Goal: Task Accomplishment & Management: Complete application form

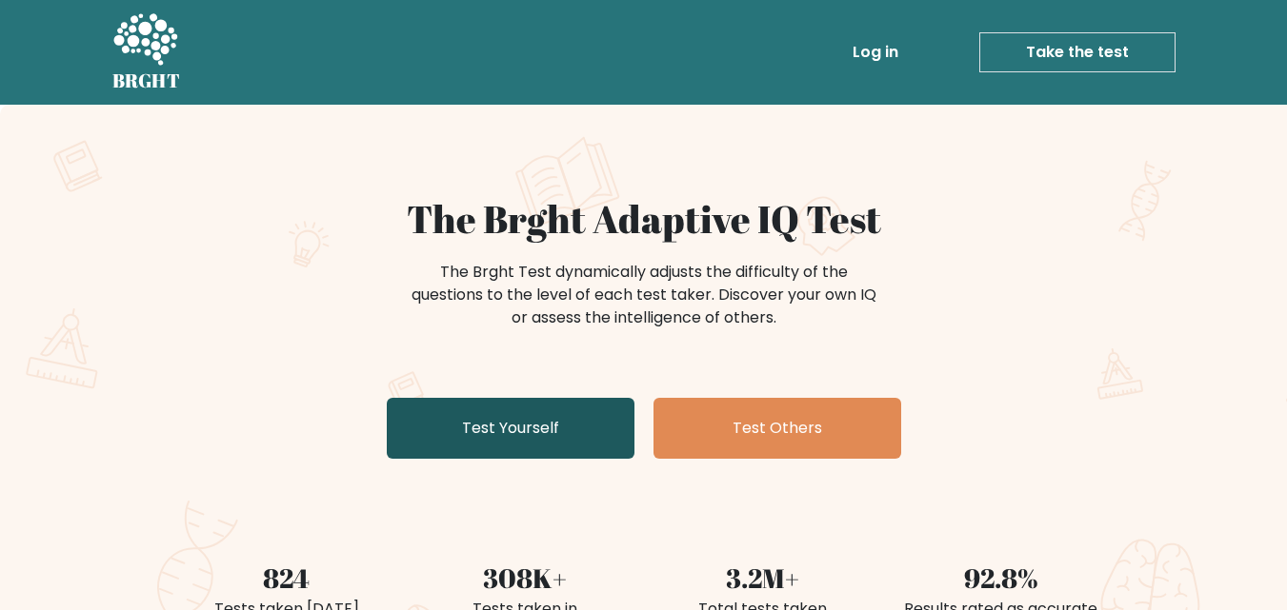
click at [493, 410] on link "Test Yourself" at bounding box center [511, 428] width 248 height 61
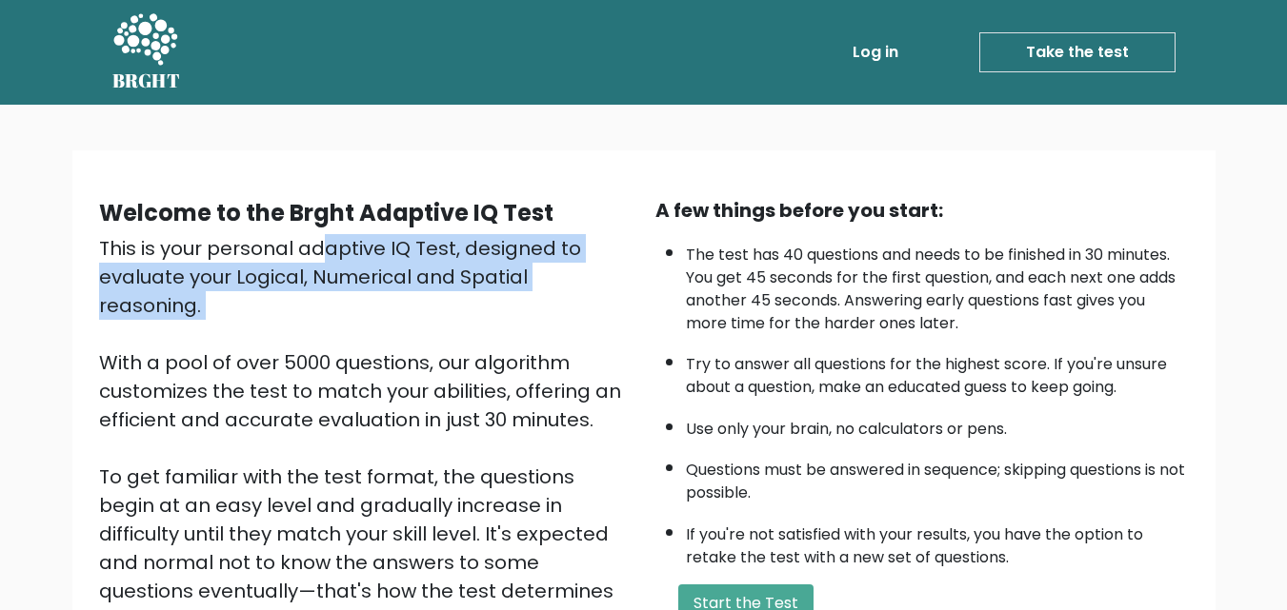
scroll to position [222, 0]
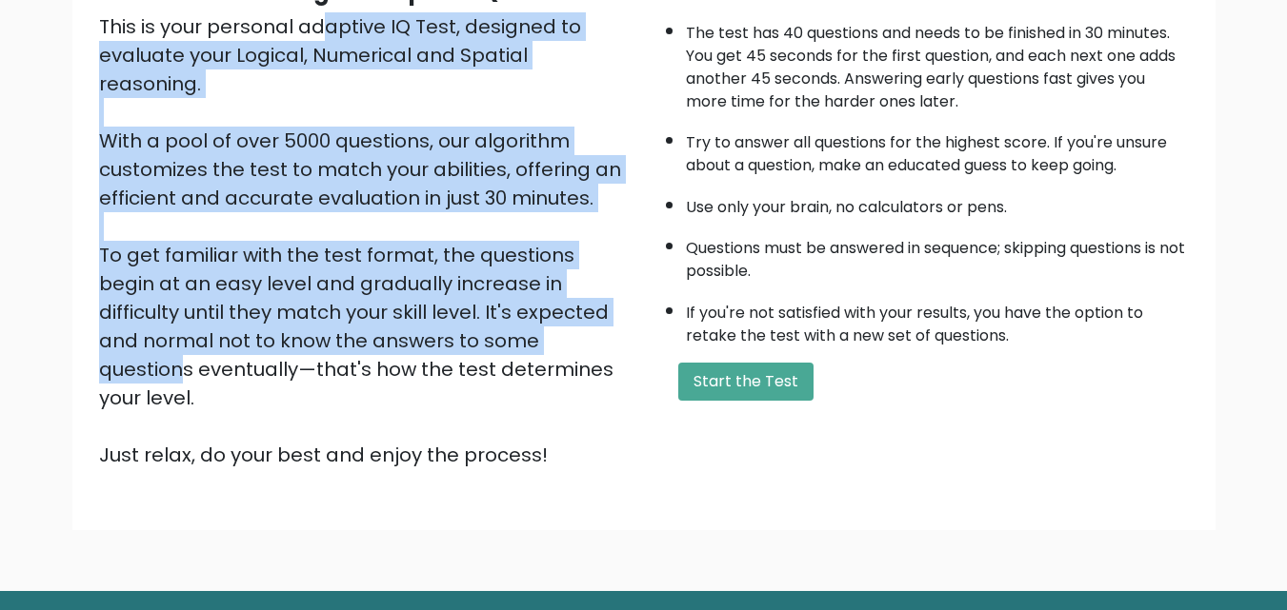
drag, startPoint x: 126, startPoint y: 249, endPoint x: 247, endPoint y: 302, distance: 132.2
click at [247, 302] on div "This is your personal adaptive IQ Test, designed to evaluate your Logical, Nume…" at bounding box center [365, 240] width 533 height 457
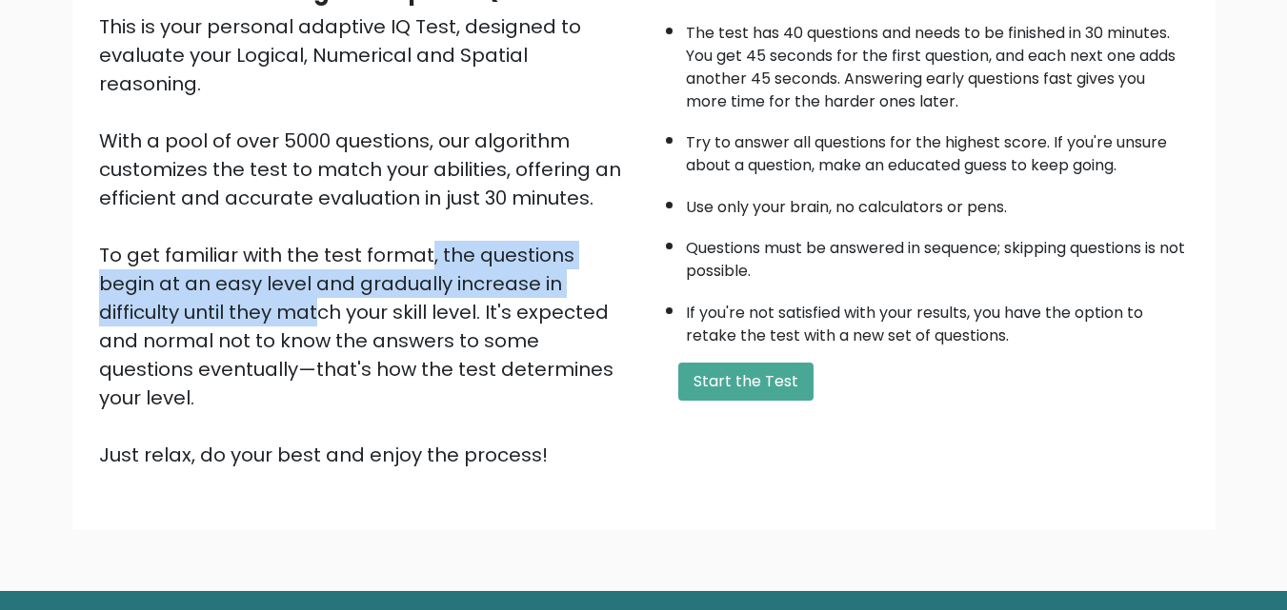
drag, startPoint x: 233, startPoint y: 235, endPoint x: 529, endPoint y: 249, distance: 295.5
click at [529, 249] on div "This is your personal adaptive IQ Test, designed to evaluate your Logical, Nume…" at bounding box center [365, 240] width 533 height 457
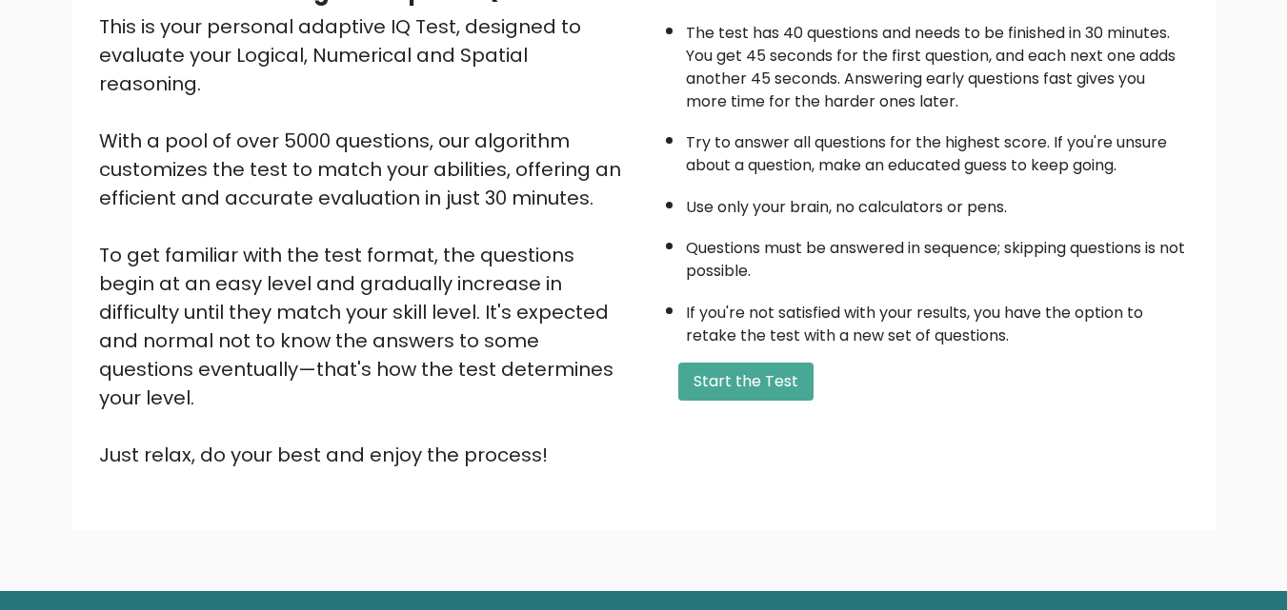
drag, startPoint x: 298, startPoint y: 250, endPoint x: 495, endPoint y: 338, distance: 216.1
click at [495, 338] on div "This is your personal adaptive IQ Test, designed to evaluate your Logical, Nume…" at bounding box center [365, 240] width 533 height 457
click at [691, 379] on button "Start the Test" at bounding box center [745, 382] width 135 height 38
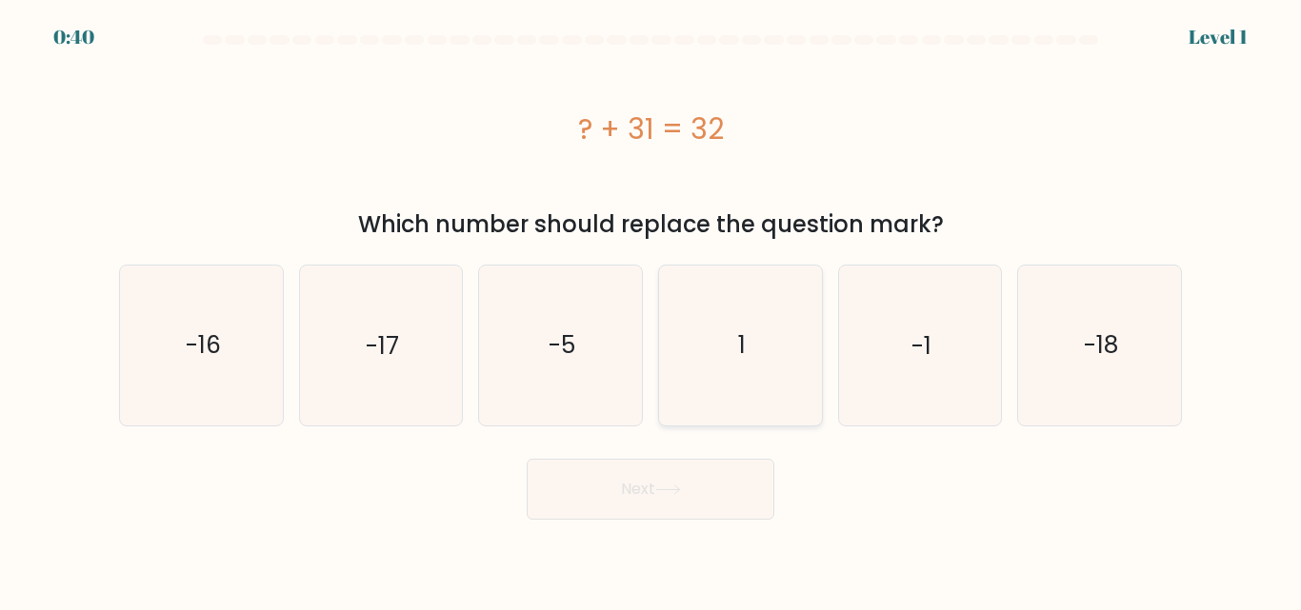
click at [706, 341] on icon "1" at bounding box center [740, 345] width 159 height 159
click at [651, 310] on input "d. 1" at bounding box center [650, 308] width 1 height 5
radio input "true"
click at [673, 472] on button "Next" at bounding box center [651, 489] width 248 height 61
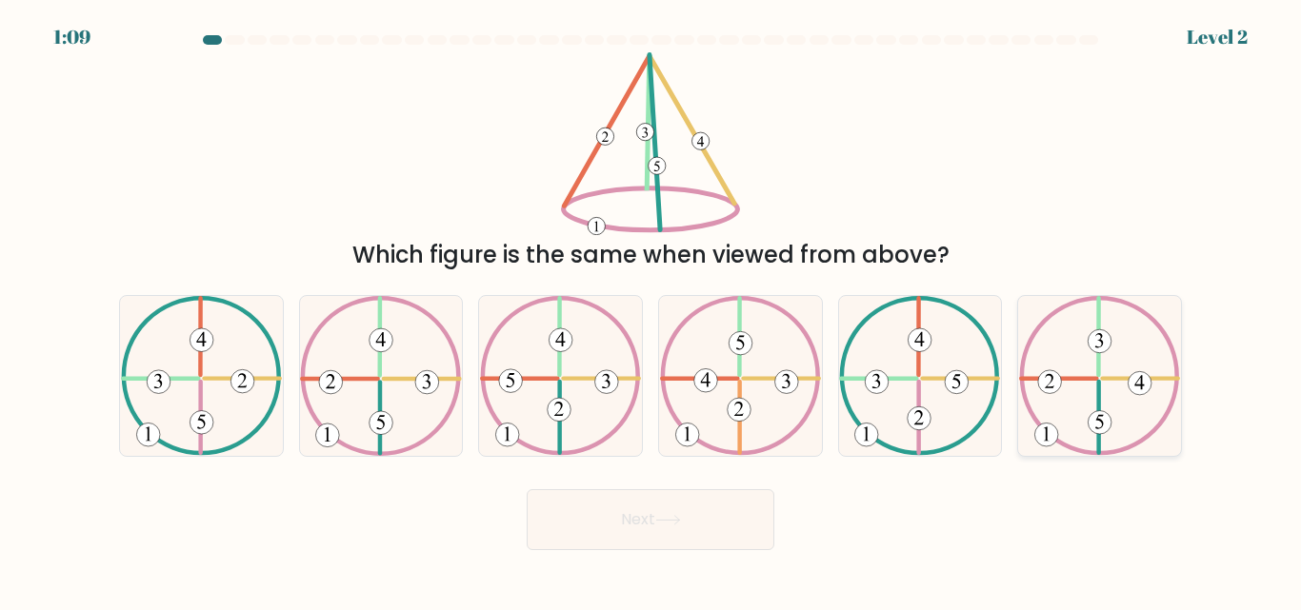
click at [1099, 369] on 420 at bounding box center [1099, 337] width 0 height 77
click at [651, 310] on input "f." at bounding box center [650, 308] width 1 height 5
radio input "true"
click at [605, 493] on button "Next" at bounding box center [651, 520] width 248 height 61
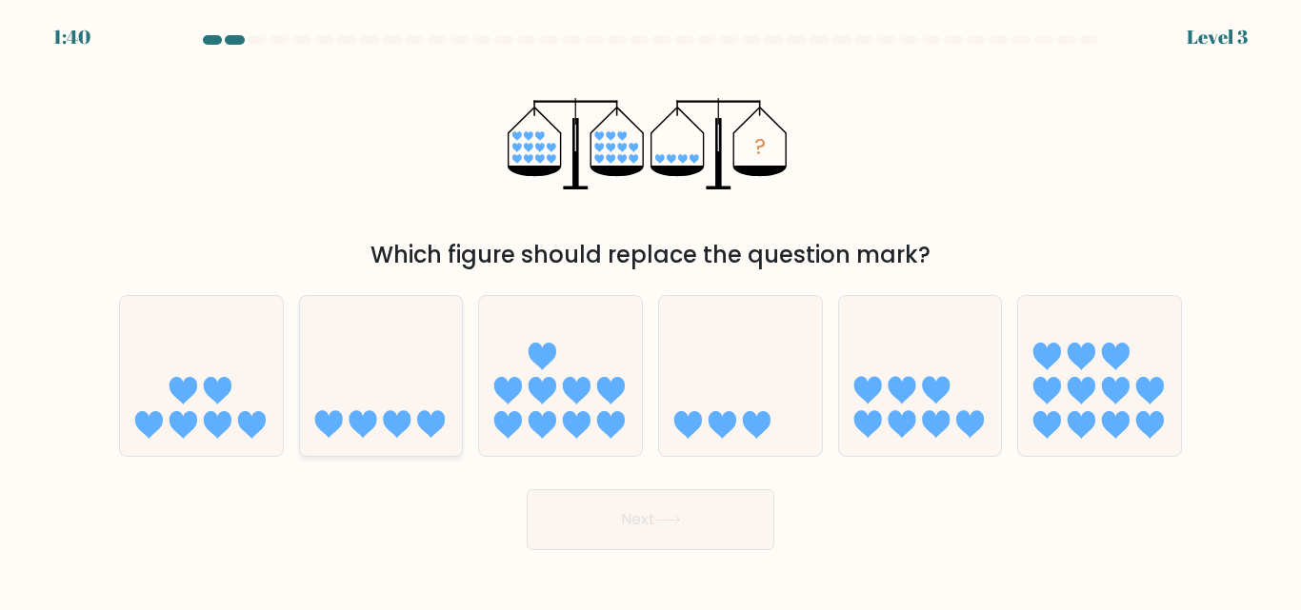
click at [354, 404] on icon at bounding box center [381, 376] width 163 height 134
click at [650, 310] on input "b." at bounding box center [650, 308] width 1 height 5
radio input "true"
click at [614, 541] on button "Next" at bounding box center [651, 520] width 248 height 61
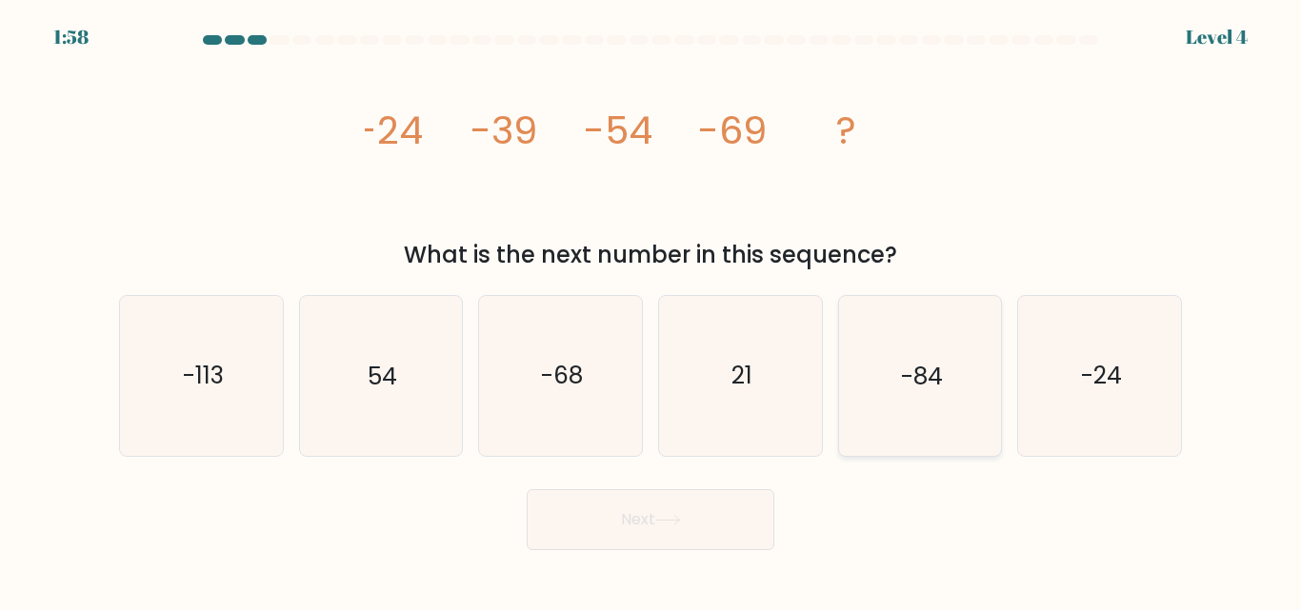
click at [931, 356] on icon "-84" at bounding box center [919, 375] width 159 height 159
click at [651, 310] on input "e. -84" at bounding box center [650, 308] width 1 height 5
radio input "true"
click at [635, 528] on button "Next" at bounding box center [651, 520] width 248 height 61
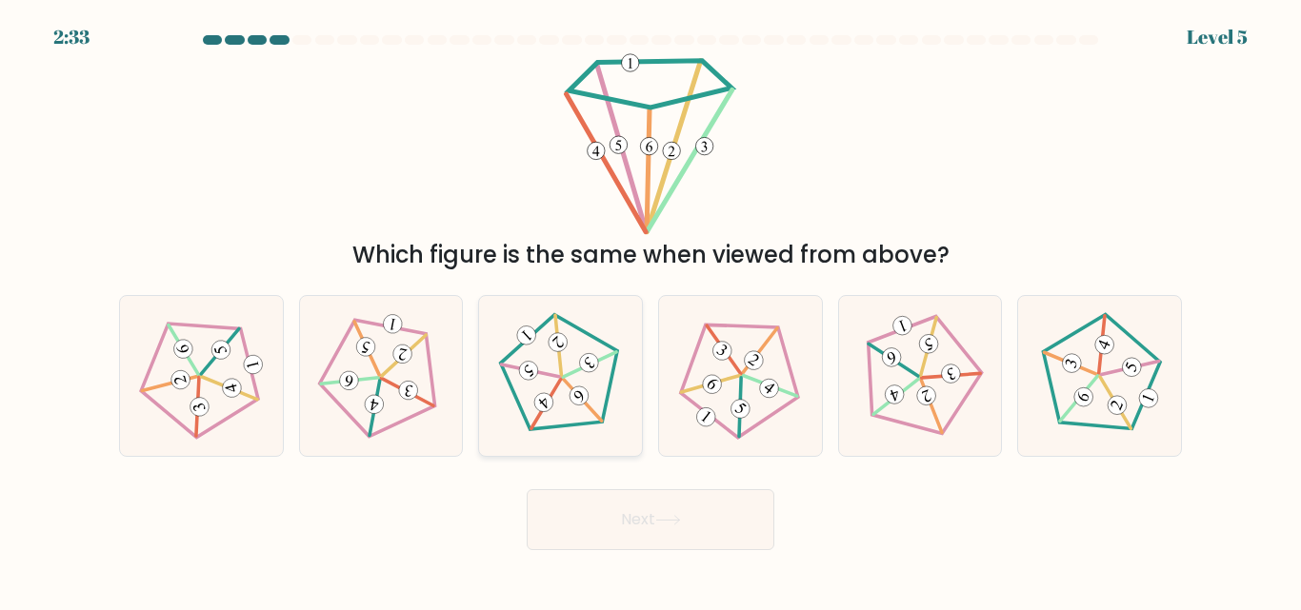
click at [540, 338] on icon at bounding box center [561, 376] width 128 height 128
click at [650, 310] on input "c." at bounding box center [650, 308] width 1 height 5
radio input "true"
click at [634, 518] on button "Next" at bounding box center [651, 520] width 248 height 61
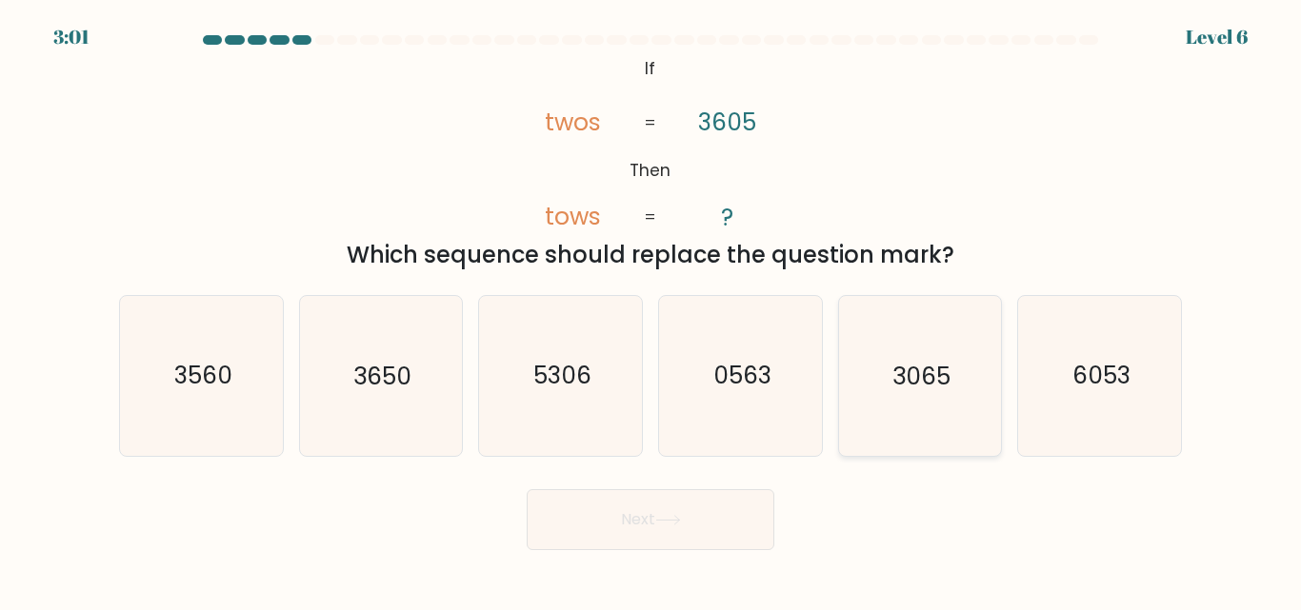
click at [940, 338] on icon "3065" at bounding box center [919, 375] width 159 height 159
click at [651, 310] on input "e. 3065" at bounding box center [650, 308] width 1 height 5
radio input "true"
click at [607, 522] on button "Next" at bounding box center [651, 520] width 248 height 61
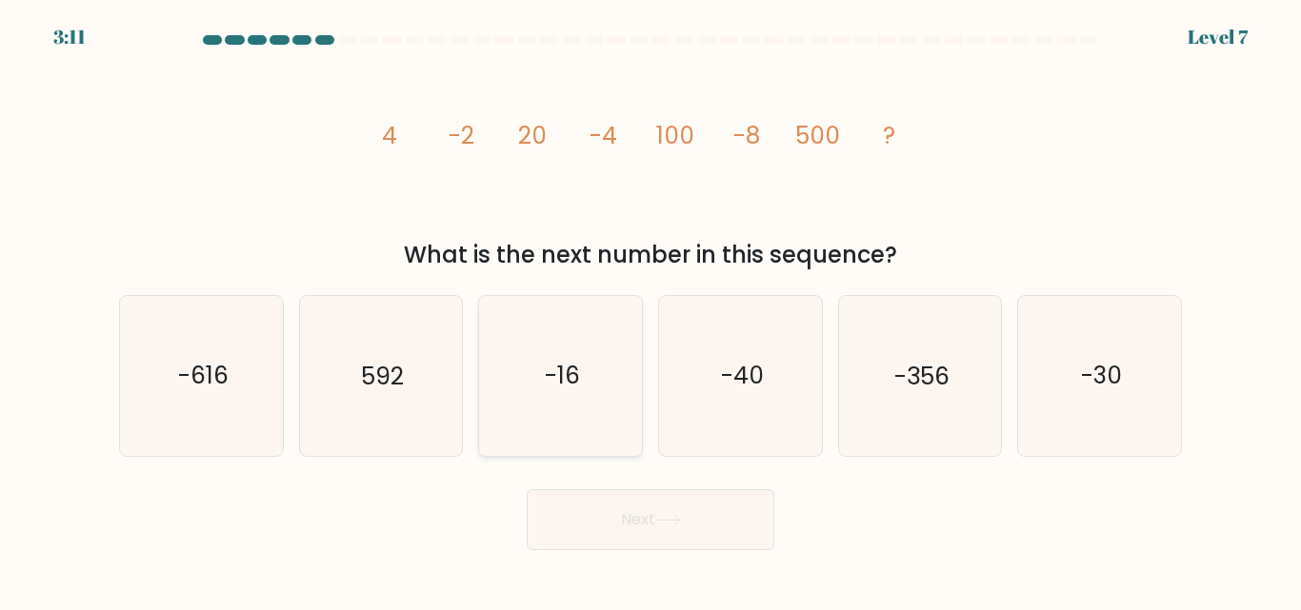
click at [583, 360] on icon "-16" at bounding box center [560, 375] width 159 height 159
click at [650, 310] on input "c. -16" at bounding box center [650, 308] width 1 height 5
radio input "true"
click at [614, 522] on button "Next" at bounding box center [651, 520] width 248 height 61
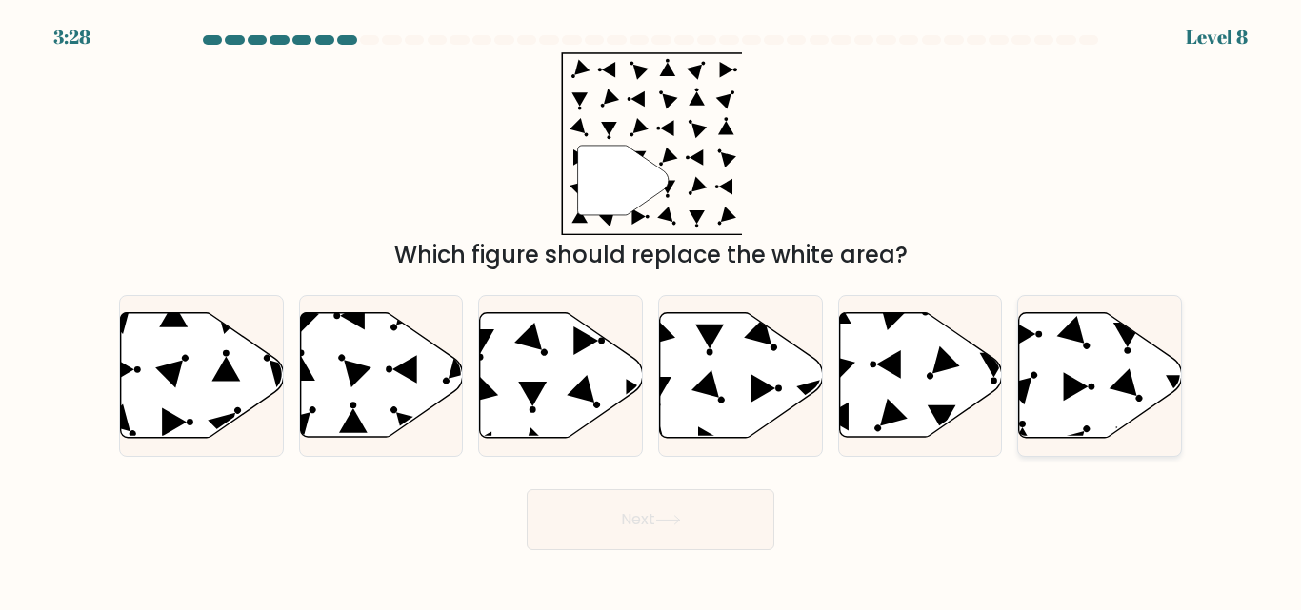
click at [1071, 372] on icon at bounding box center [1100, 375] width 163 height 125
click at [651, 310] on input "f." at bounding box center [650, 308] width 1 height 5
radio input "true"
click at [651, 515] on button "Next" at bounding box center [651, 520] width 248 height 61
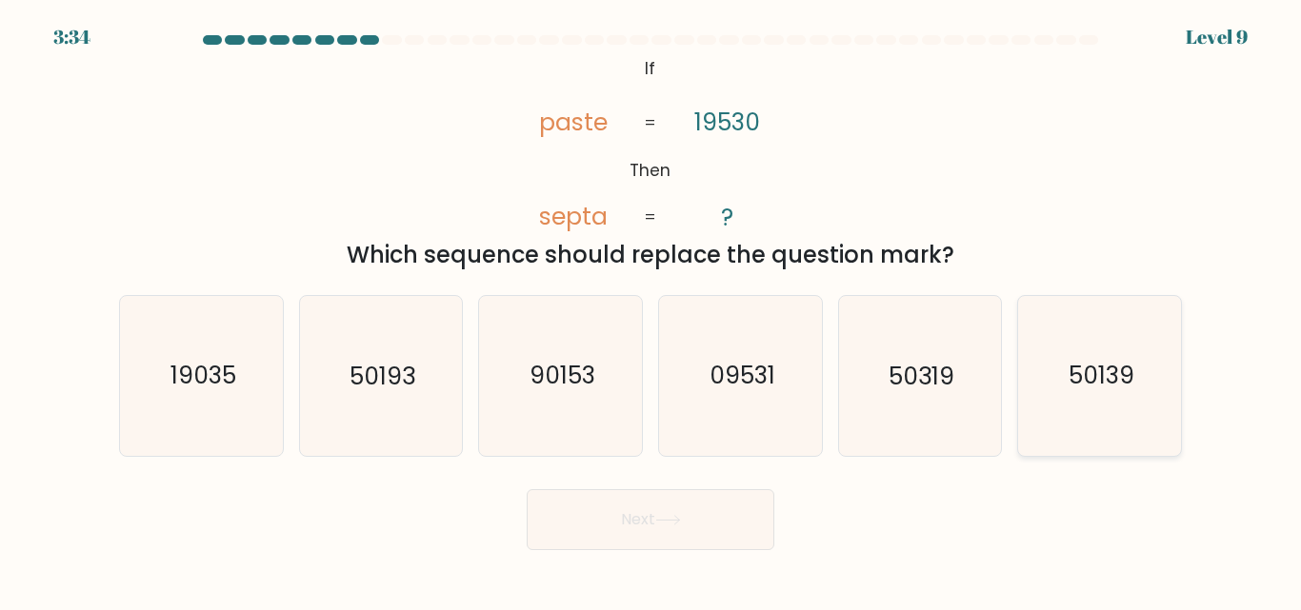
click at [1091, 312] on icon "50139" at bounding box center [1099, 375] width 159 height 159
click at [651, 310] on input "f. 50139" at bounding box center [650, 308] width 1 height 5
radio input "true"
click at [546, 544] on button "Next" at bounding box center [651, 520] width 248 height 61
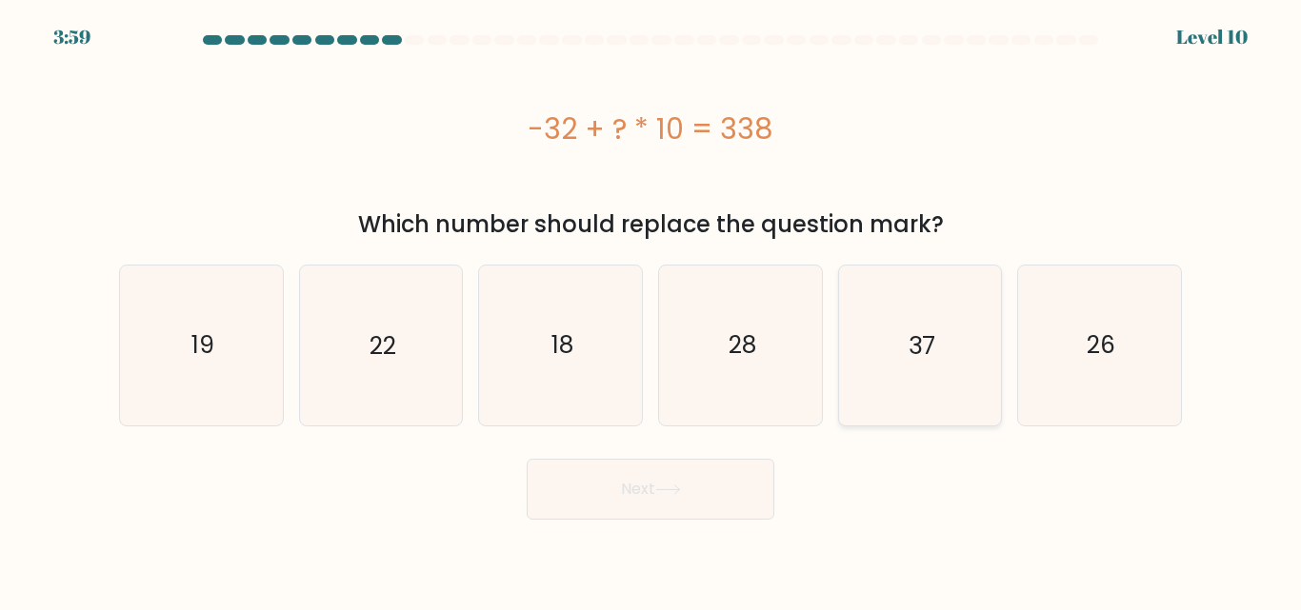
click at [990, 361] on icon "37" at bounding box center [919, 345] width 159 height 159
click at [651, 310] on input "e. 37" at bounding box center [650, 308] width 1 height 5
radio input "true"
click at [668, 510] on button "Next" at bounding box center [651, 489] width 248 height 61
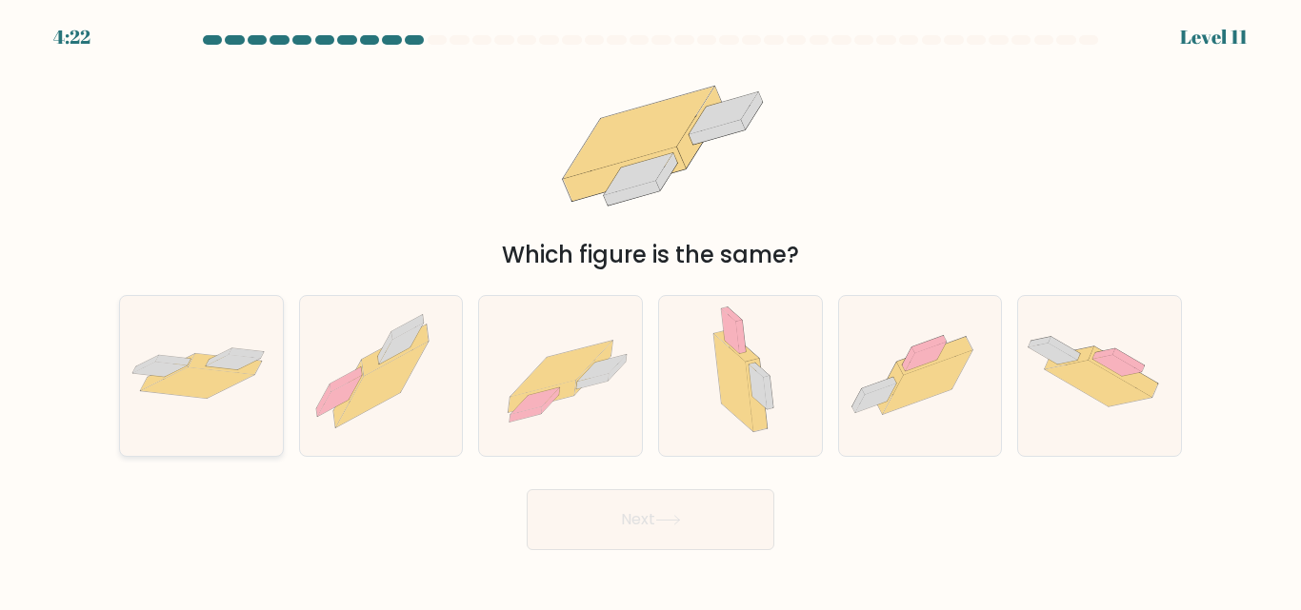
click at [257, 398] on icon at bounding box center [201, 376] width 163 height 67
click at [650, 310] on input "a." at bounding box center [650, 308] width 1 height 5
radio input "true"
click at [245, 420] on div at bounding box center [201, 375] width 165 height 161
click at [650, 310] on input "a." at bounding box center [650, 308] width 1 height 5
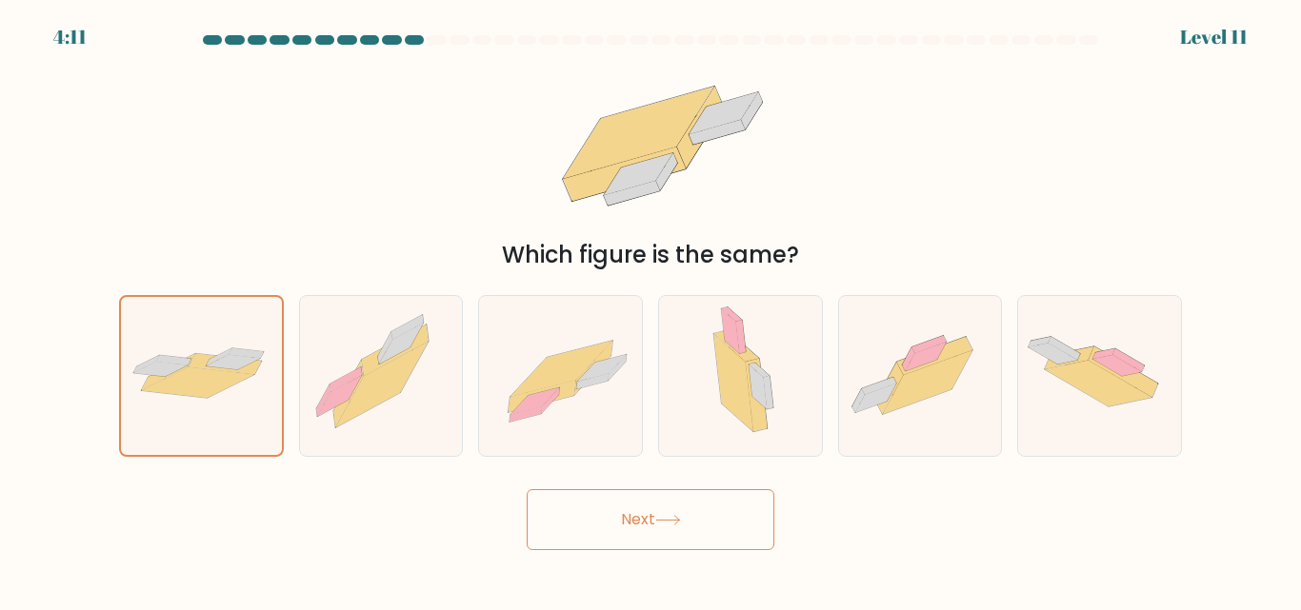
click at [558, 506] on button "Next" at bounding box center [651, 520] width 248 height 61
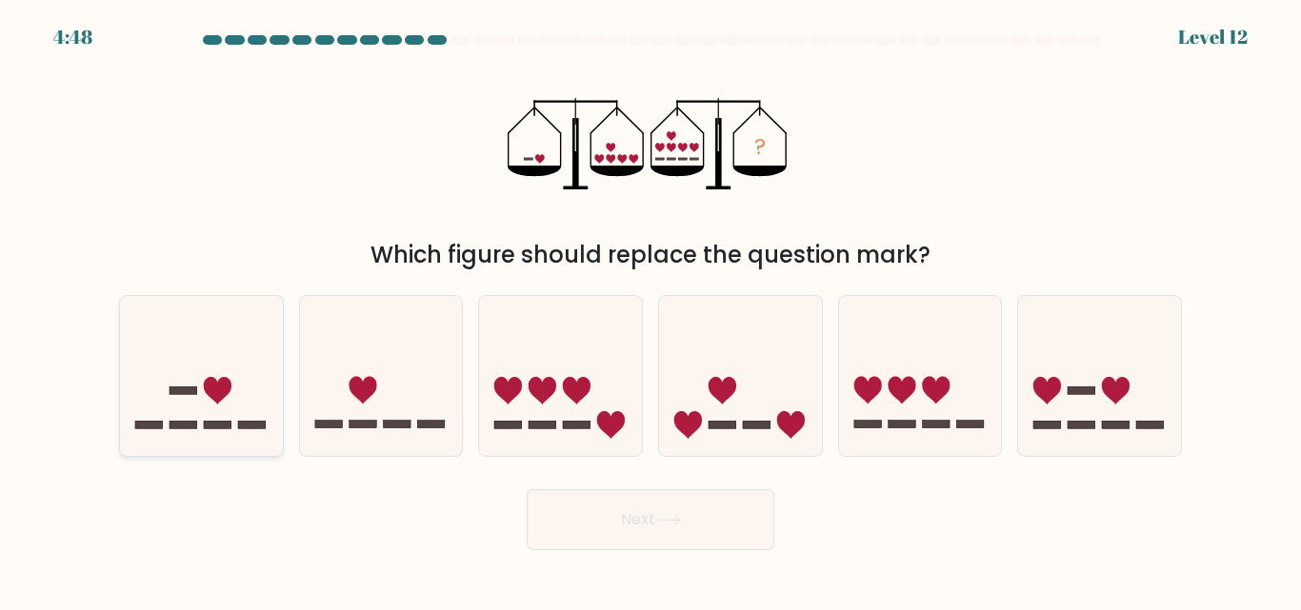
click at [191, 360] on icon at bounding box center [201, 376] width 163 height 134
click at [650, 310] on input "a." at bounding box center [650, 308] width 1 height 5
radio input "true"
click at [555, 503] on button "Next" at bounding box center [651, 520] width 248 height 61
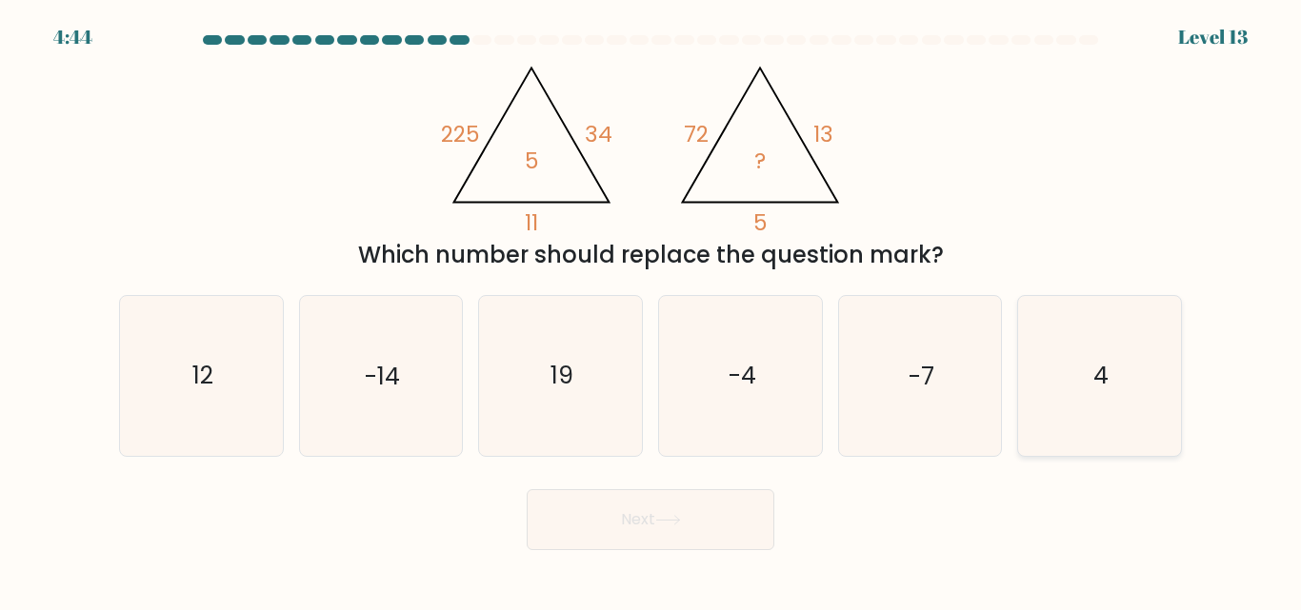
click at [1090, 330] on icon "4" at bounding box center [1099, 375] width 159 height 159
click at [651, 310] on input "f. 4" at bounding box center [650, 308] width 1 height 5
radio input "true"
click at [686, 532] on button "Next" at bounding box center [651, 520] width 248 height 61
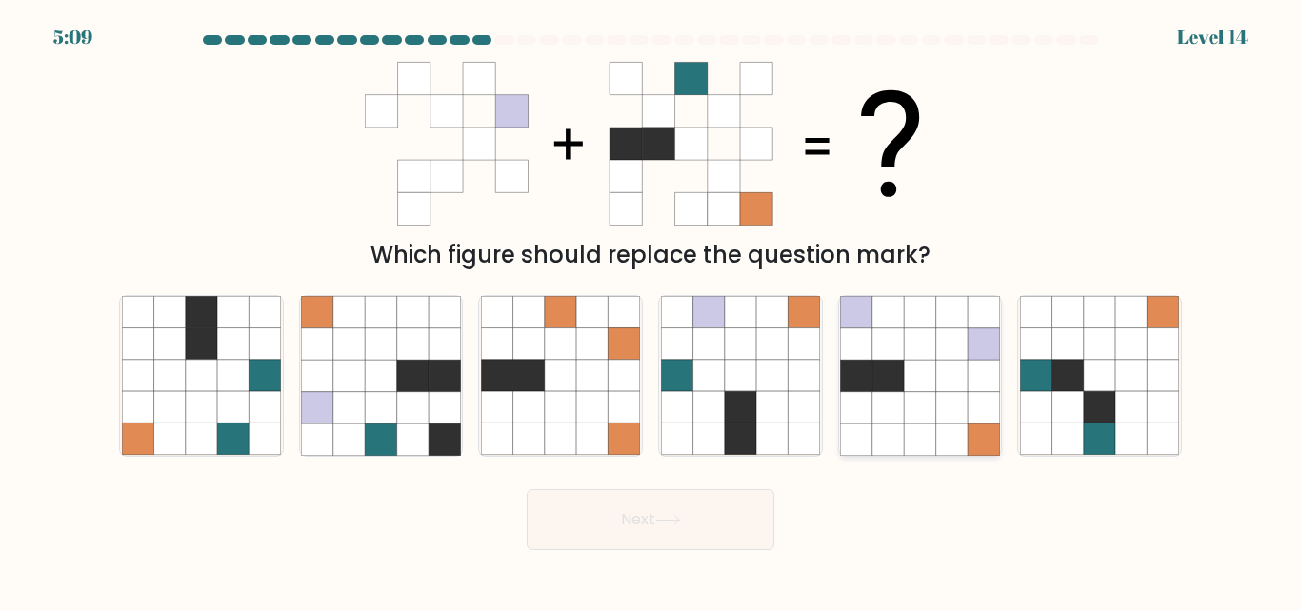
click at [947, 391] on icon at bounding box center [951, 376] width 31 height 31
click at [651, 310] on input "e." at bounding box center [650, 308] width 1 height 5
radio input "true"
click at [724, 401] on icon at bounding box center [707, 407] width 31 height 31
click at [651, 310] on input "d." at bounding box center [650, 308] width 1 height 5
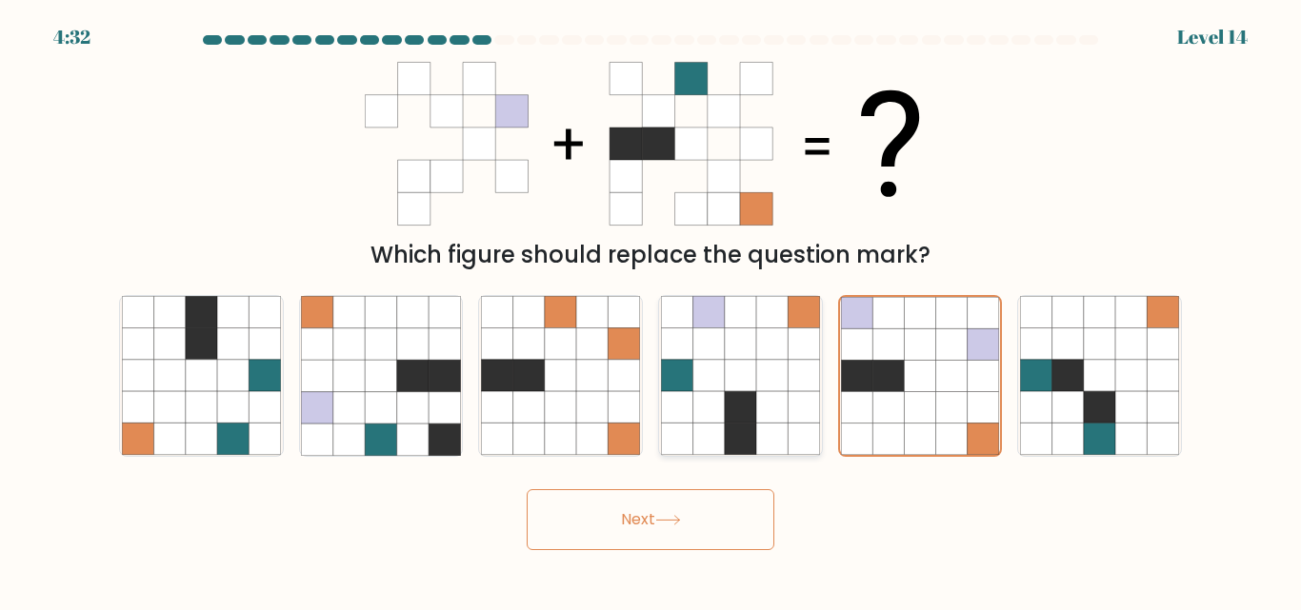
radio input "true"
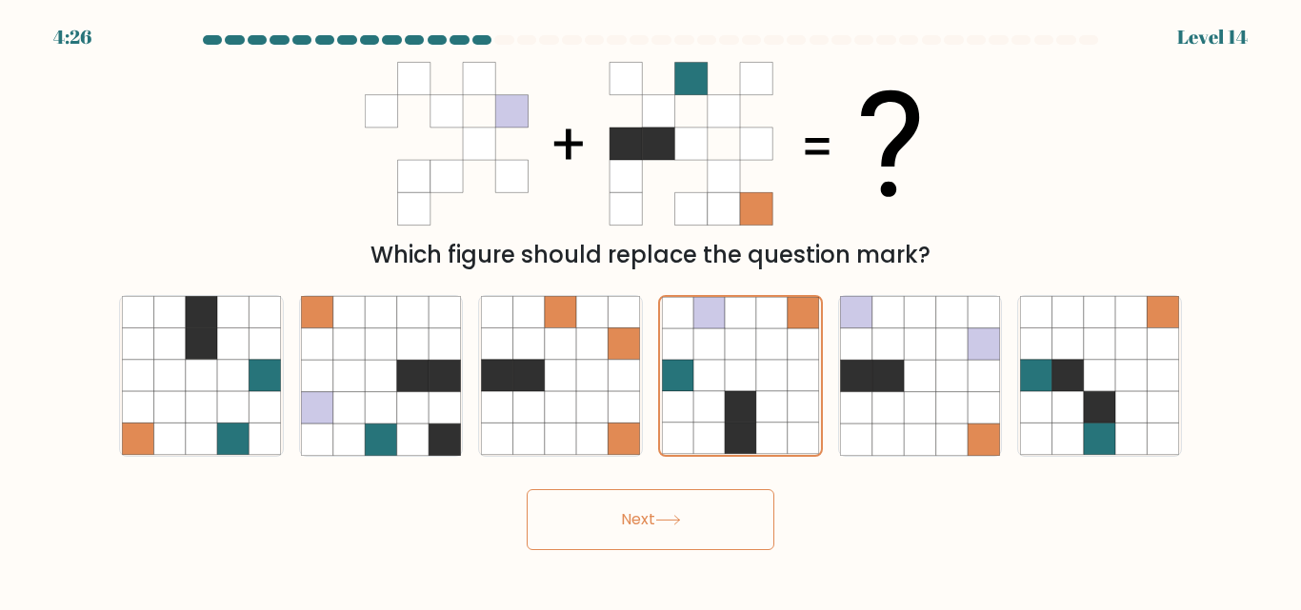
click at [628, 509] on button "Next" at bounding box center [651, 520] width 248 height 61
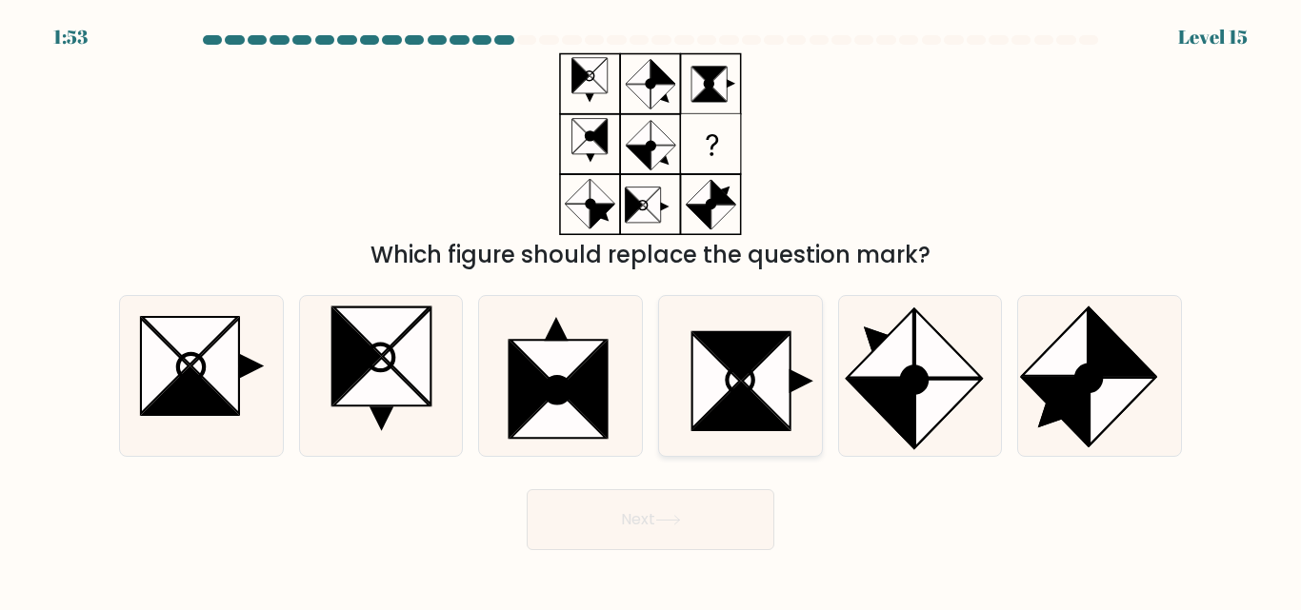
click at [792, 368] on icon at bounding box center [740, 375] width 159 height 159
click at [651, 310] on input "d." at bounding box center [650, 308] width 1 height 5
radio input "true"
click at [728, 510] on button "Next" at bounding box center [651, 520] width 248 height 61
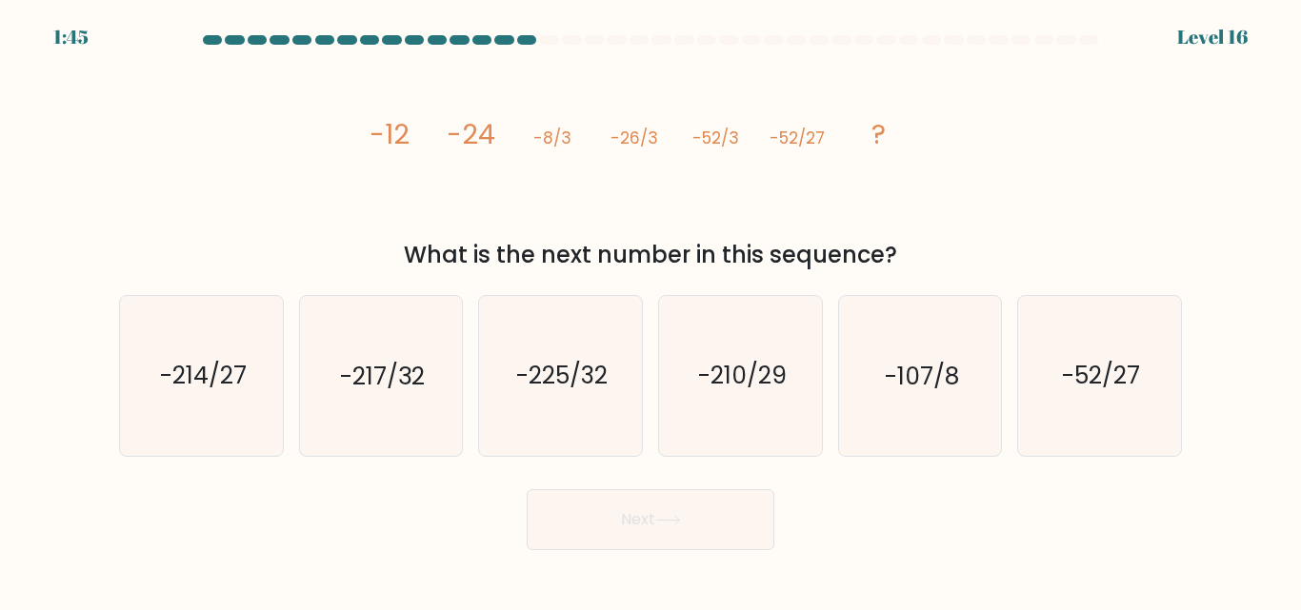
click at [550, 144] on tspan "-8/3" at bounding box center [553, 138] width 38 height 23
drag, startPoint x: 550, startPoint y: 144, endPoint x: 535, endPoint y: 146, distance: 14.4
click at [535, 146] on tspan "-8/3" at bounding box center [553, 138] width 38 height 23
click at [562, 154] on icon "image/svg+xml -12 -24 -8/3 -26/3 -52/3 -52/27 ?" at bounding box center [650, 143] width 571 height 183
drag, startPoint x: 570, startPoint y: 143, endPoint x: 534, endPoint y: 151, distance: 36.3
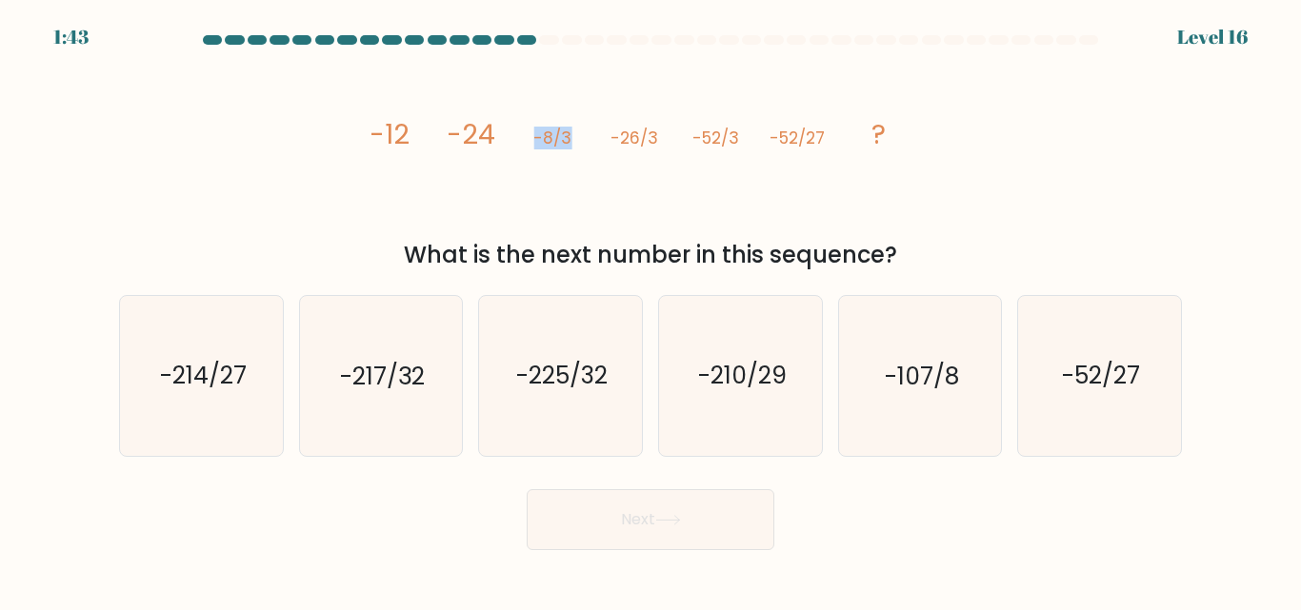
click at [534, 151] on icon "image/svg+xml -12 -24 -8/3 -26/3 -52/3 -52/27 ?" at bounding box center [650, 143] width 571 height 183
click at [540, 148] on tspan "-8/3" at bounding box center [553, 138] width 38 height 23
drag, startPoint x: 883, startPoint y: 126, endPoint x: 984, endPoint y: 152, distance: 104.4
click at [984, 152] on div "image/svg+xml -12 -24 -8/3 -26/3 -52/3 -52/27 ? What is the next number in this…" at bounding box center [651, 162] width 1086 height 220
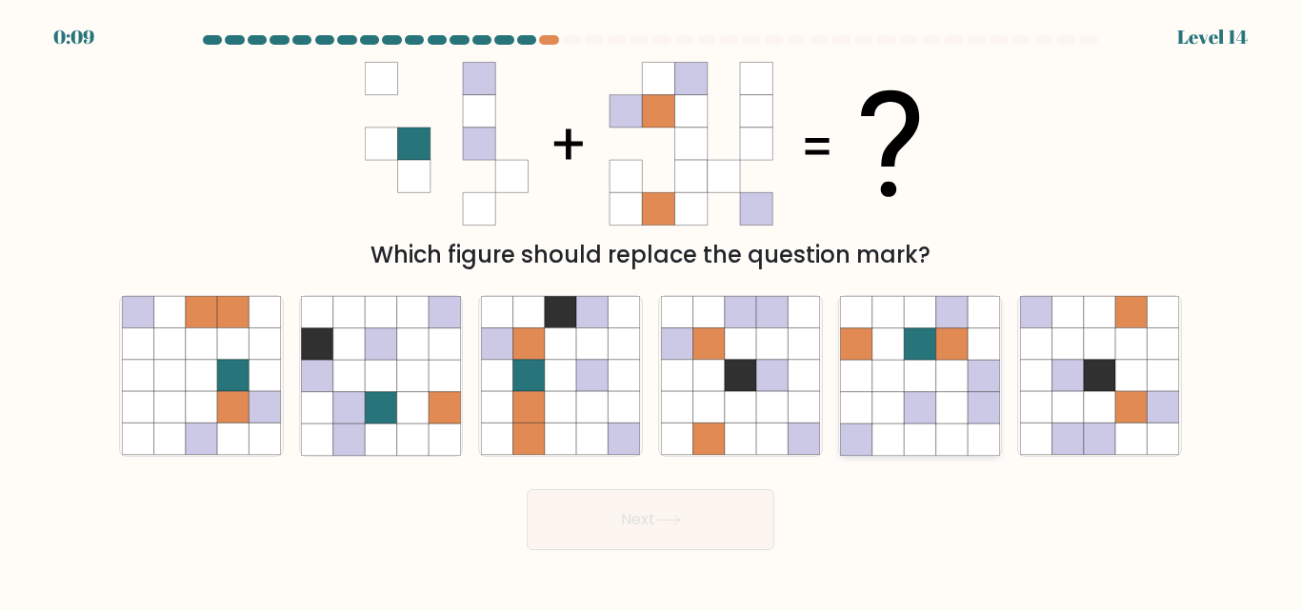
click at [904, 405] on icon at bounding box center [887, 407] width 31 height 31
click at [651, 310] on input "e." at bounding box center [650, 308] width 1 height 5
radio input "true"
click at [679, 538] on button "Next" at bounding box center [651, 520] width 248 height 61
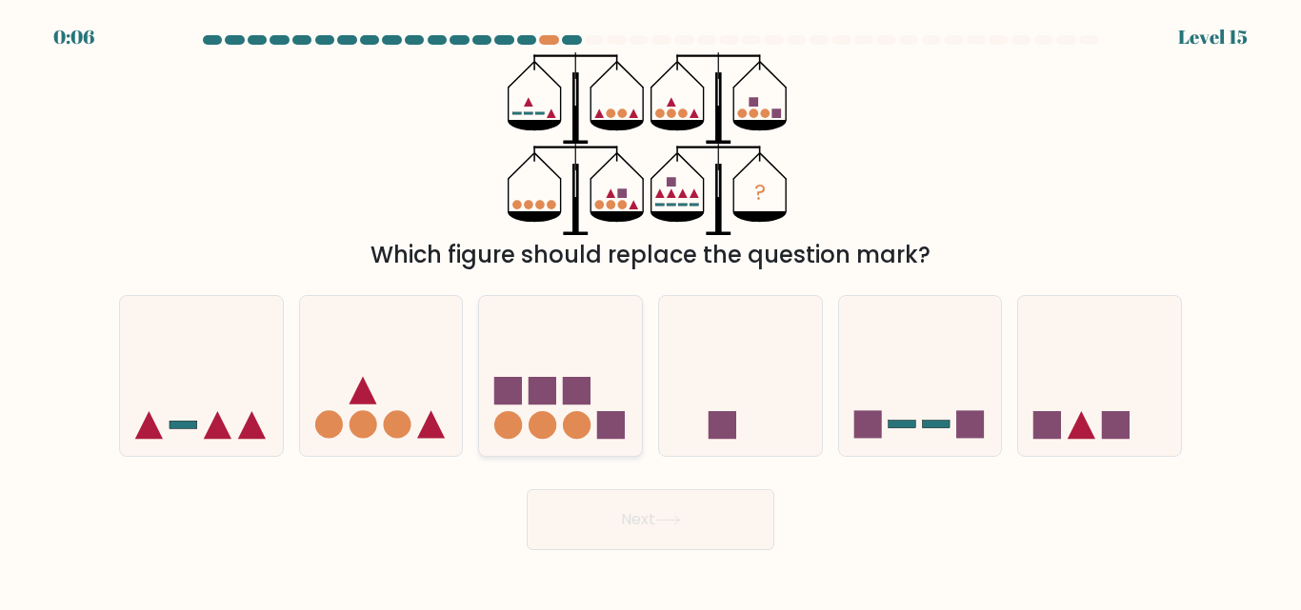
click at [581, 395] on rect at bounding box center [577, 391] width 28 height 28
click at [650, 310] on input "c." at bounding box center [650, 308] width 1 height 5
radio input "true"
click at [607, 494] on button "Next" at bounding box center [651, 520] width 248 height 61
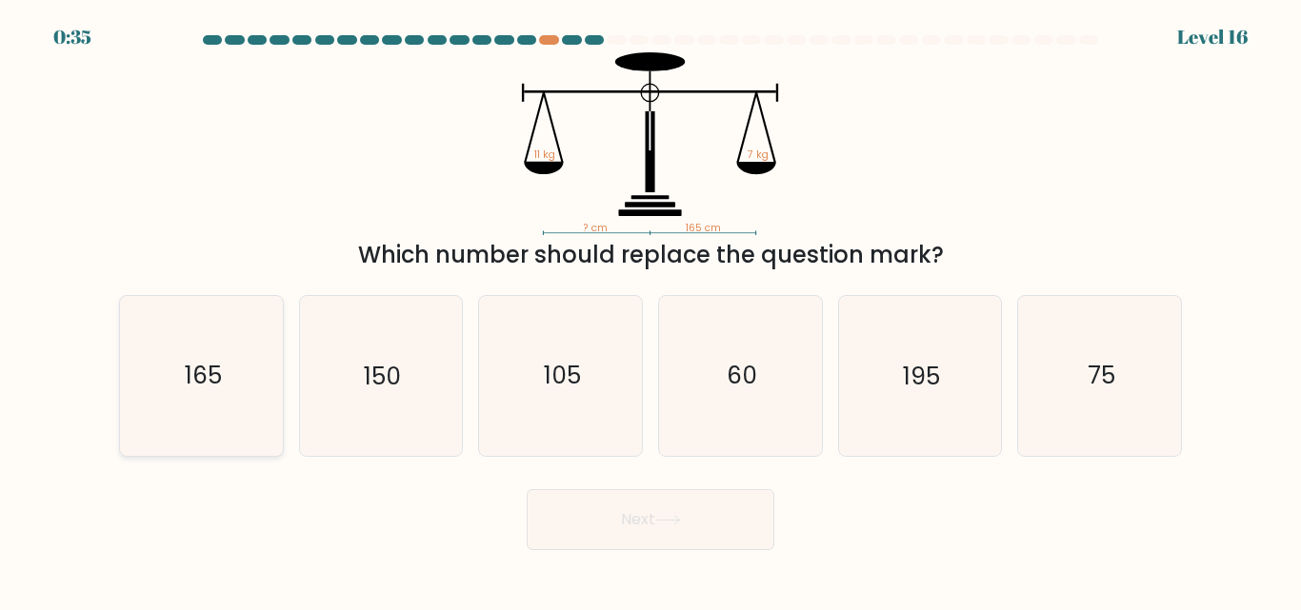
click at [250, 370] on icon "165" at bounding box center [201, 375] width 159 height 159
click at [650, 310] on input "a. 165" at bounding box center [650, 308] width 1 height 5
radio input "true"
click at [647, 237] on div "? cm 165 cm 11 kg 7 kg Which number should replace the question mark?" at bounding box center [651, 162] width 1086 height 220
click at [544, 236] on div "? cm 165 cm 11 kg 7 kg Which number should replace the question mark?" at bounding box center [651, 162] width 1086 height 220
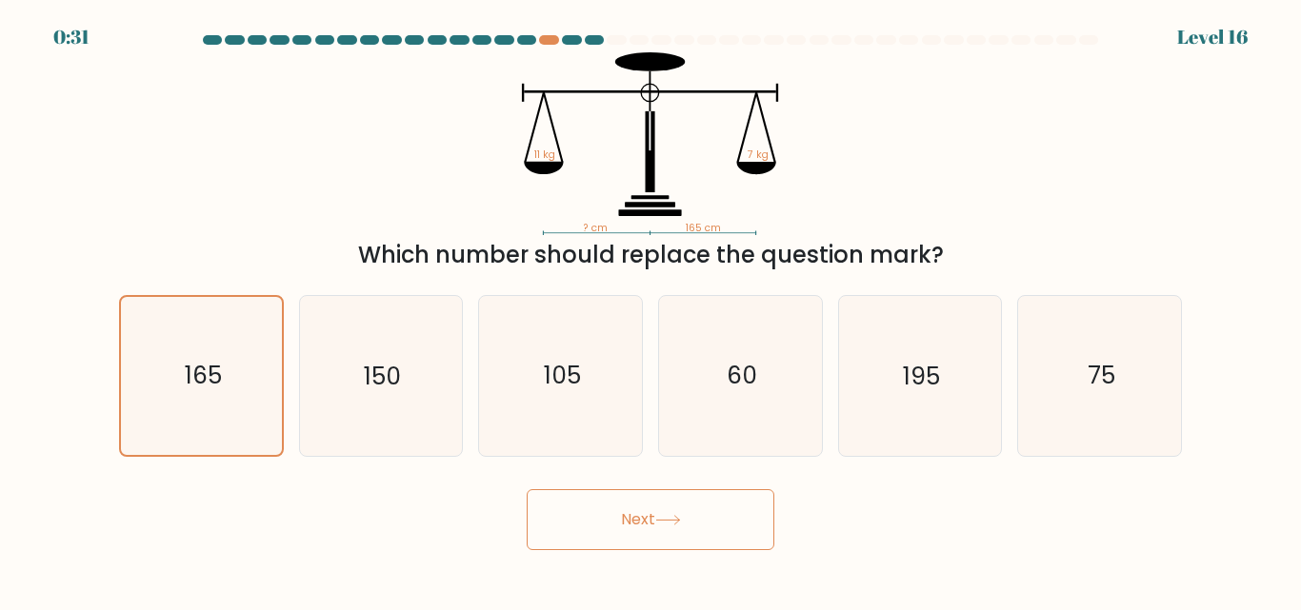
click at [733, 224] on icon "? cm 165 cm 11 kg 7 kg" at bounding box center [650, 143] width 571 height 183
click at [680, 512] on button "Next" at bounding box center [651, 520] width 248 height 61
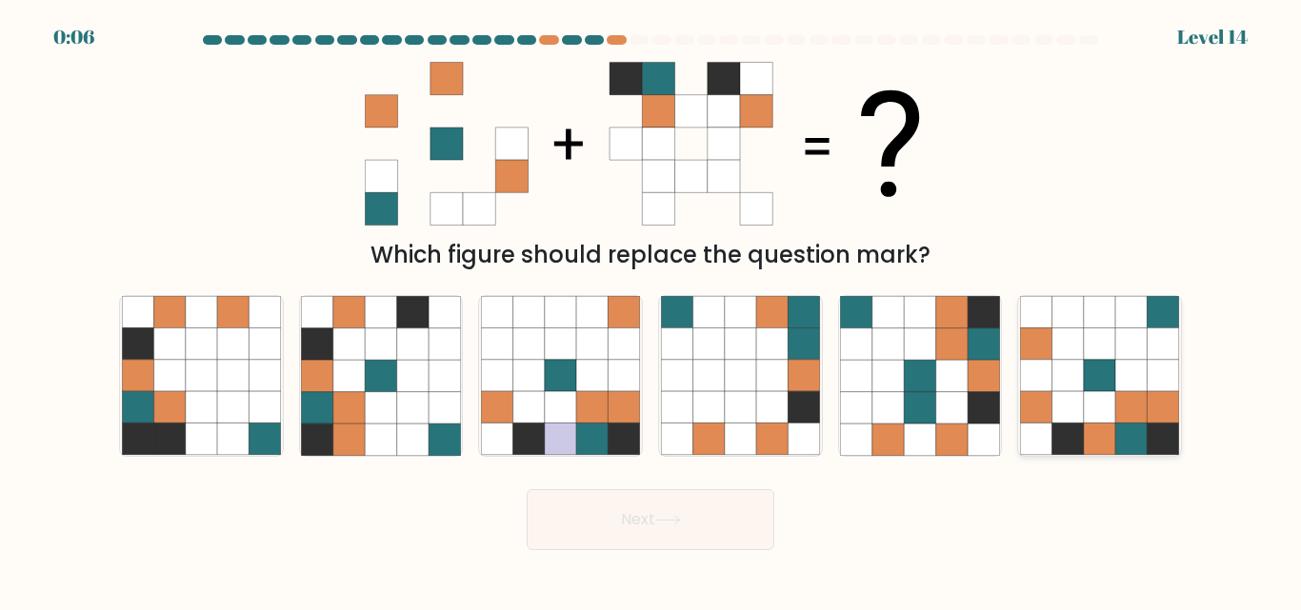
click at [1074, 337] on icon at bounding box center [1067, 344] width 31 height 31
click at [651, 310] on input "f." at bounding box center [650, 308] width 1 height 5
radio input "true"
click at [720, 525] on button "Next" at bounding box center [651, 520] width 248 height 61
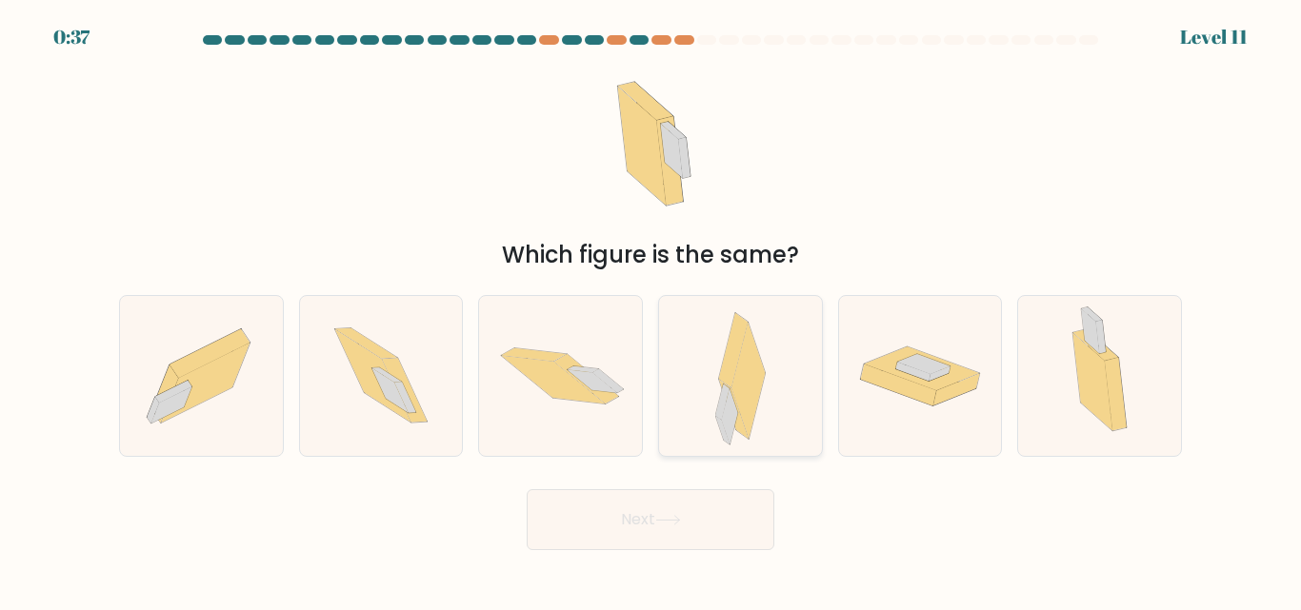
click at [752, 359] on icon at bounding box center [747, 381] width 33 height 116
click at [651, 310] on input "d." at bounding box center [650, 308] width 1 height 5
radio input "true"
click at [680, 510] on button "Next" at bounding box center [651, 520] width 248 height 61
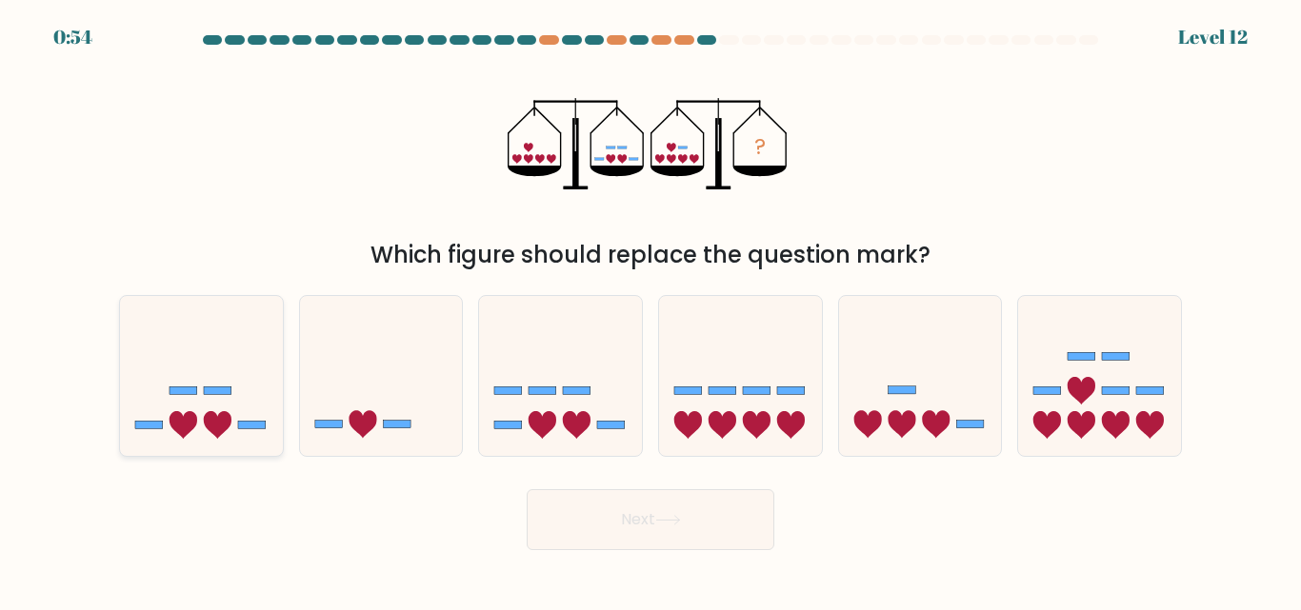
click at [253, 404] on icon at bounding box center [201, 376] width 163 height 134
click at [650, 310] on input "a." at bounding box center [650, 308] width 1 height 5
radio input "true"
click at [710, 526] on button "Next" at bounding box center [651, 520] width 248 height 61
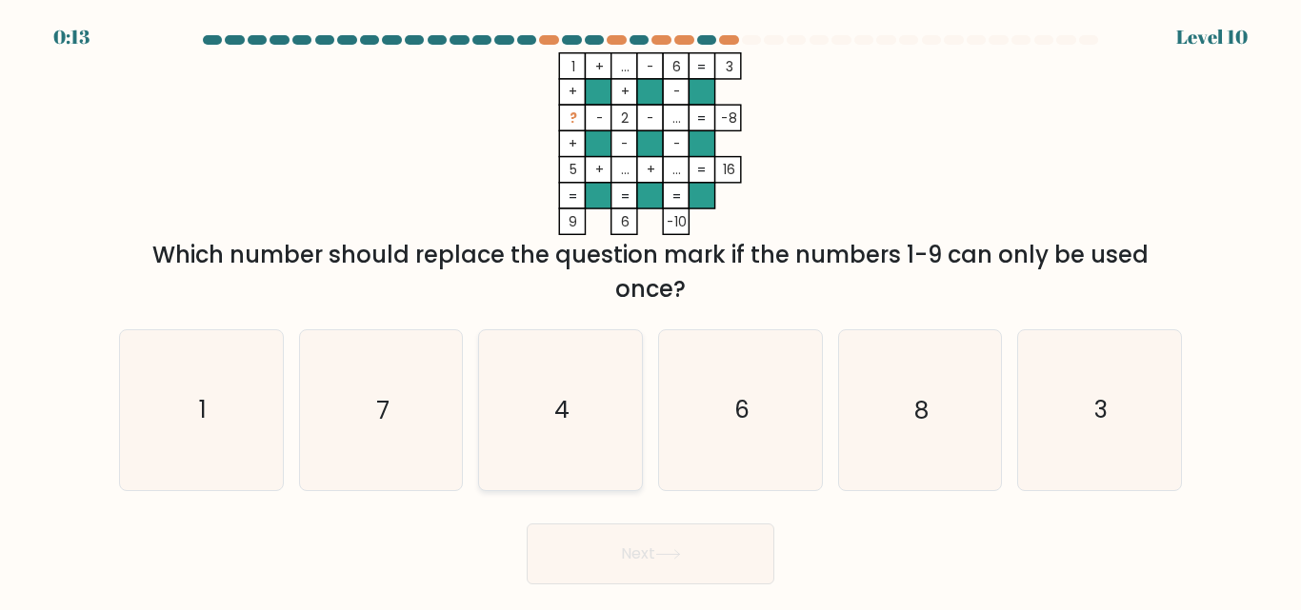
click at [556, 400] on text "4" at bounding box center [561, 410] width 15 height 33
click at [650, 310] on input "c. 4" at bounding box center [650, 308] width 1 height 5
radio input "true"
click at [1118, 394] on icon "3" at bounding box center [1099, 409] width 159 height 159
click at [651, 310] on input "f. 3" at bounding box center [650, 308] width 1 height 5
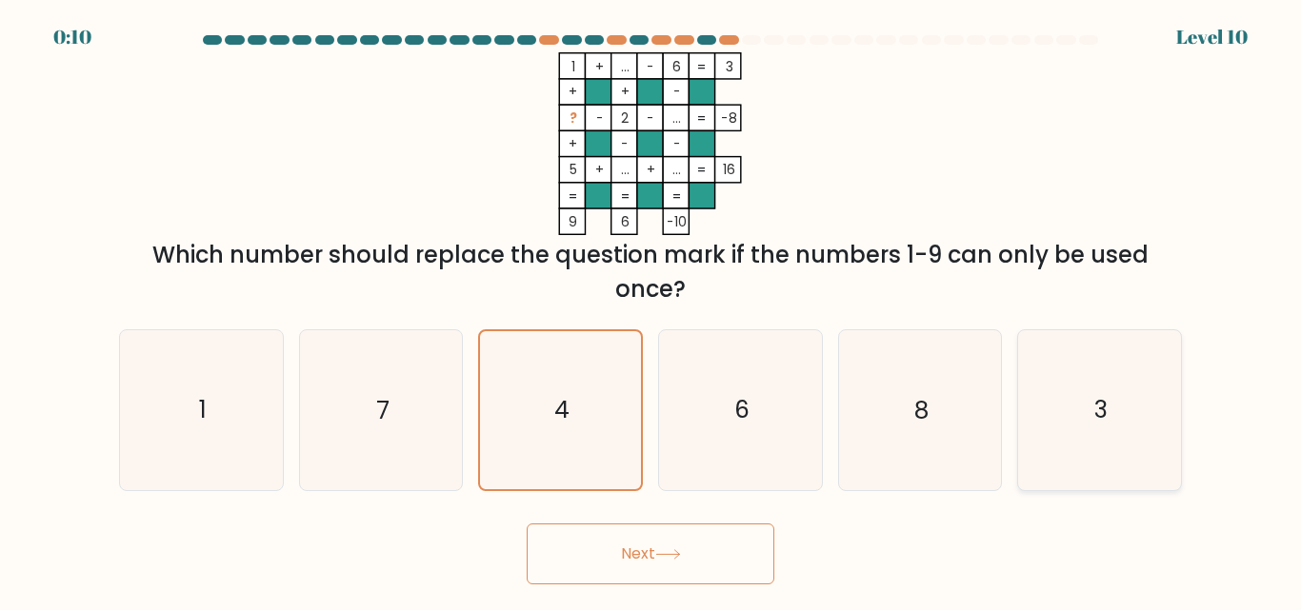
radio input "true"
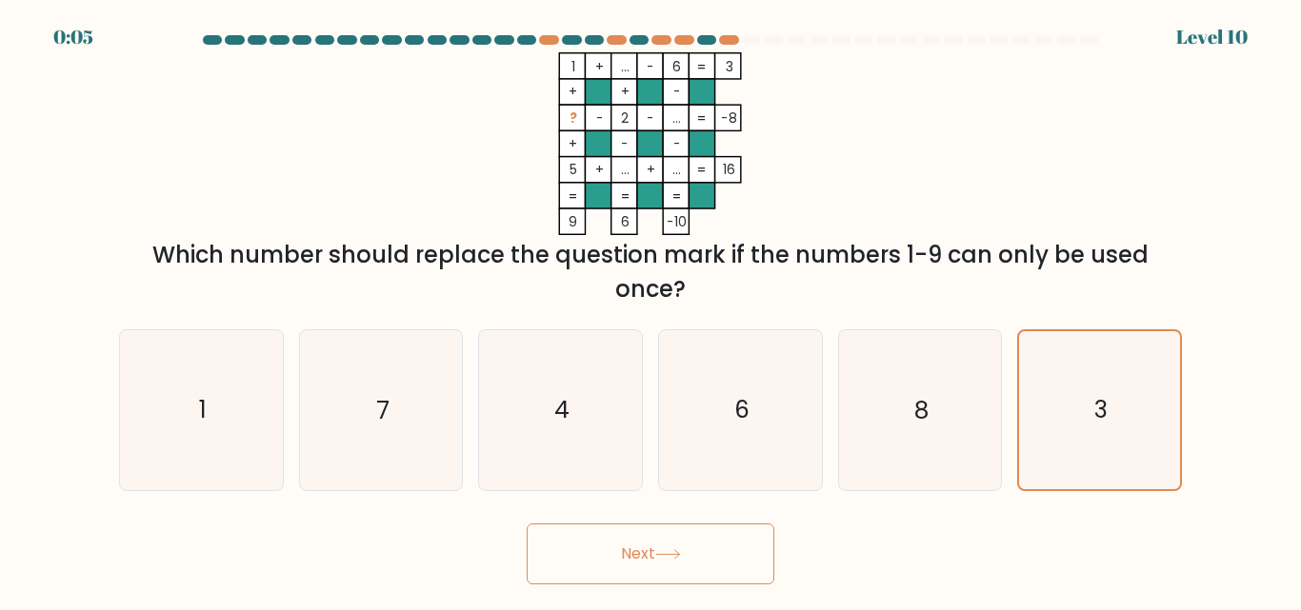
click at [668, 564] on button "Next" at bounding box center [651, 554] width 248 height 61
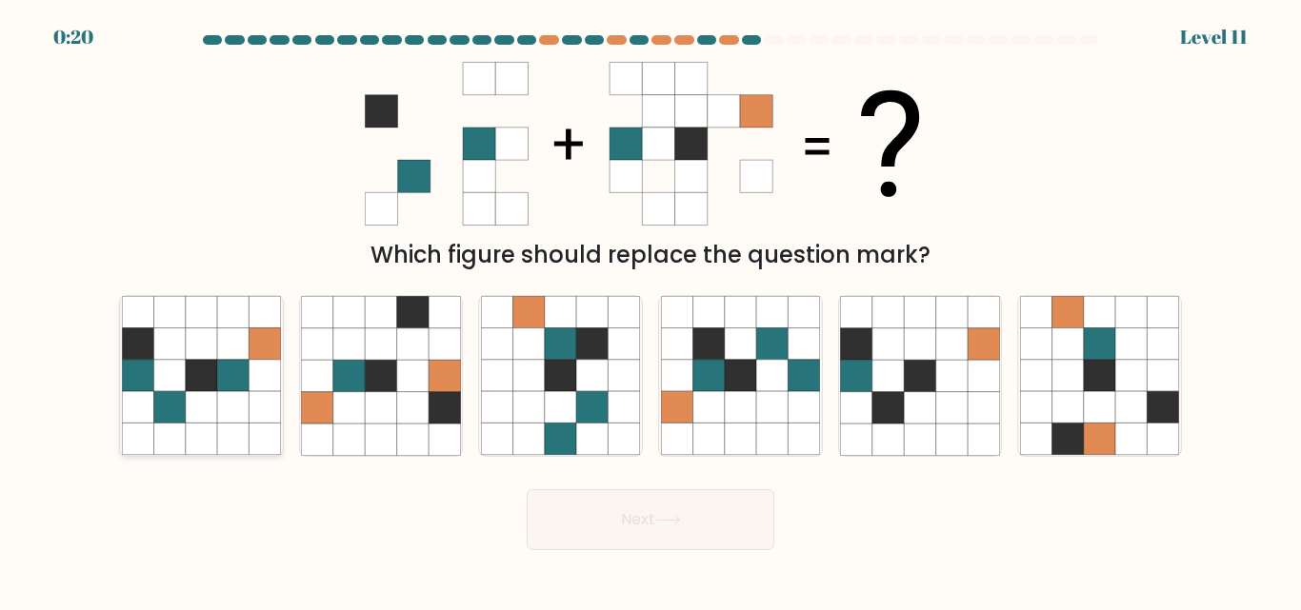
click at [213, 375] on icon at bounding box center [201, 376] width 31 height 31
click at [650, 310] on input "a." at bounding box center [650, 308] width 1 height 5
radio input "true"
click at [690, 539] on button "Next" at bounding box center [651, 520] width 248 height 61
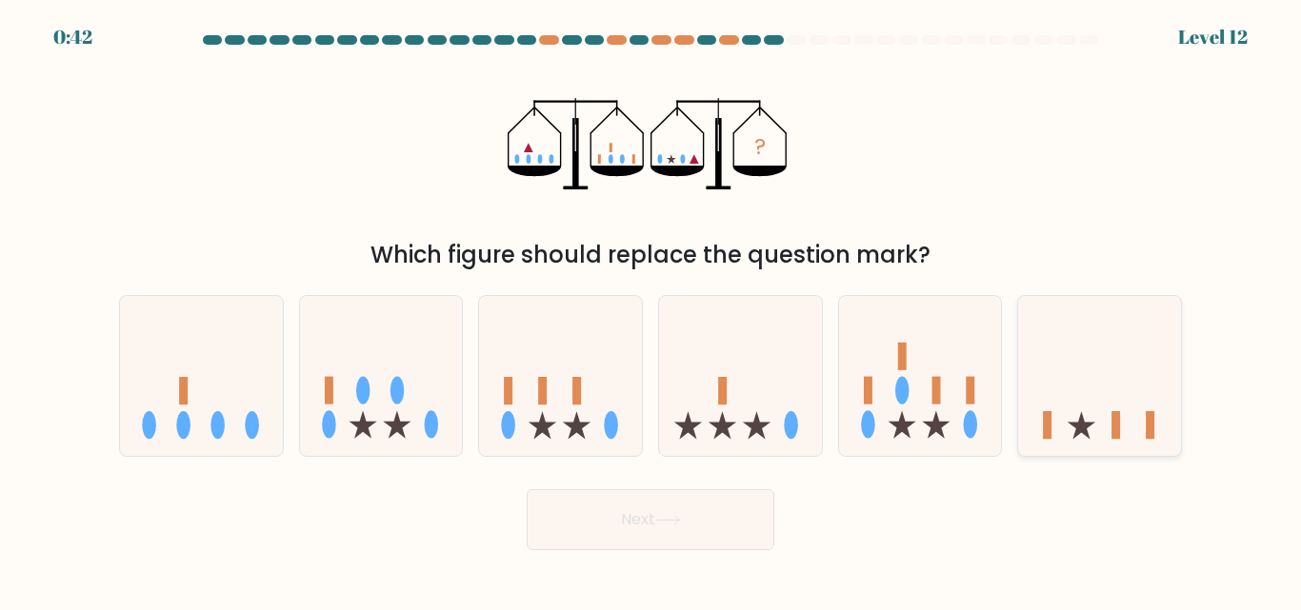
drag, startPoint x: 1149, startPoint y: 394, endPoint x: 1102, endPoint y: 393, distance: 46.7
click at [1148, 394] on icon at bounding box center [1099, 376] width 163 height 134
click at [651, 310] on input "f." at bounding box center [650, 308] width 1 height 5
radio input "true"
click at [714, 501] on button "Next" at bounding box center [651, 520] width 248 height 61
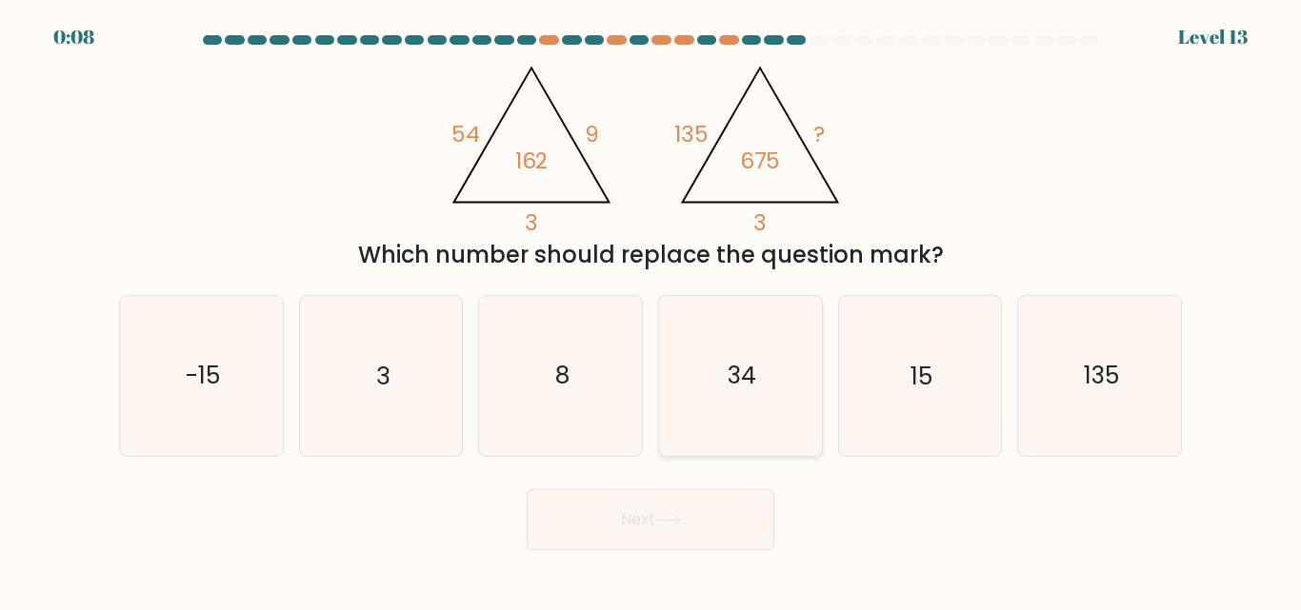
click at [705, 350] on icon "34" at bounding box center [740, 375] width 159 height 159
click at [651, 310] on input "d. 34" at bounding box center [650, 308] width 1 height 5
radio input "true"
click at [699, 511] on button "Next" at bounding box center [651, 520] width 248 height 61
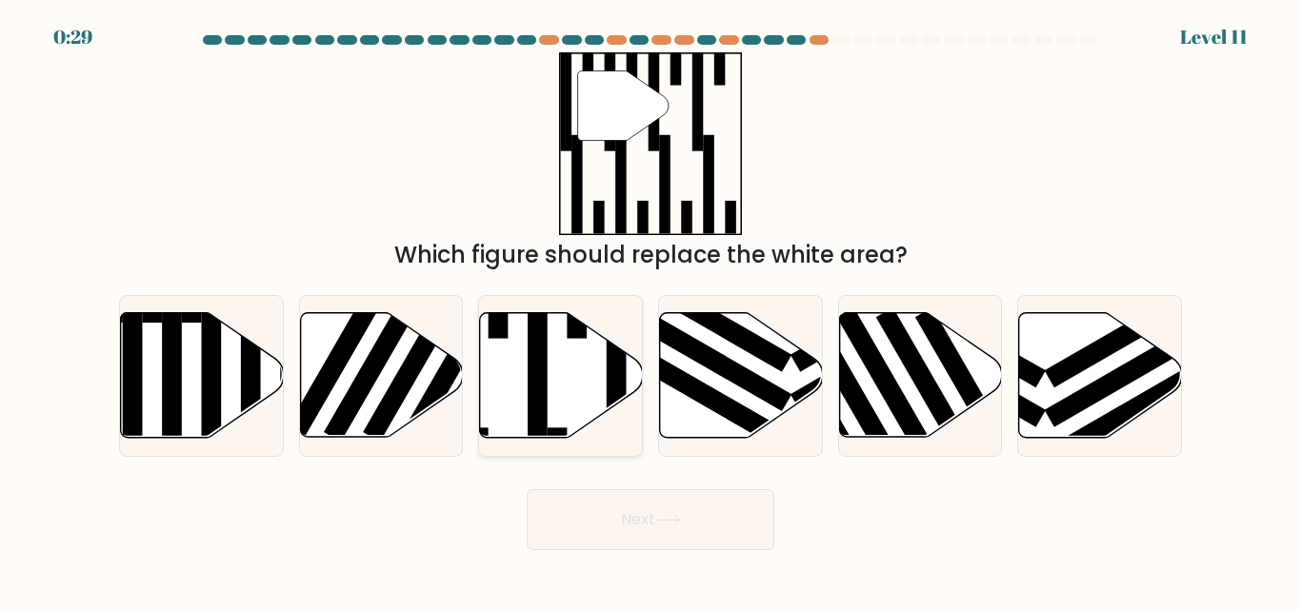
click at [510, 375] on icon at bounding box center [561, 375] width 163 height 125
click at [650, 310] on input "c." at bounding box center [650, 308] width 1 height 5
radio input "true"
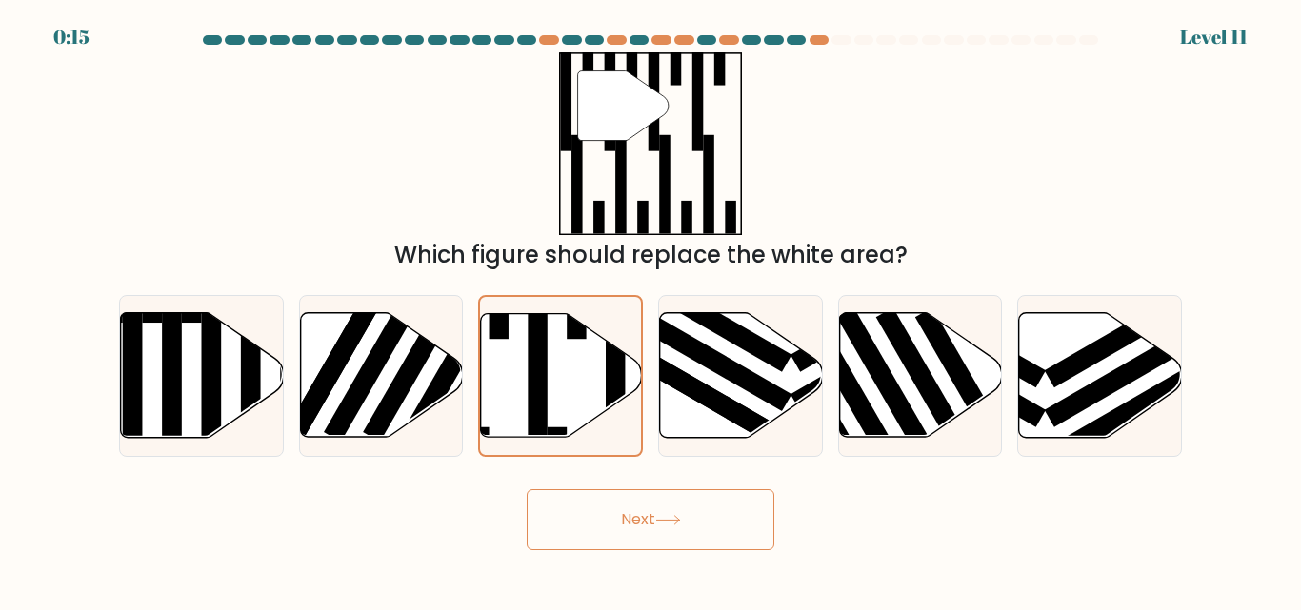
click at [559, 490] on button "Next" at bounding box center [651, 520] width 248 height 61
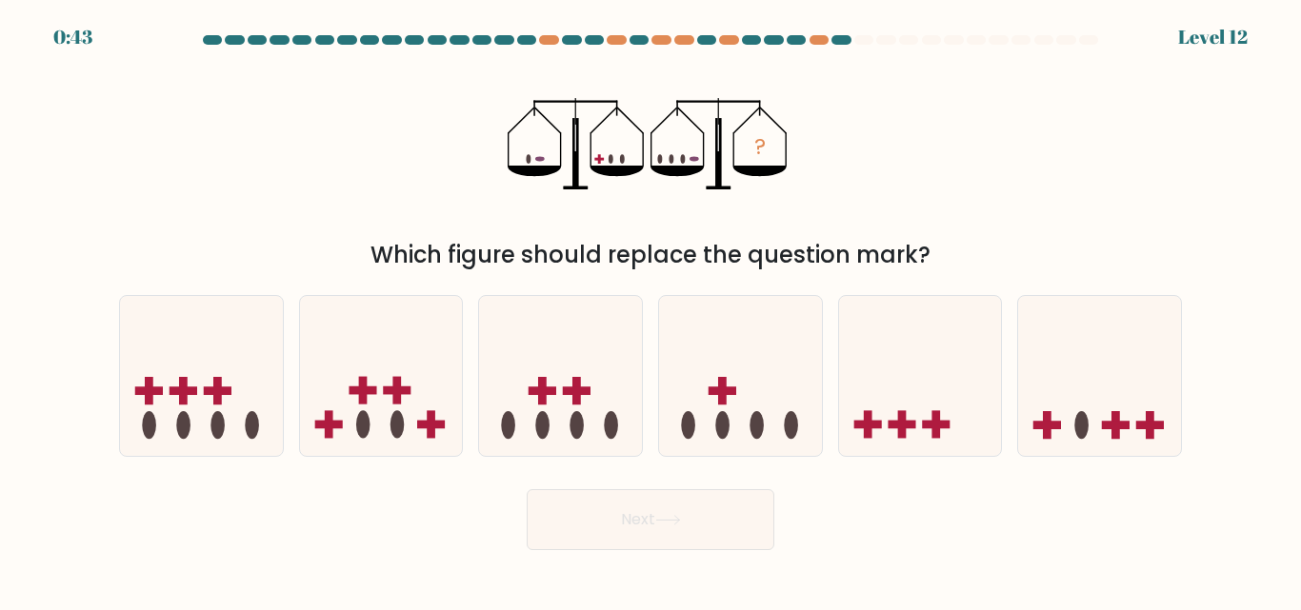
click at [720, 459] on form at bounding box center [650, 292] width 1301 height 515
click at [716, 416] on icon at bounding box center [740, 376] width 163 height 134
click at [651, 310] on input "d." at bounding box center [650, 308] width 1 height 5
radio input "true"
click at [669, 539] on button "Next" at bounding box center [651, 520] width 248 height 61
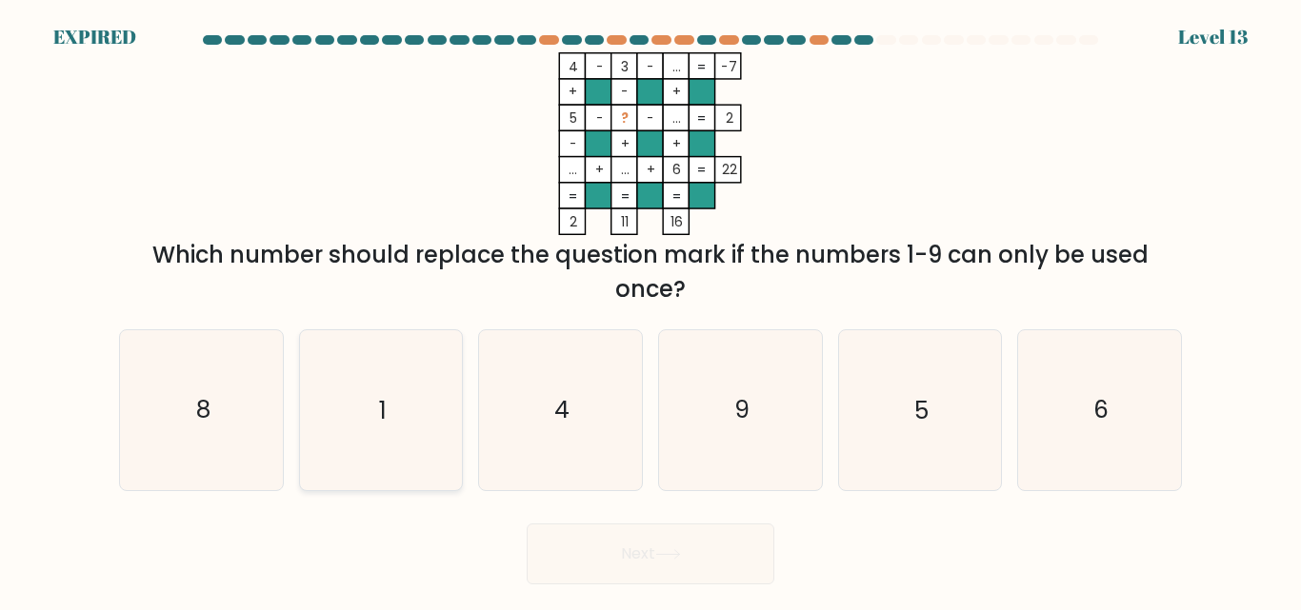
click at [428, 429] on icon "1" at bounding box center [380, 409] width 159 height 159
click at [650, 310] on input "b. 1" at bounding box center [650, 308] width 1 height 5
radio input "true"
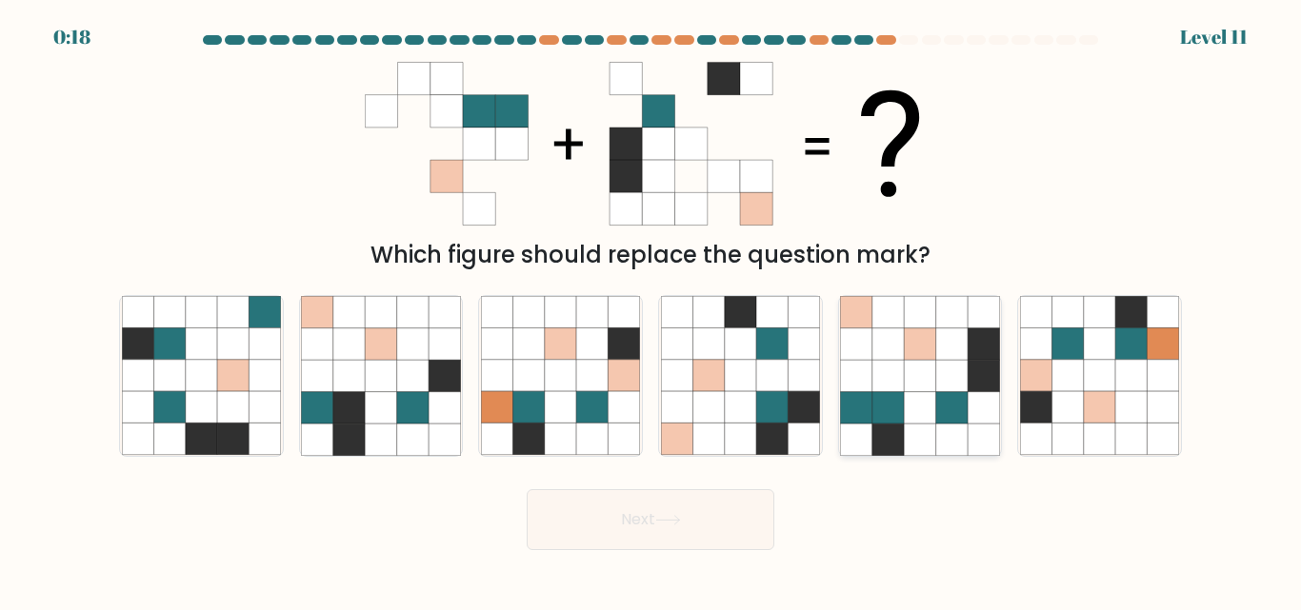
click at [919, 433] on icon at bounding box center [919, 439] width 31 height 31
click at [651, 310] on input "e." at bounding box center [650, 308] width 1 height 5
radio input "true"
click at [607, 521] on button "Next" at bounding box center [651, 520] width 248 height 61
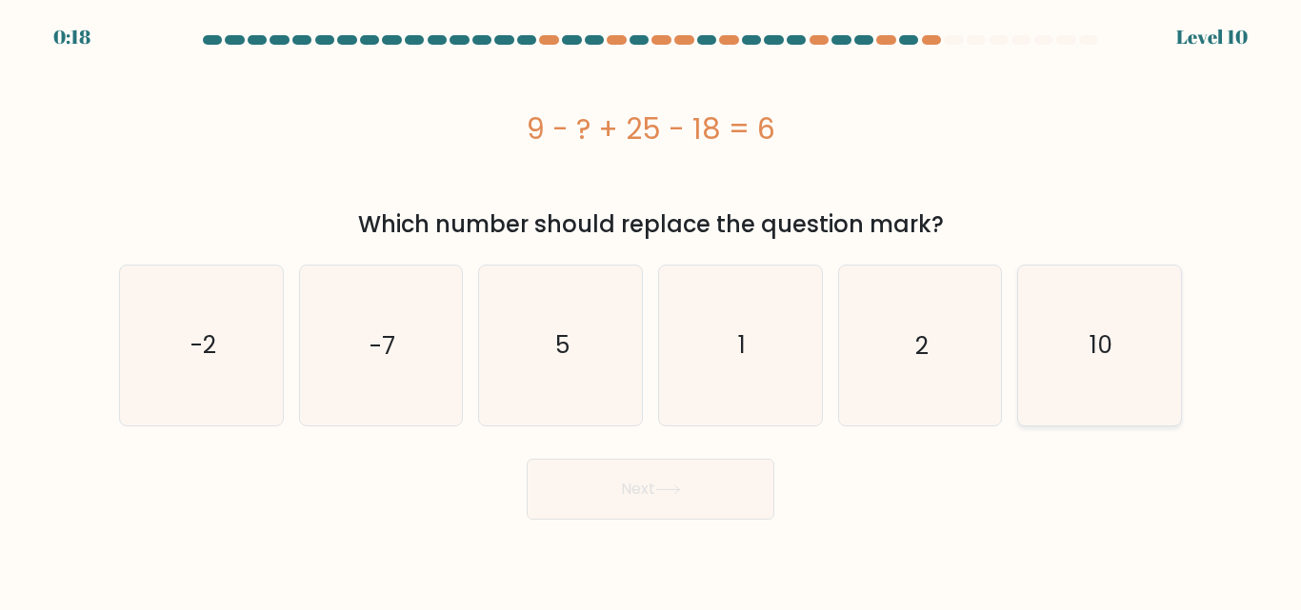
click at [1099, 293] on icon "10" at bounding box center [1099, 345] width 159 height 159
click at [651, 306] on input "f. 10" at bounding box center [650, 308] width 1 height 5
radio input "true"
click at [597, 486] on button "Next" at bounding box center [651, 489] width 248 height 61
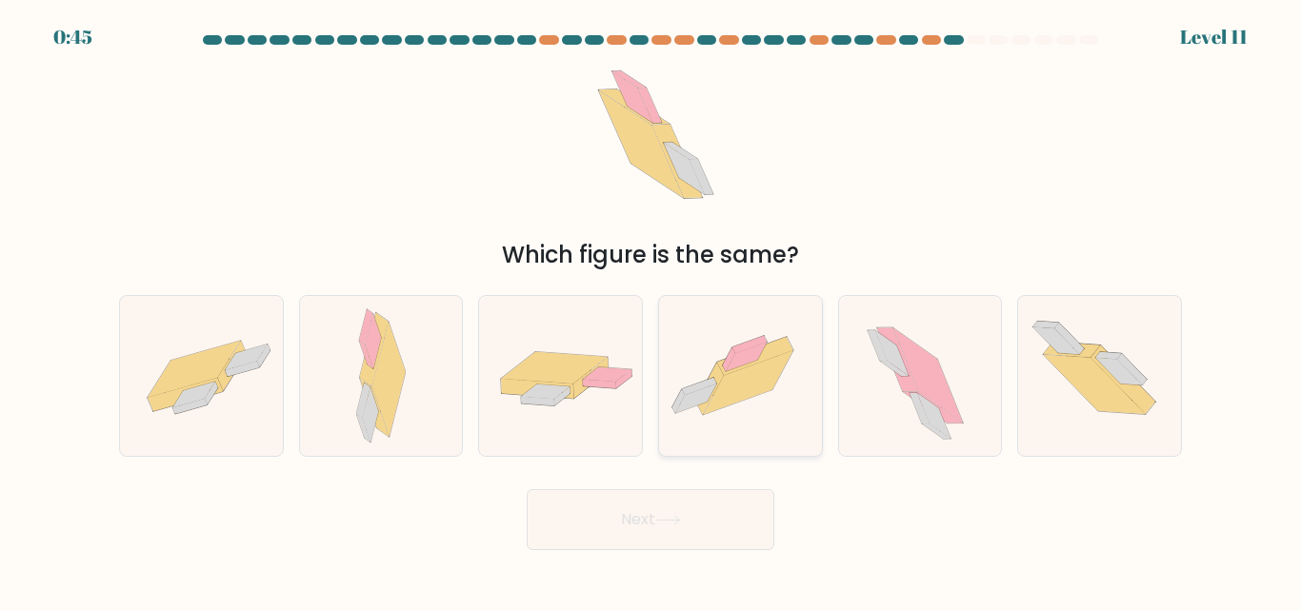
click at [765, 379] on icon at bounding box center [748, 383] width 90 height 64
click at [651, 310] on input "d." at bounding box center [650, 308] width 1 height 5
radio input "true"
click at [719, 539] on button "Next" at bounding box center [651, 520] width 248 height 61
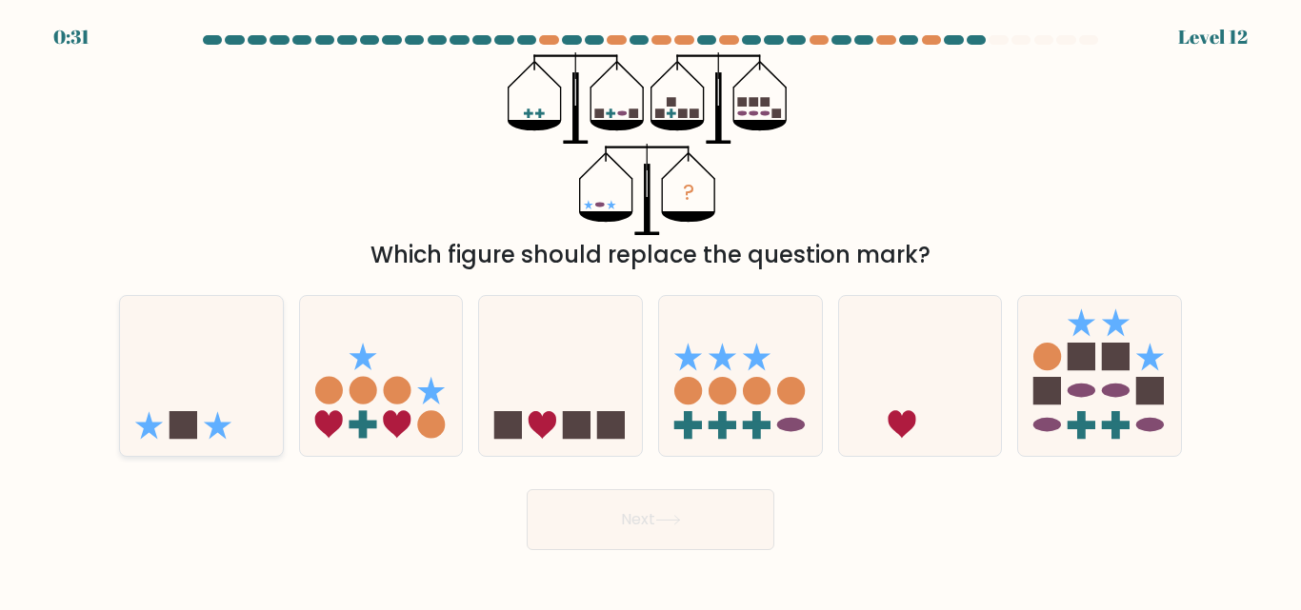
click at [194, 396] on icon at bounding box center [201, 376] width 163 height 134
click at [650, 310] on input "a." at bounding box center [650, 308] width 1 height 5
radio input "true"
click at [576, 536] on button "Next" at bounding box center [651, 520] width 248 height 61
click at [599, 536] on button "Next" at bounding box center [651, 520] width 248 height 61
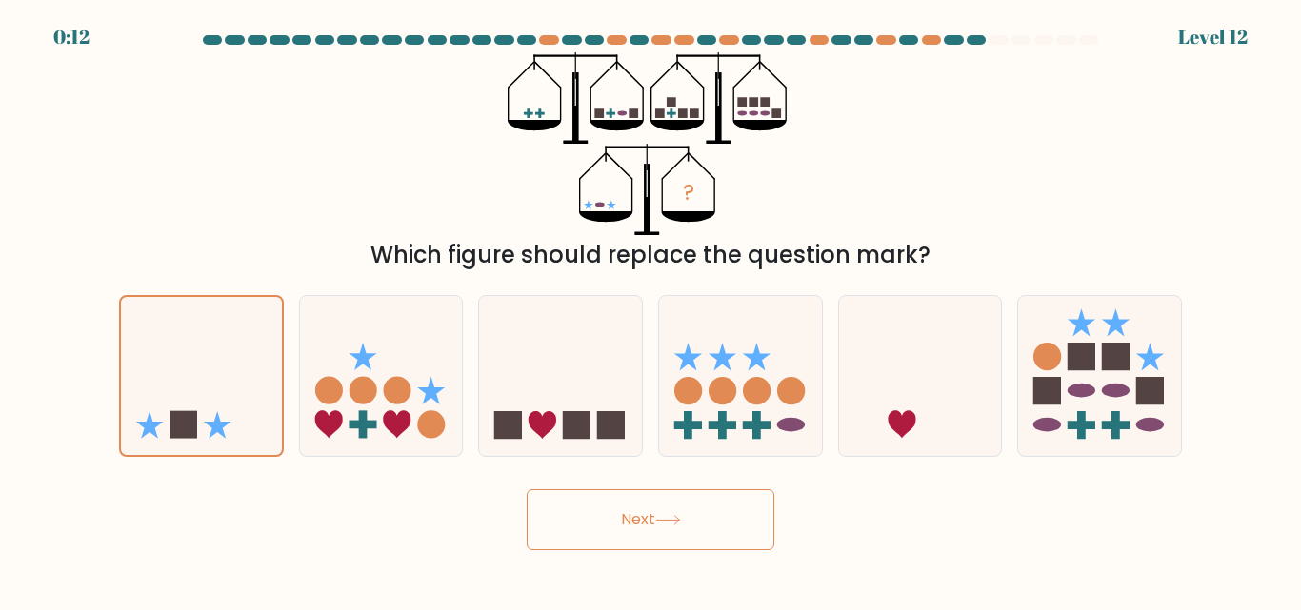
click at [560, 504] on button "Next" at bounding box center [651, 520] width 248 height 61
click at [702, 530] on button "Next" at bounding box center [651, 520] width 248 height 61
click at [694, 531] on button "Next" at bounding box center [651, 520] width 248 height 61
click at [189, 351] on icon at bounding box center [201, 376] width 161 height 133
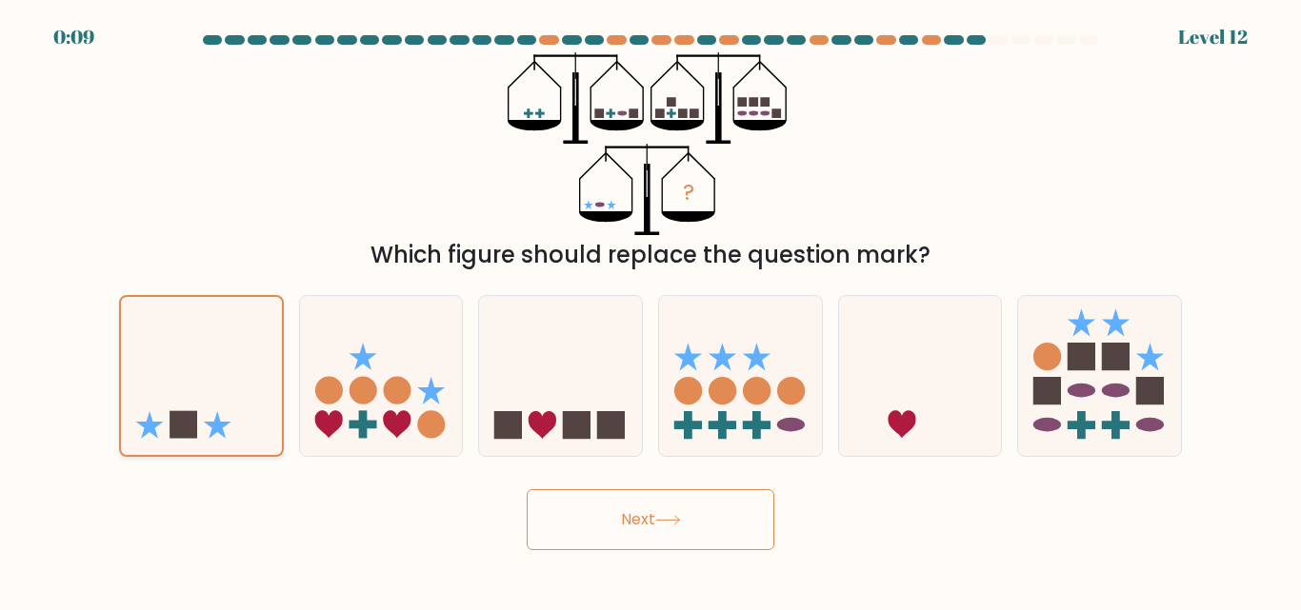
click at [650, 310] on input "a." at bounding box center [650, 308] width 1 height 5
click at [179, 395] on icon at bounding box center [201, 376] width 161 height 133
click at [650, 310] on input "a." at bounding box center [650, 308] width 1 height 5
click at [179, 395] on icon at bounding box center [201, 376] width 161 height 133
click at [650, 310] on input "a." at bounding box center [650, 308] width 1 height 5
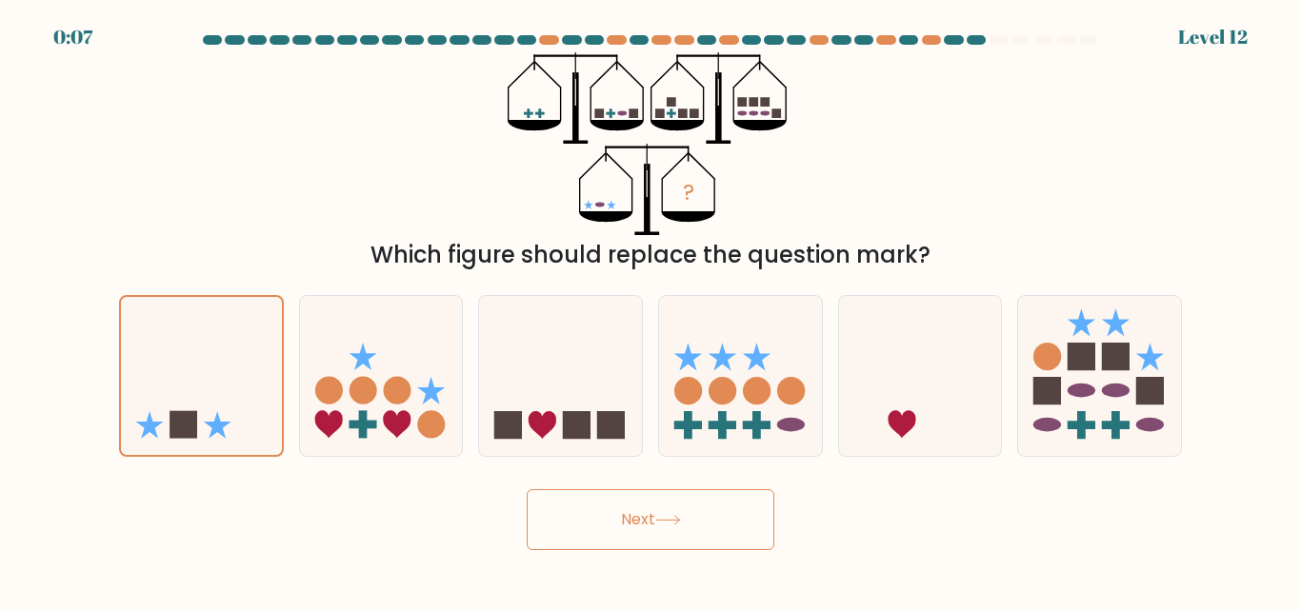
click at [621, 510] on button "Next" at bounding box center [651, 520] width 248 height 61
click at [367, 400] on circle at bounding box center [364, 391] width 28 height 28
click at [650, 310] on input "b." at bounding box center [650, 308] width 1 height 5
radio input "true"
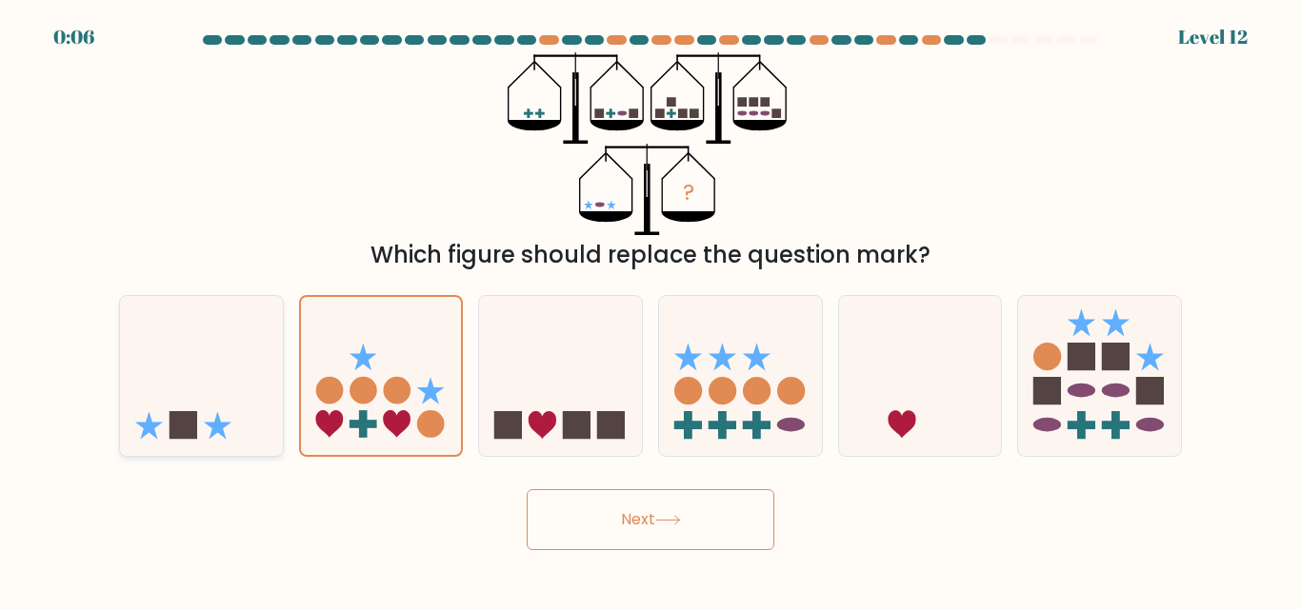
click at [248, 406] on icon at bounding box center [201, 376] width 163 height 134
click at [650, 310] on input "a." at bounding box center [650, 308] width 1 height 5
radio input "true"
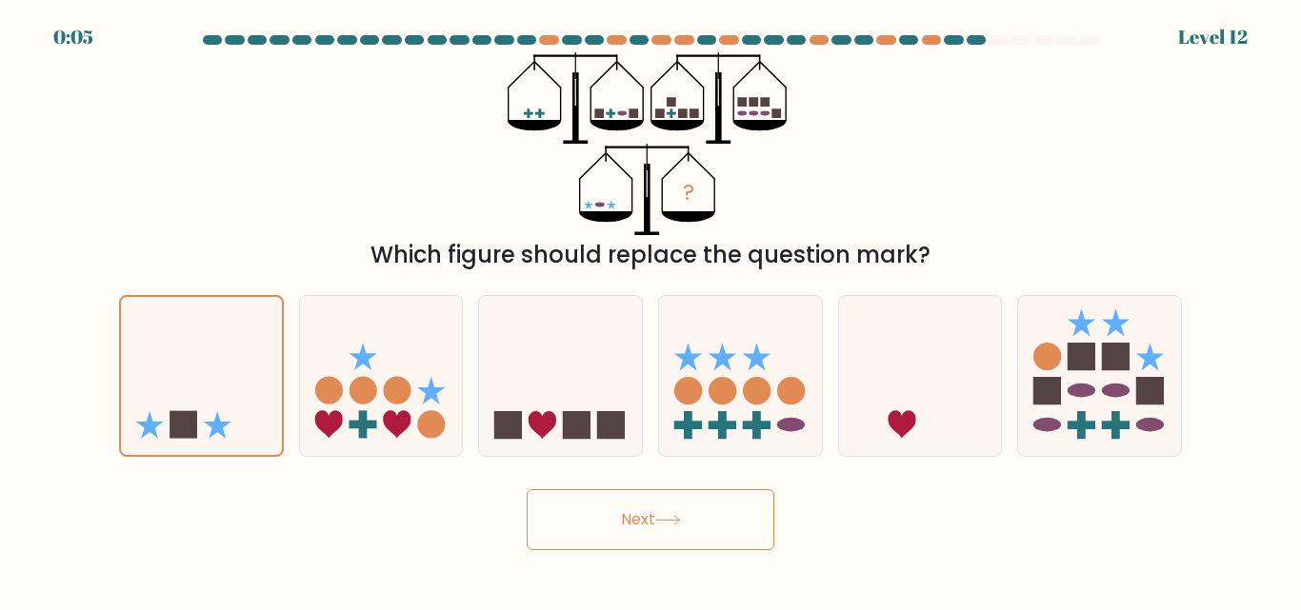
click at [596, 523] on button "Next" at bounding box center [651, 520] width 248 height 61
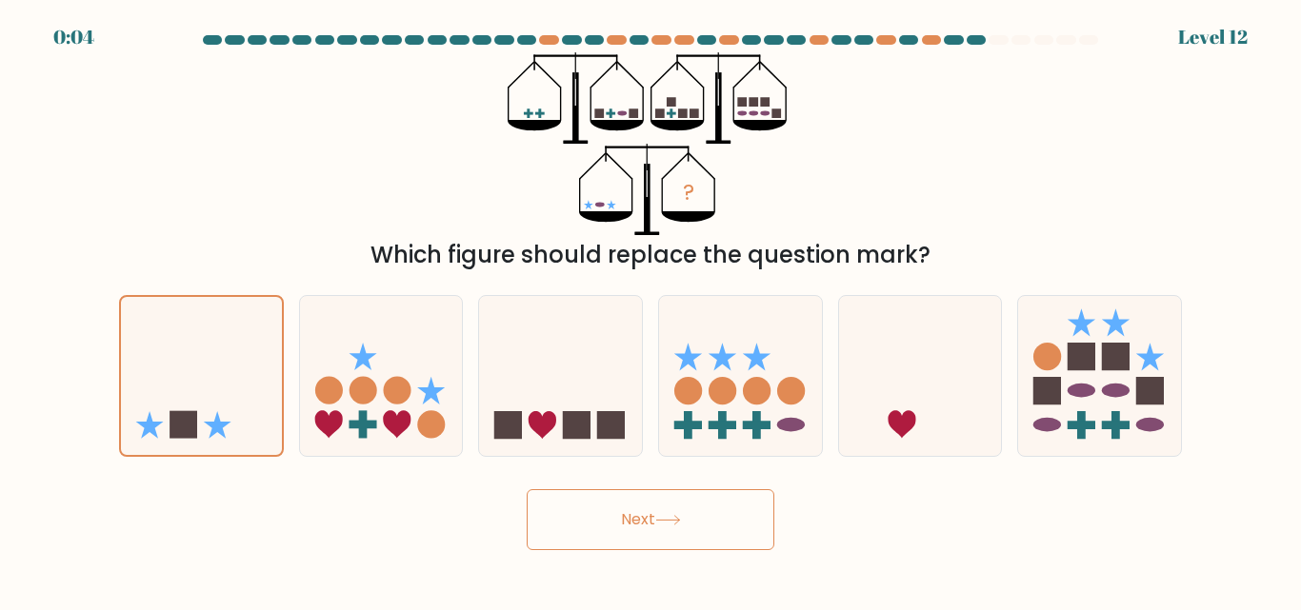
click at [596, 523] on button "Next" at bounding box center [651, 520] width 248 height 61
drag, startPoint x: 690, startPoint y: 510, endPoint x: 675, endPoint y: 516, distance: 15.4
click at [683, 513] on button "Next" at bounding box center [651, 520] width 248 height 61
click at [675, 516] on icon at bounding box center [668, 520] width 26 height 10
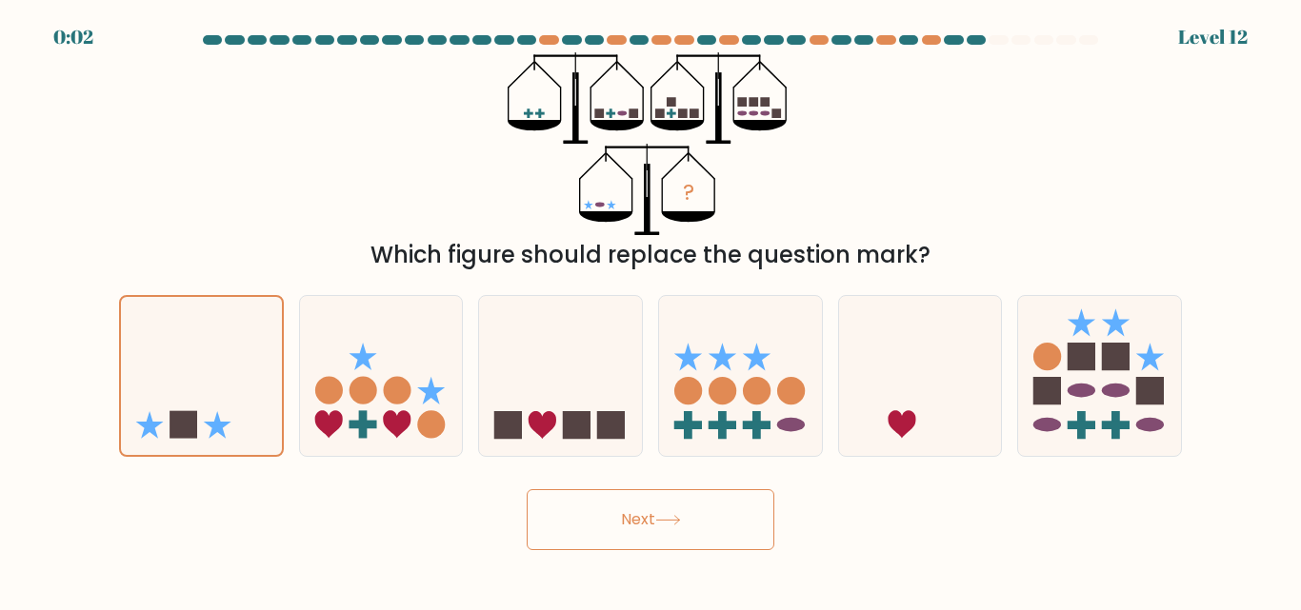
click at [675, 516] on icon at bounding box center [668, 520] width 26 height 10
drag, startPoint x: 922, startPoint y: 436, endPoint x: 659, endPoint y: 428, distance: 263.0
click at [902, 457] on form at bounding box center [650, 292] width 1301 height 515
click at [187, 390] on icon at bounding box center [201, 376] width 161 height 133
click at [650, 310] on input "a." at bounding box center [650, 308] width 1 height 5
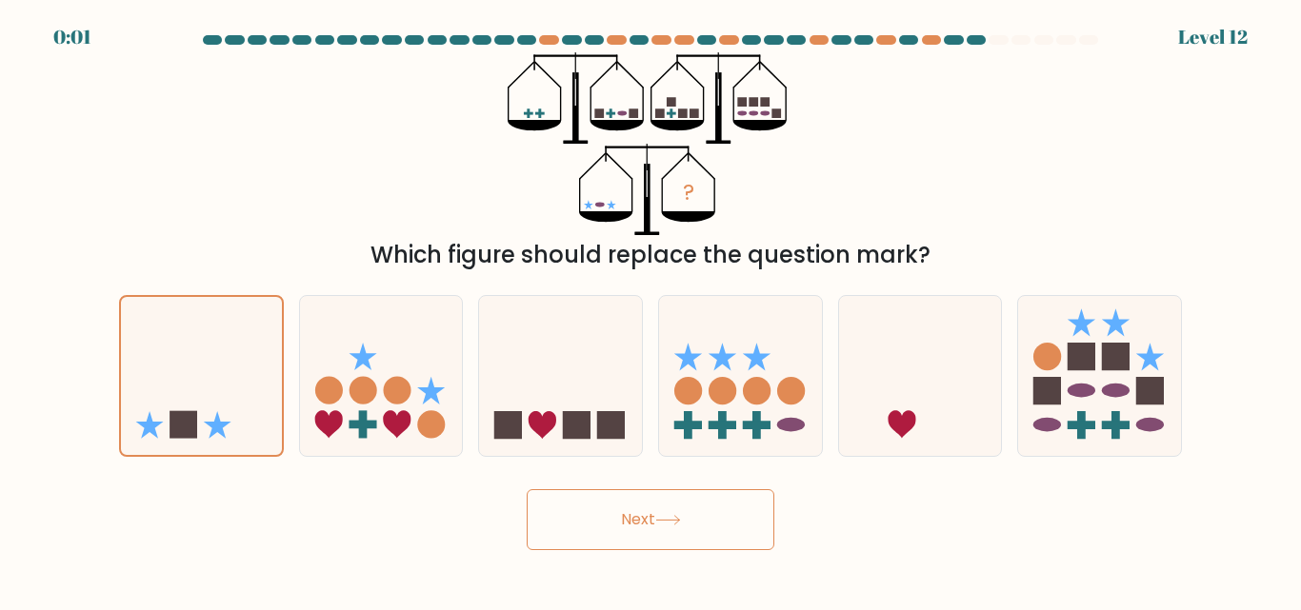
click at [625, 519] on button "Next" at bounding box center [651, 520] width 248 height 61
drag, startPoint x: 566, startPoint y: 384, endPoint x: 456, endPoint y: 410, distance: 112.7
click at [561, 383] on icon at bounding box center [560, 376] width 163 height 134
click at [650, 310] on input "c." at bounding box center [650, 308] width 1 height 5
radio input "true"
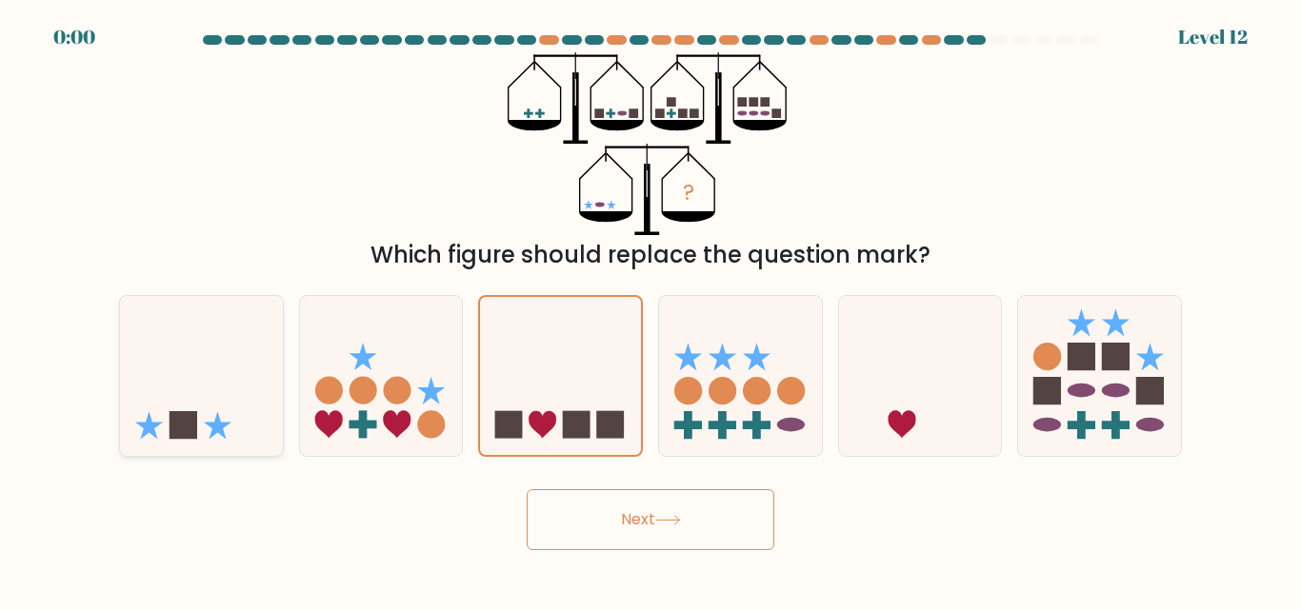
click at [250, 386] on icon at bounding box center [201, 376] width 163 height 134
click at [650, 310] on input "a." at bounding box center [650, 308] width 1 height 5
radio input "true"
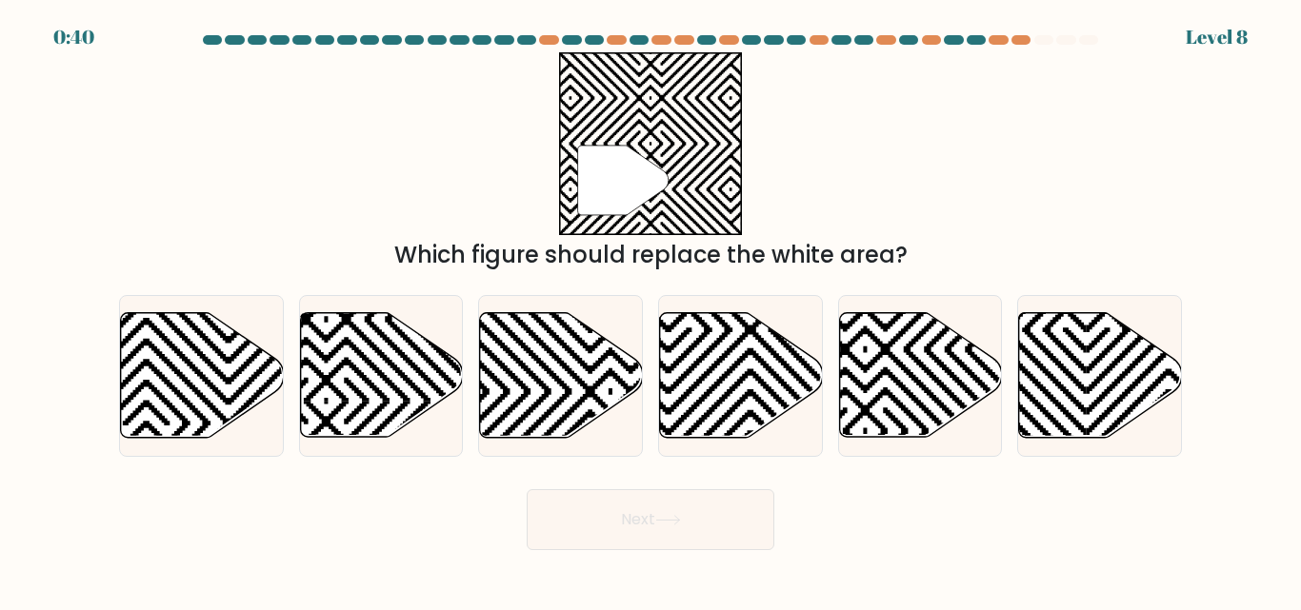
click at [1050, 43] on div at bounding box center [1043, 40] width 19 height 10
click at [1111, 66] on div "" Which figure should replace the white area?" at bounding box center [651, 162] width 1086 height 220
click at [574, 346] on icon at bounding box center [561, 375] width 163 height 125
click at [650, 310] on input "c." at bounding box center [650, 308] width 1 height 5
radio input "true"
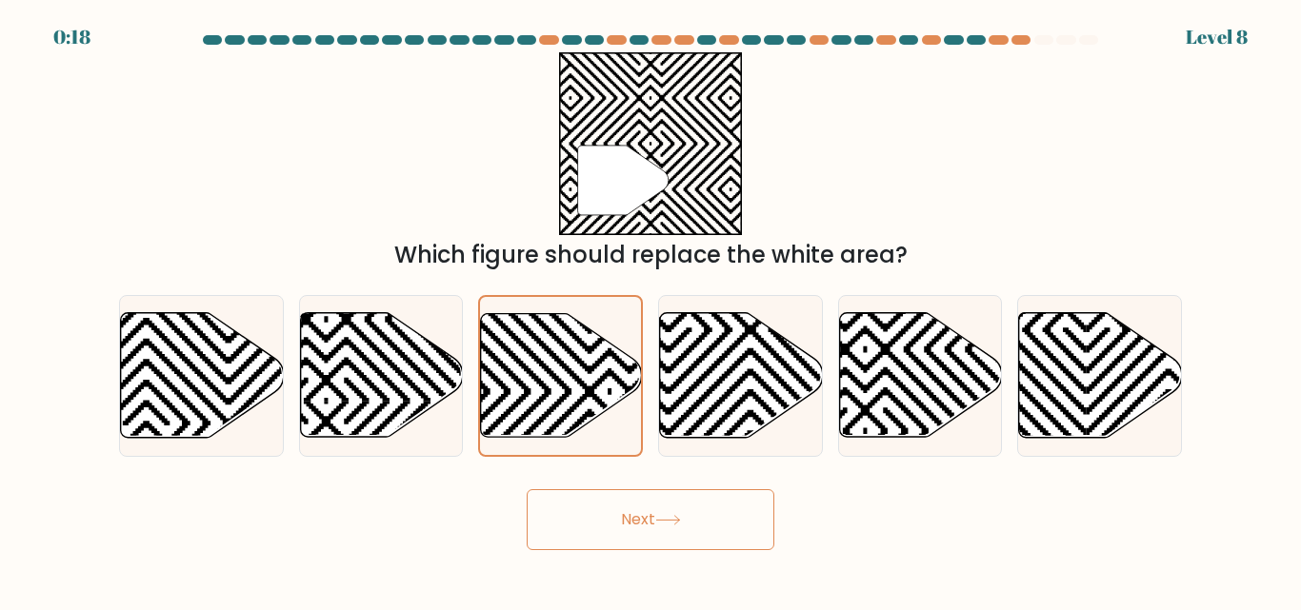
click at [618, 524] on button "Next" at bounding box center [651, 520] width 248 height 61
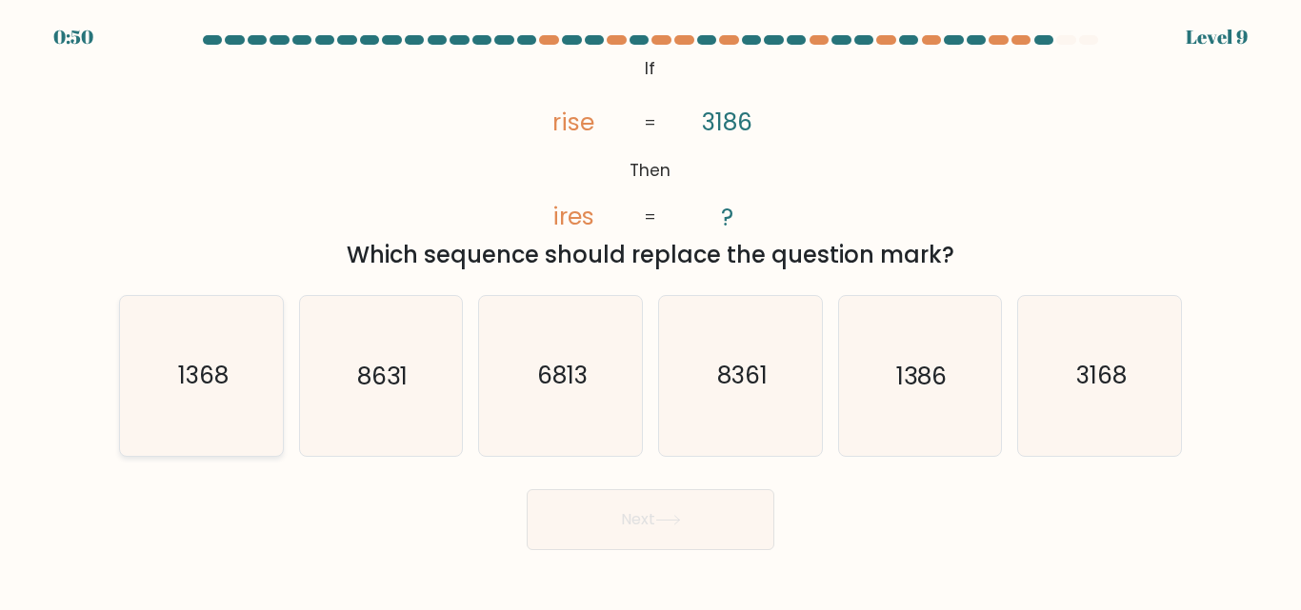
click at [150, 354] on icon "1368" at bounding box center [201, 375] width 159 height 159
click at [650, 310] on input "a. 1368" at bounding box center [650, 308] width 1 height 5
radio input "true"
click at [628, 503] on button "Next" at bounding box center [651, 520] width 248 height 61
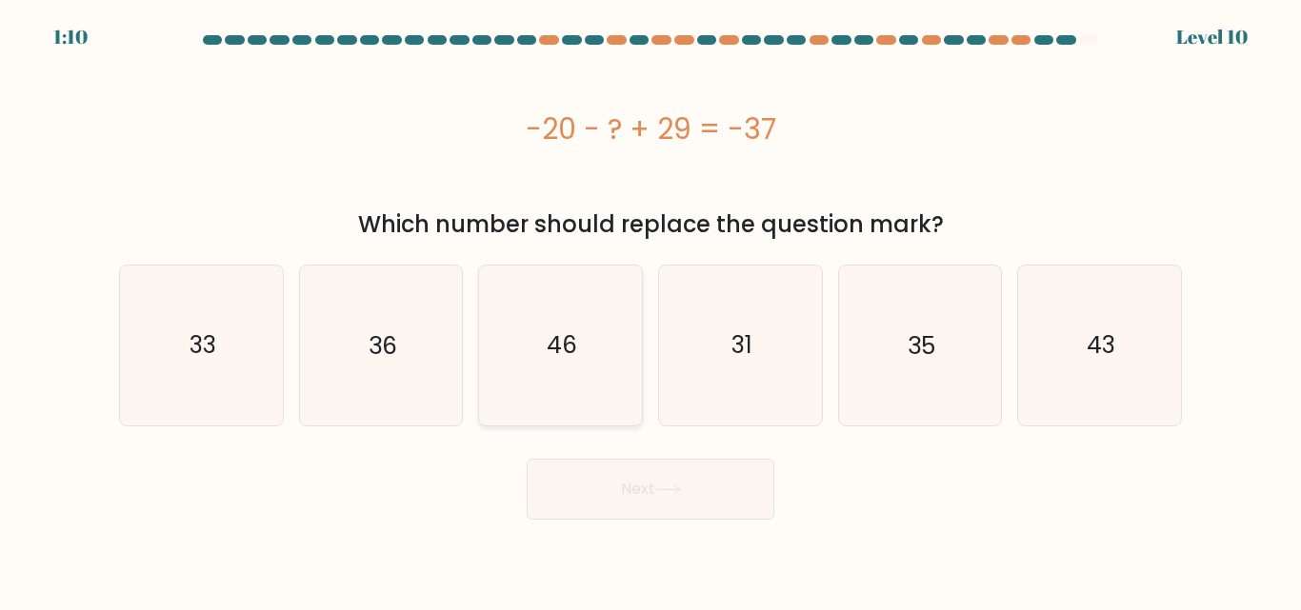
click at [561, 382] on icon "46" at bounding box center [560, 345] width 159 height 159
click at [650, 310] on input "c. 46" at bounding box center [650, 308] width 1 height 5
radio input "true"
click at [613, 498] on button "Next" at bounding box center [651, 489] width 248 height 61
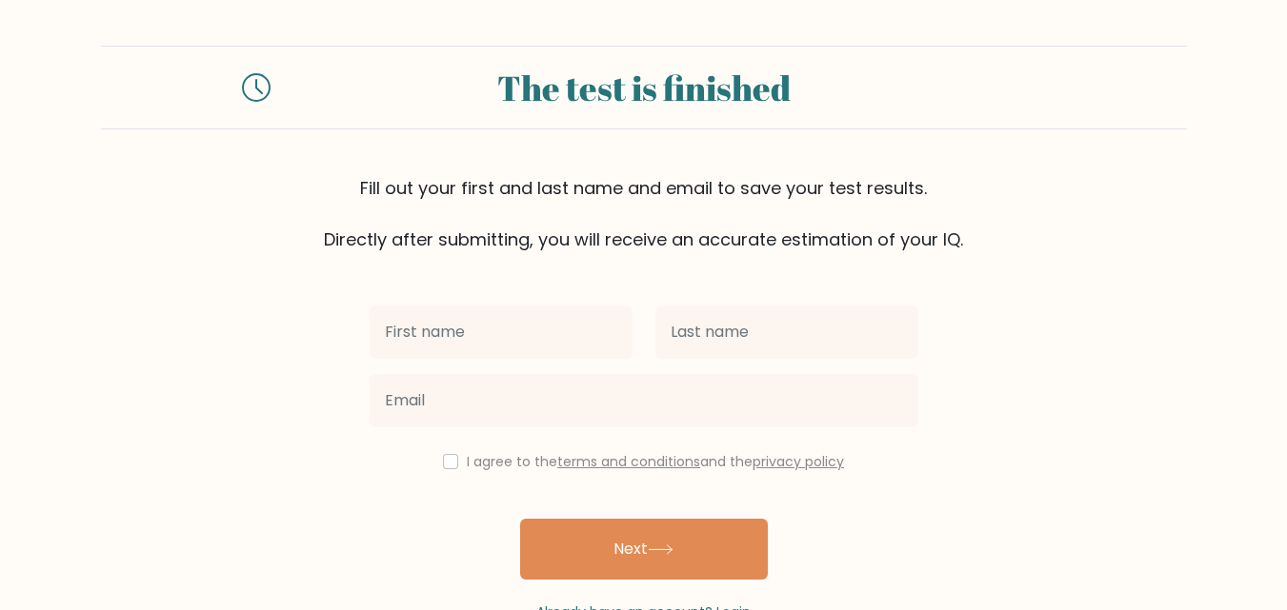
click at [535, 330] on input "text" at bounding box center [501, 332] width 263 height 53
type input "IZRIDR"
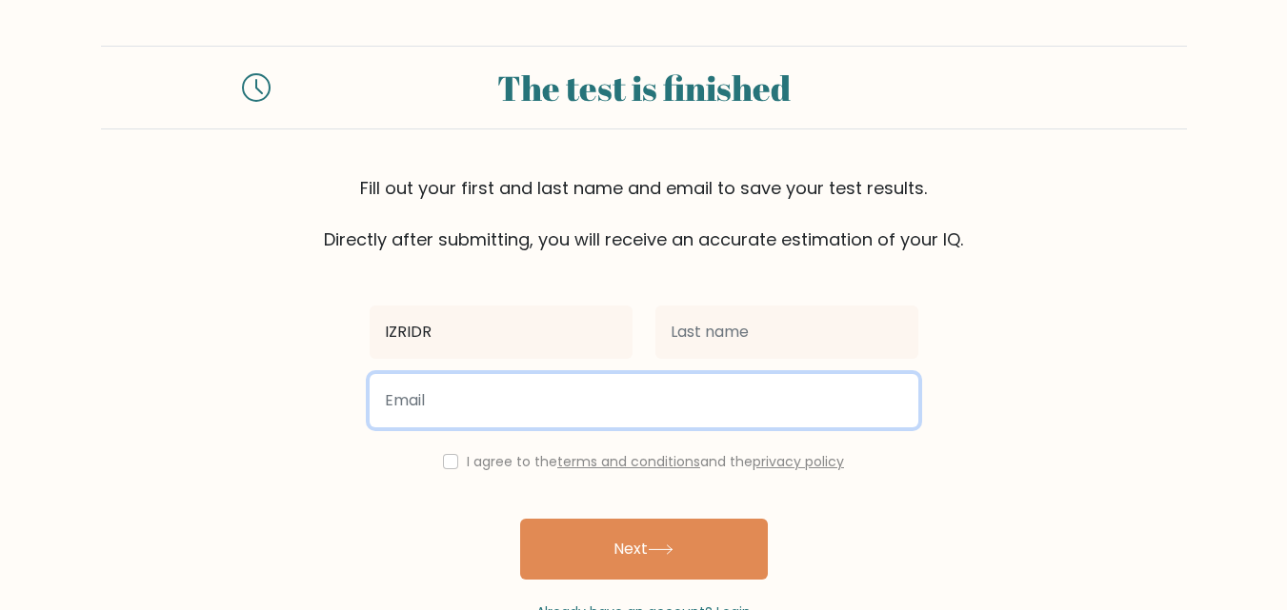
click at [475, 404] on input "email" at bounding box center [644, 400] width 549 height 53
paste input "[EMAIL_ADDRESS][DOMAIN_NAME]"
type input "[EMAIL_ADDRESS][DOMAIN_NAME]"
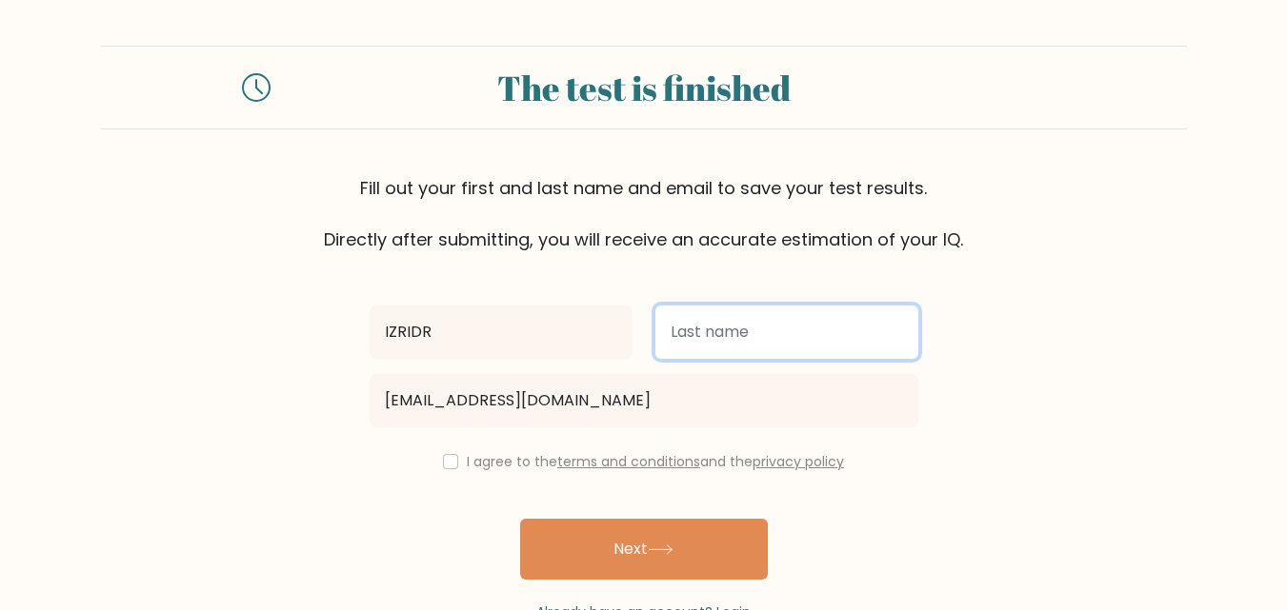
click at [763, 331] on input "text" at bounding box center [786, 332] width 263 height 53
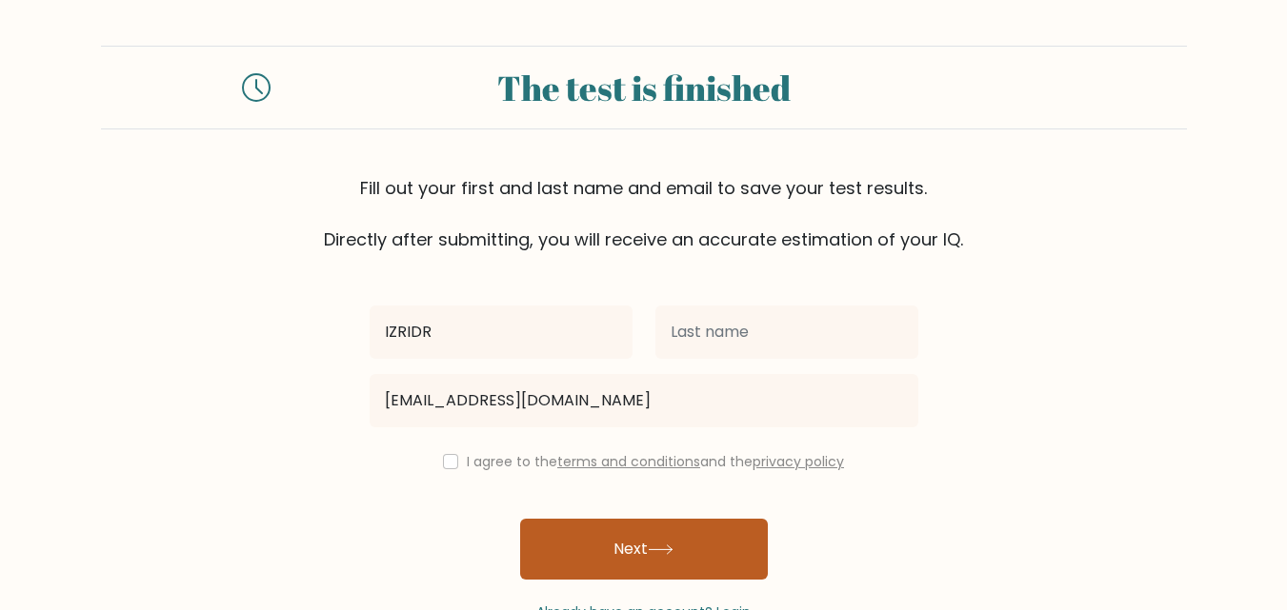
click at [648, 577] on button "Next" at bounding box center [644, 549] width 248 height 61
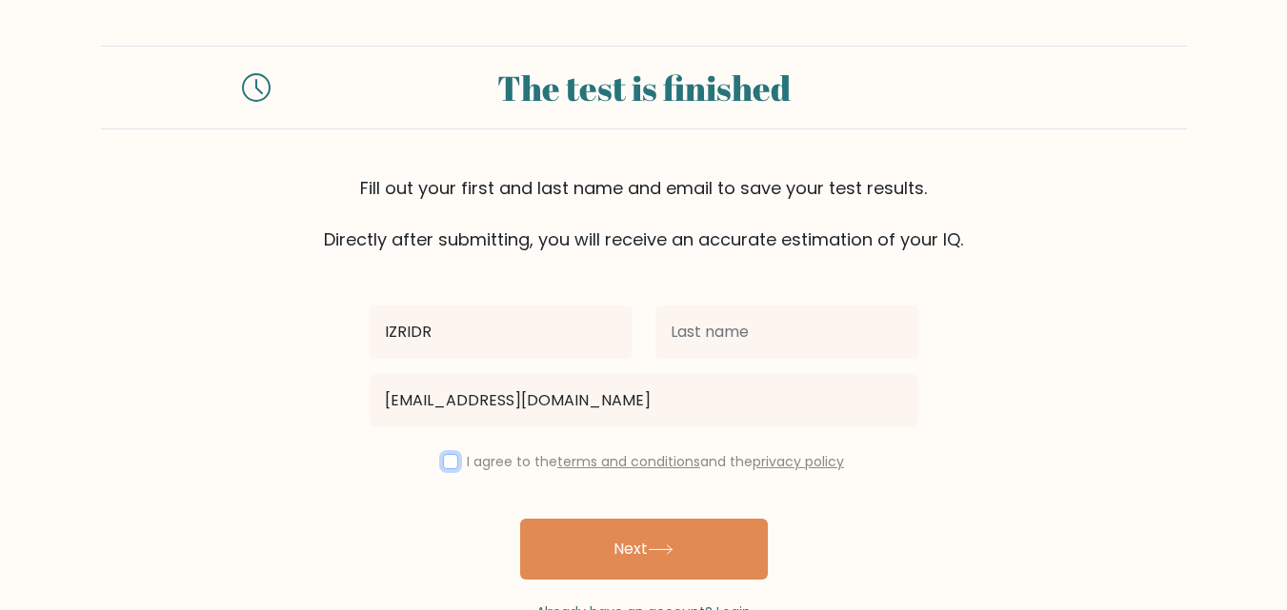
click at [449, 463] on input "checkbox" at bounding box center [450, 461] width 15 height 15
checkbox input "true"
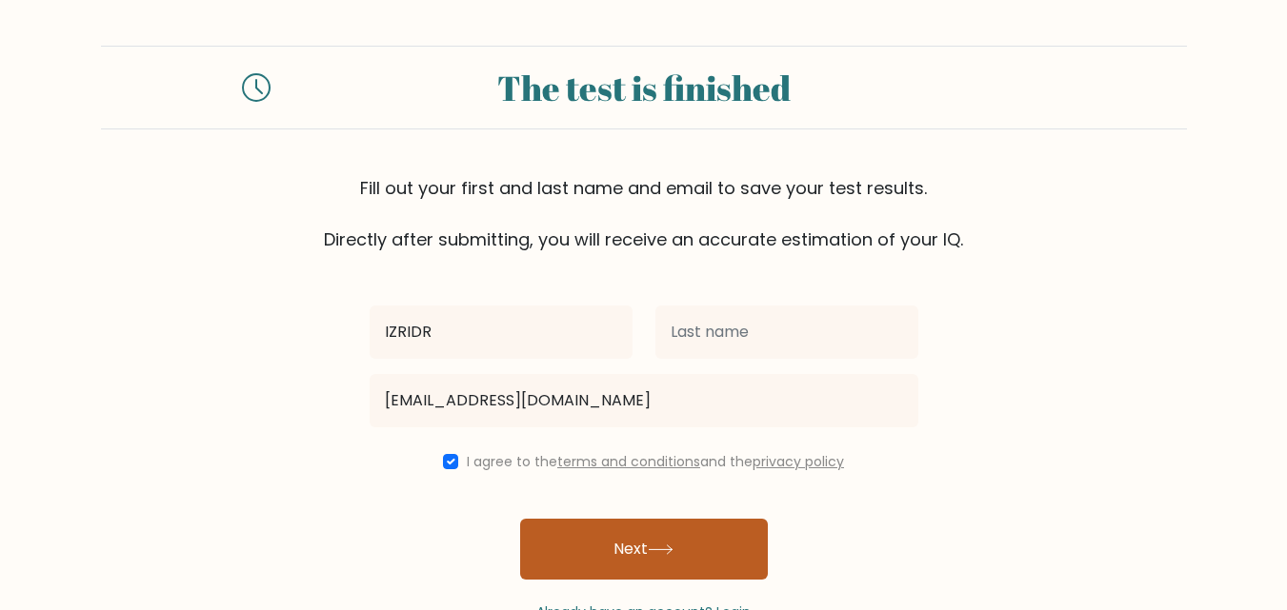
click at [635, 561] on button "Next" at bounding box center [644, 549] width 248 height 61
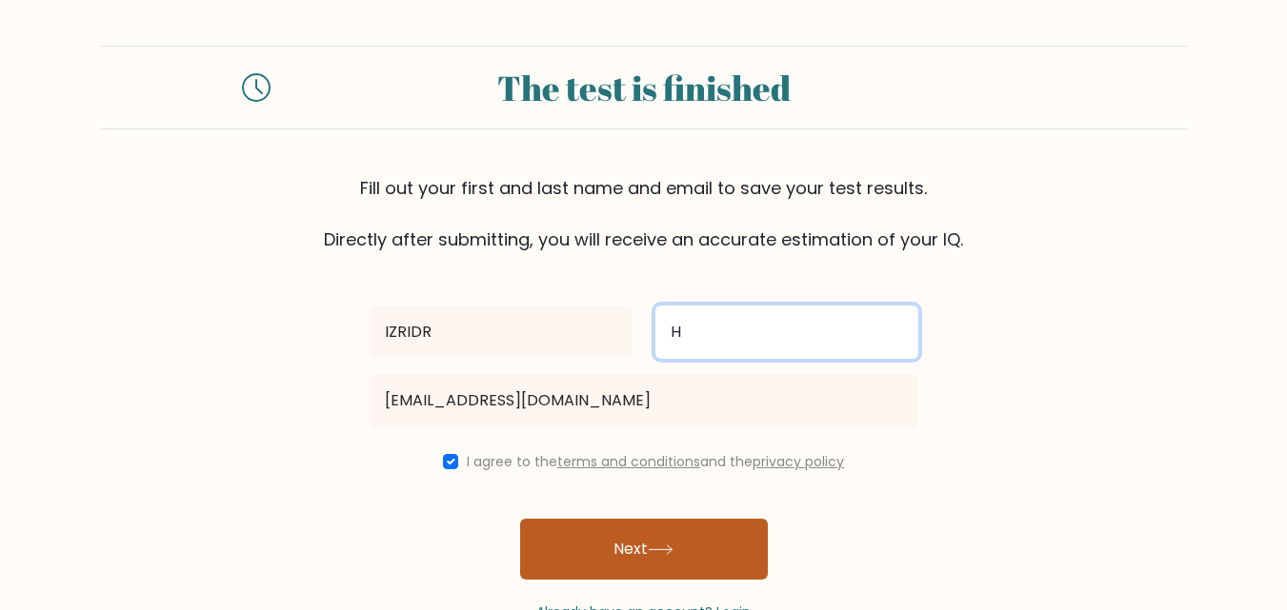
type input "H"
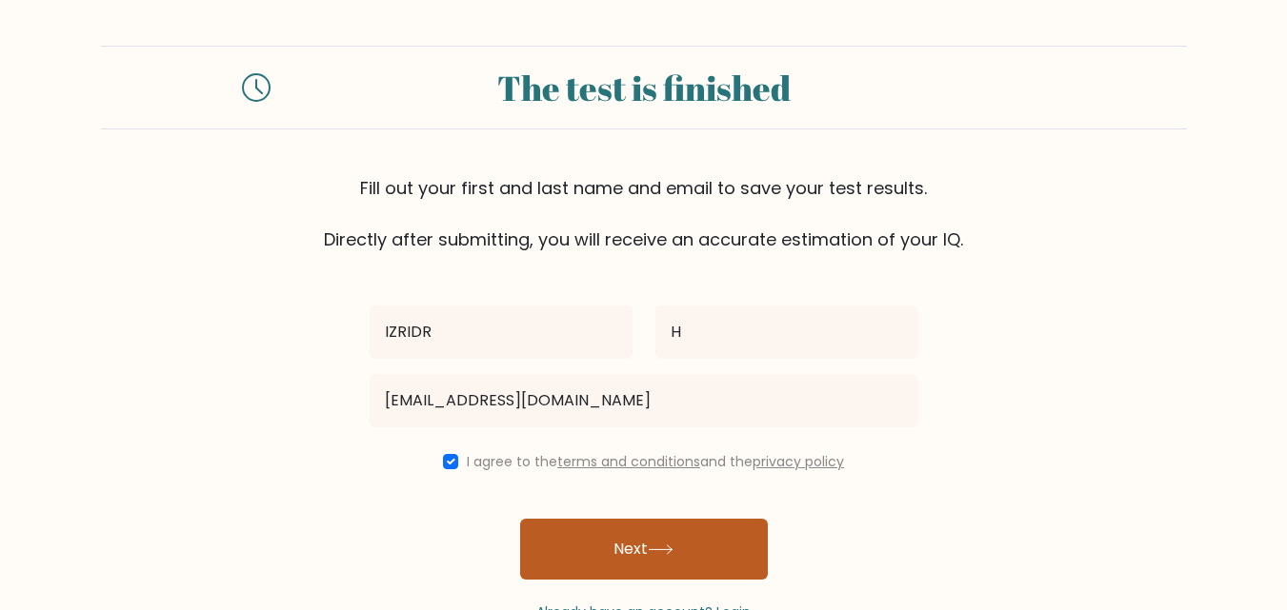
click at [657, 524] on button "Next" at bounding box center [644, 549] width 248 height 61
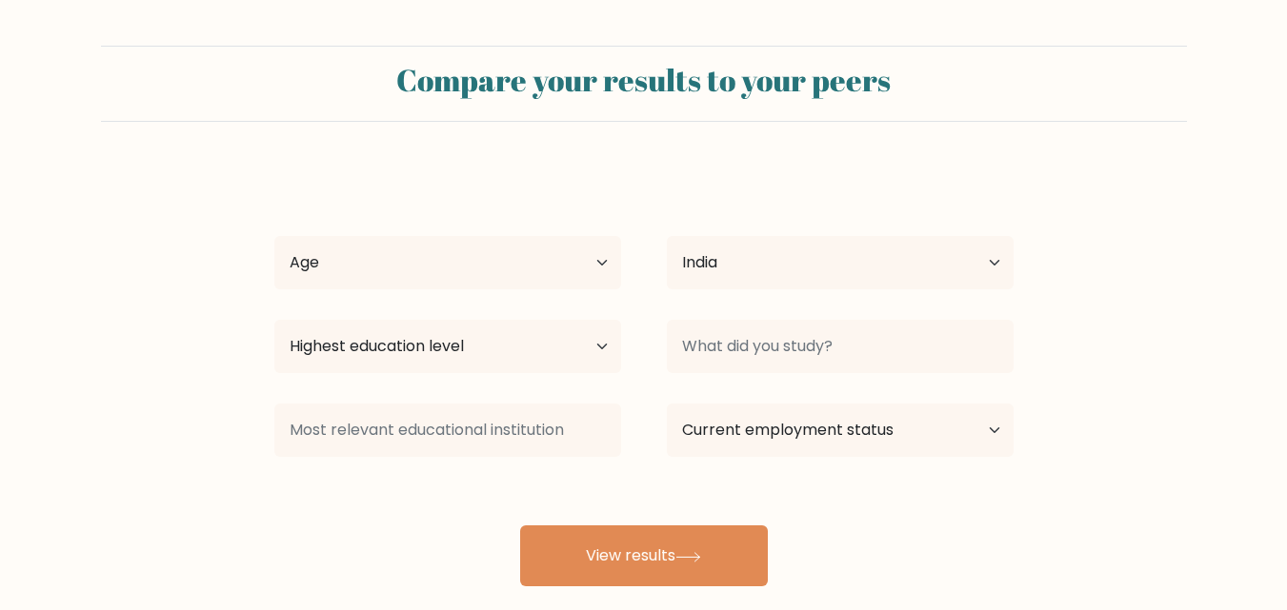
select select "IN"
click at [566, 344] on select "Highest education level No schooling Primary Lower Secondary Upper Secondary Oc…" at bounding box center [447, 346] width 347 height 53
select select "upper_secondary"
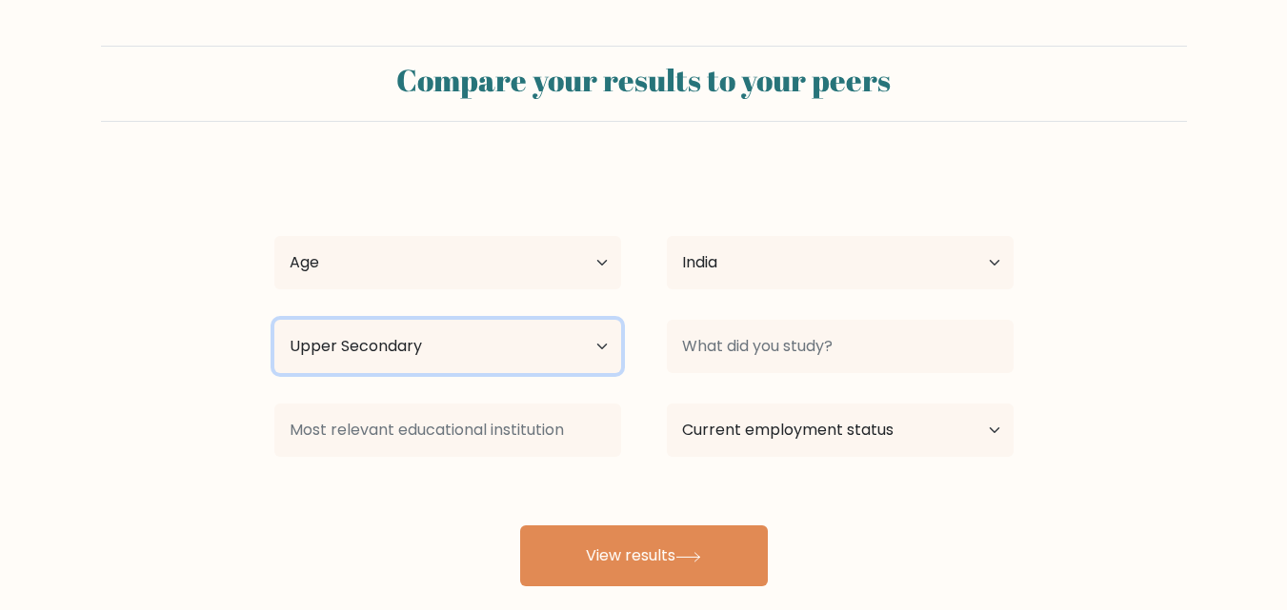
click at [274, 320] on select "Highest education level No schooling Primary Lower Secondary Upper Secondary Oc…" at bounding box center [447, 346] width 347 height 53
drag, startPoint x: 543, startPoint y: 228, endPoint x: 542, endPoint y: 240, distance: 12.4
click at [542, 240] on div "IZRIDR H Age Under [DEMOGRAPHIC_DATA] [DEMOGRAPHIC_DATA] [DEMOGRAPHIC_DATA] [DE…" at bounding box center [644, 377] width 762 height 419
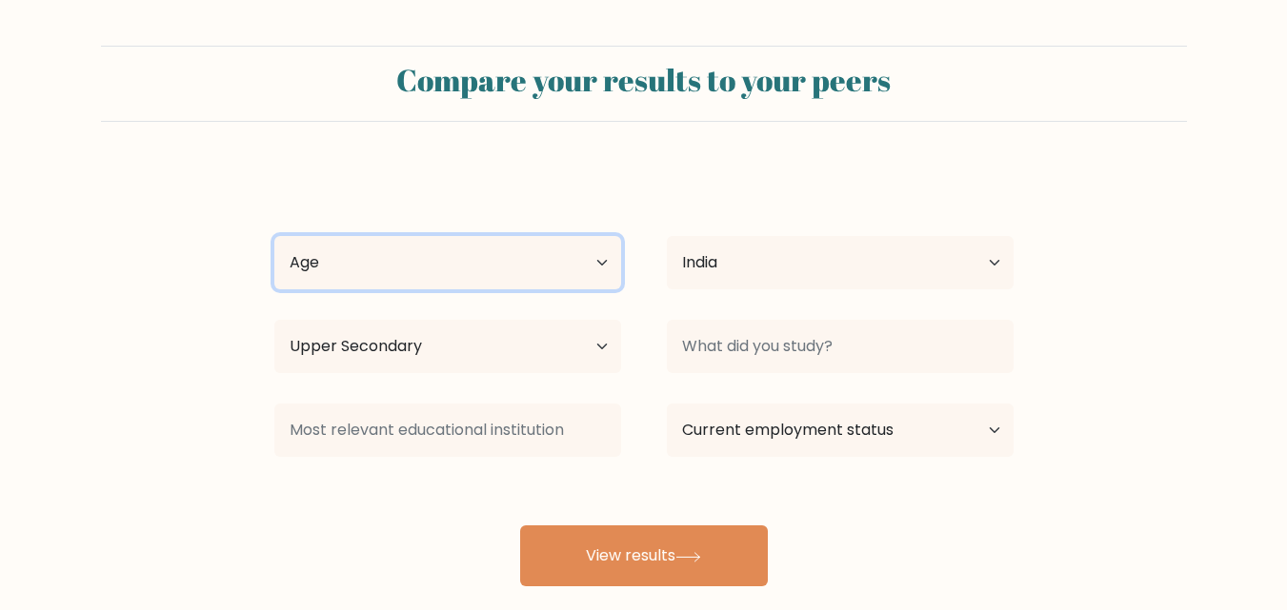
click at [550, 250] on select "Age Under [DEMOGRAPHIC_DATA] [DEMOGRAPHIC_DATA] [DEMOGRAPHIC_DATA] [DEMOGRAPHIC…" at bounding box center [447, 262] width 347 height 53
select select "min_18"
click at [274, 236] on select "Age Under [DEMOGRAPHIC_DATA] [DEMOGRAPHIC_DATA] [DEMOGRAPHIC_DATA] [DEMOGRAPHIC…" at bounding box center [447, 262] width 347 height 53
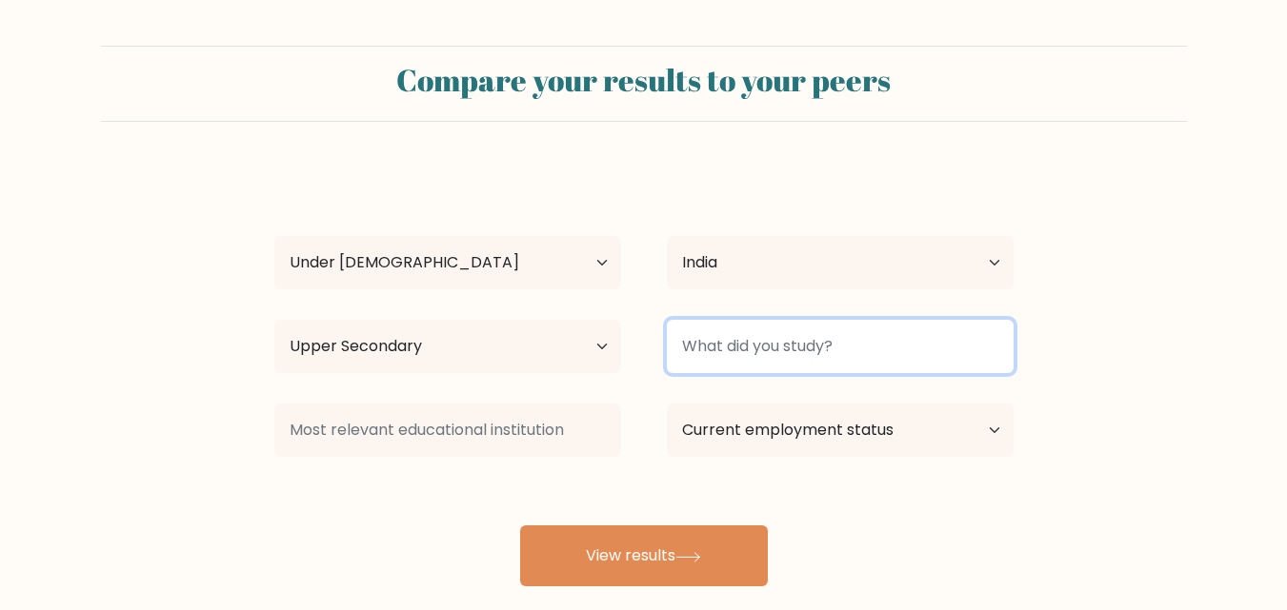
click at [807, 366] on input at bounding box center [840, 346] width 347 height 53
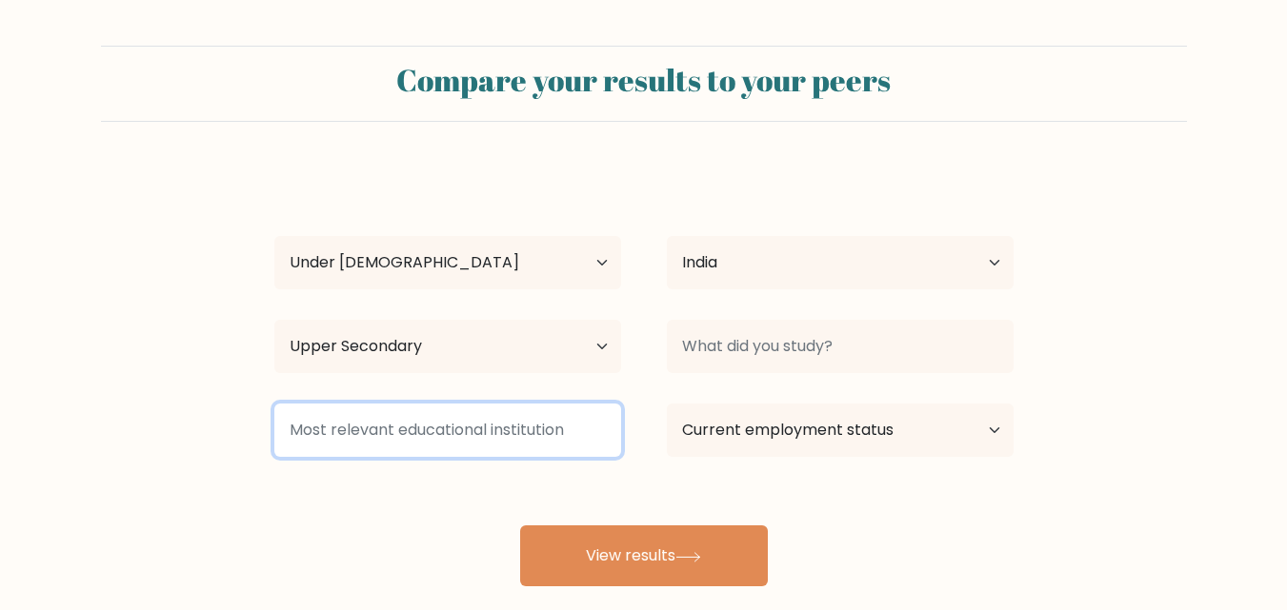
drag, startPoint x: 508, startPoint y: 408, endPoint x: 502, endPoint y: 417, distance: 11.1
click at [502, 417] on input at bounding box center [447, 430] width 347 height 53
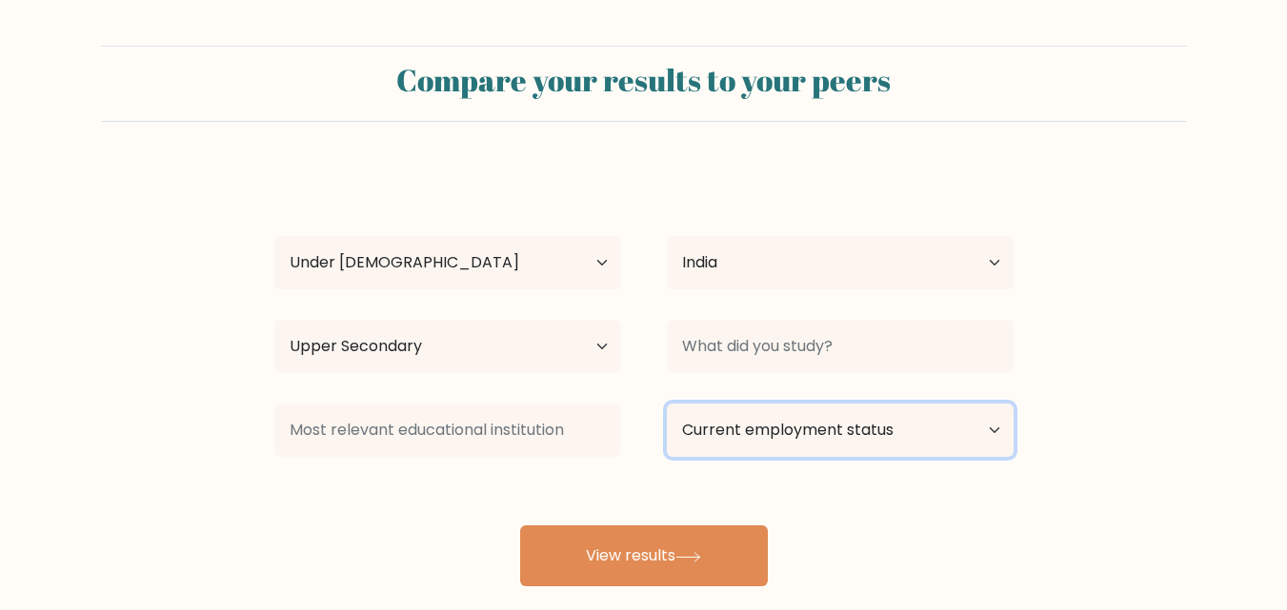
click at [821, 419] on select "Current employment status Employed Student Retired Other / prefer not to answer" at bounding box center [840, 430] width 347 height 53
select select "student"
click at [667, 404] on select "Current employment status Employed Student Retired Other / prefer not to answer" at bounding box center [840, 430] width 347 height 53
click at [806, 410] on select "Current employment status Employed Student Retired Other / prefer not to answer" at bounding box center [840, 430] width 347 height 53
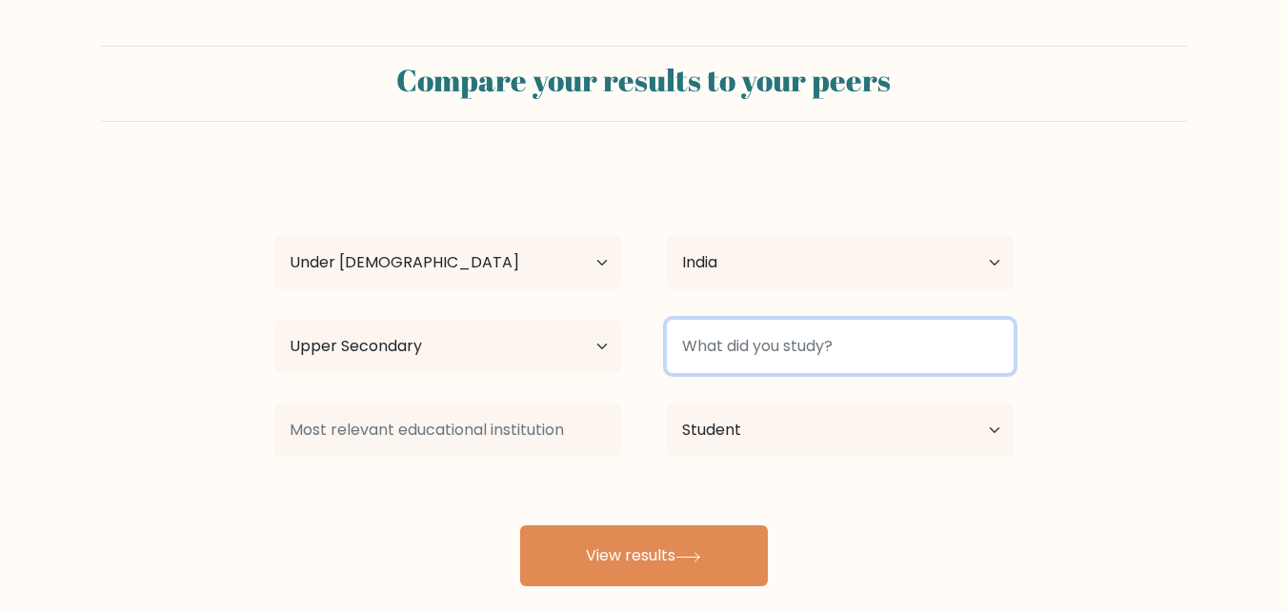
click at [801, 350] on input at bounding box center [840, 346] width 347 height 53
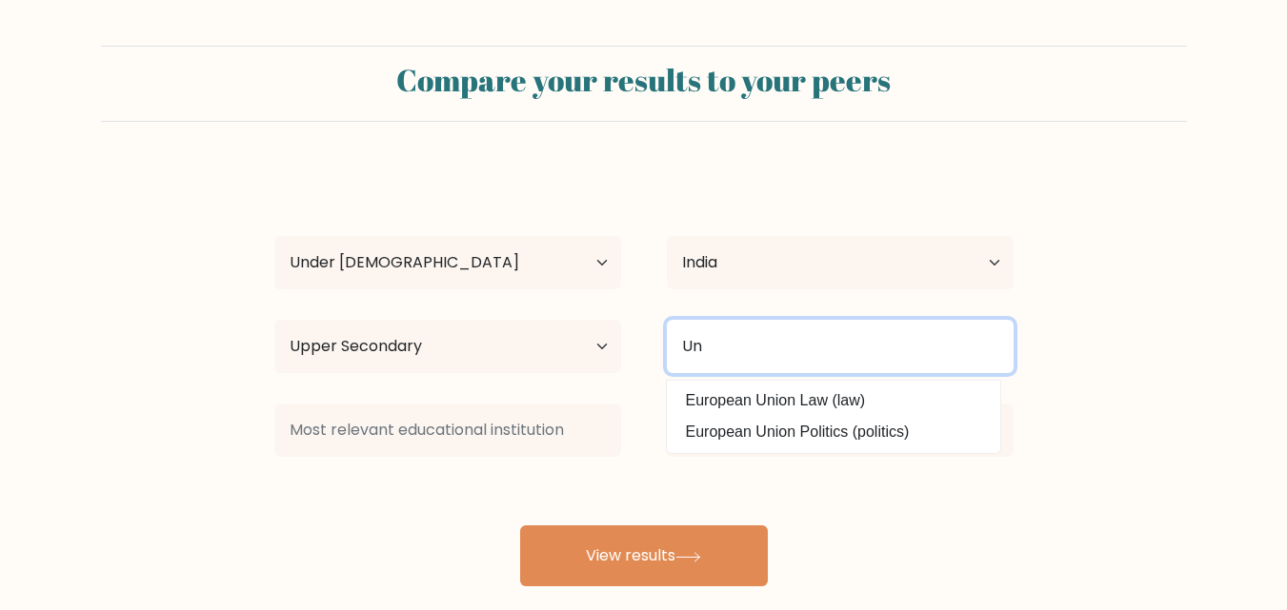
type input "U"
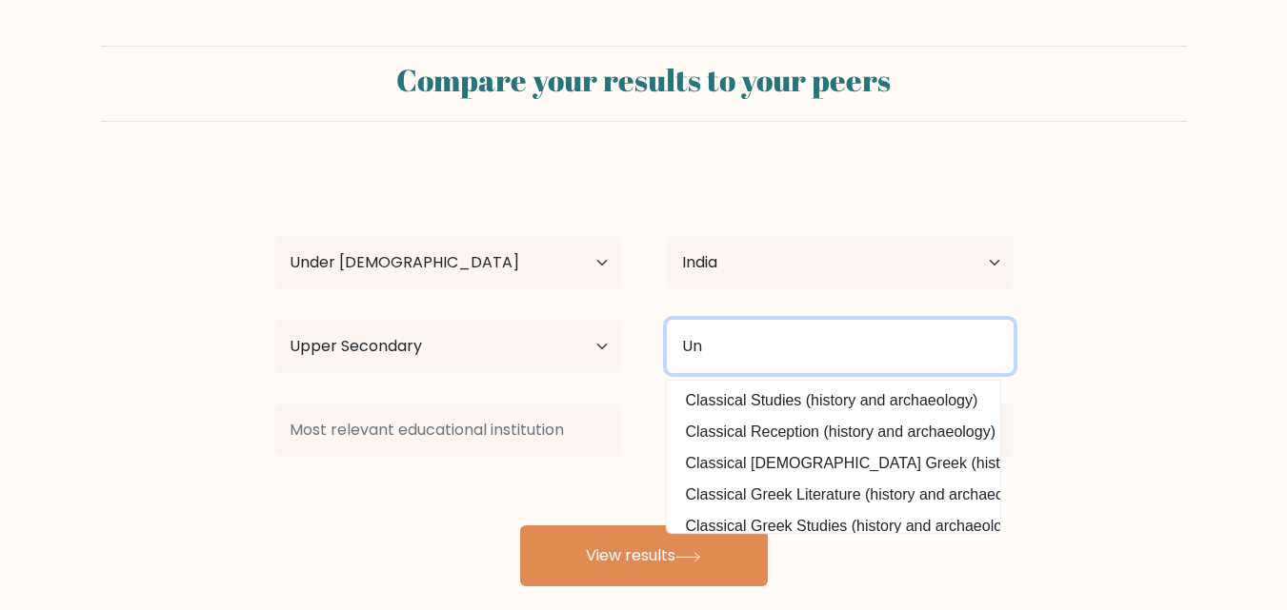
type input "U"
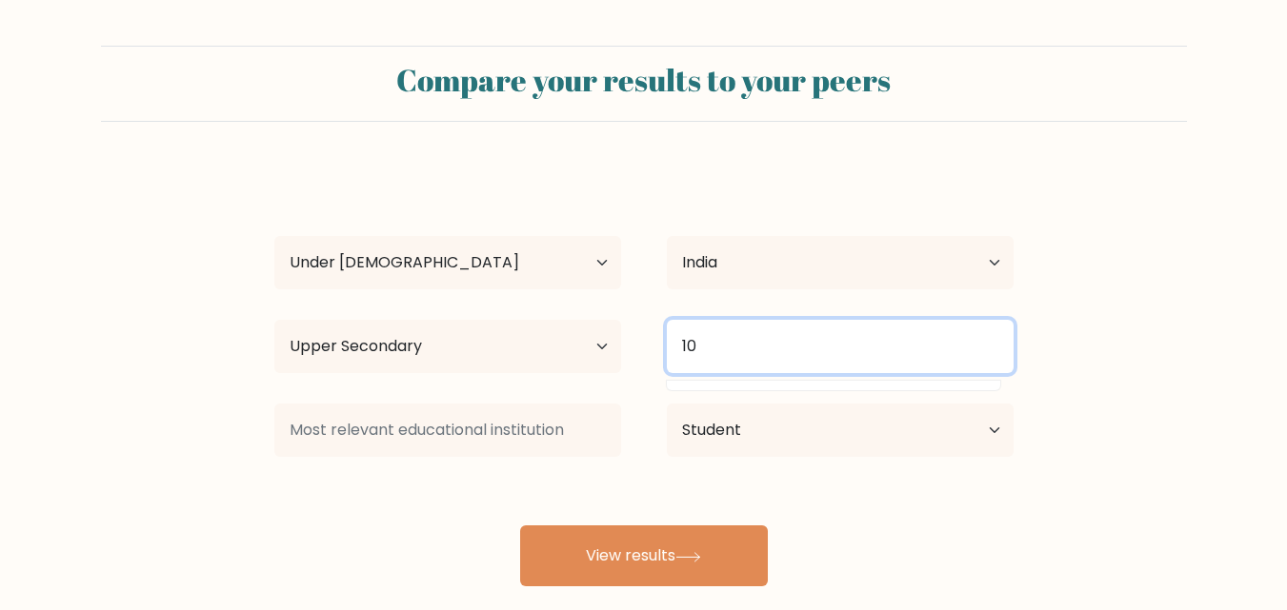
type input "1"
type input "C"
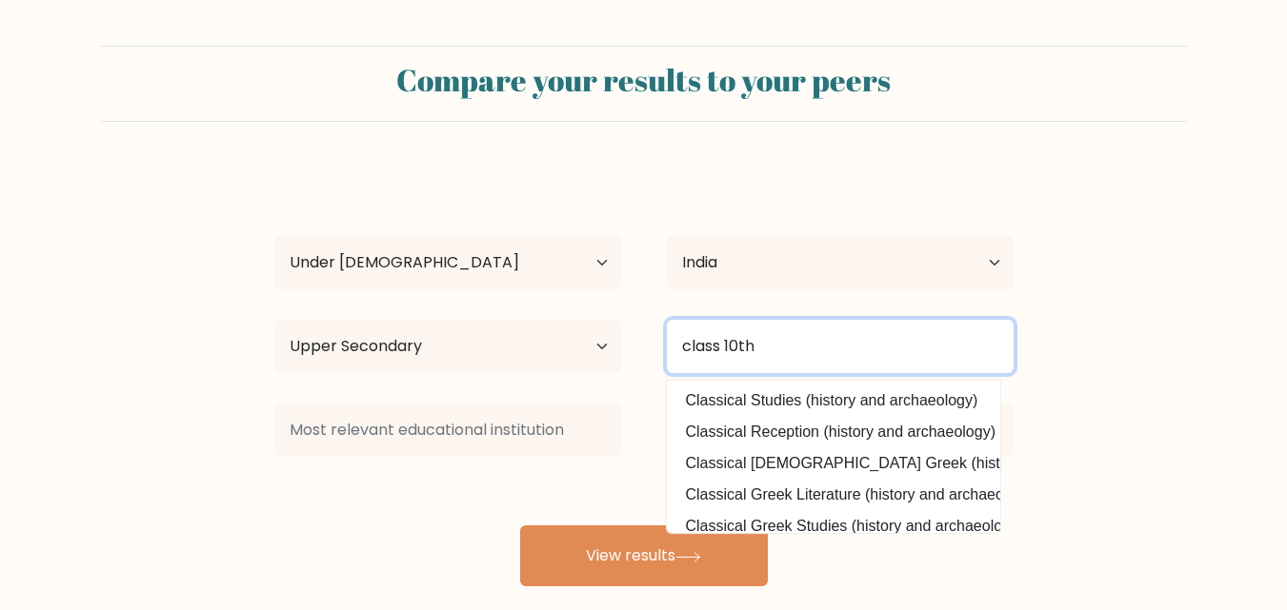
type input "class 10th"
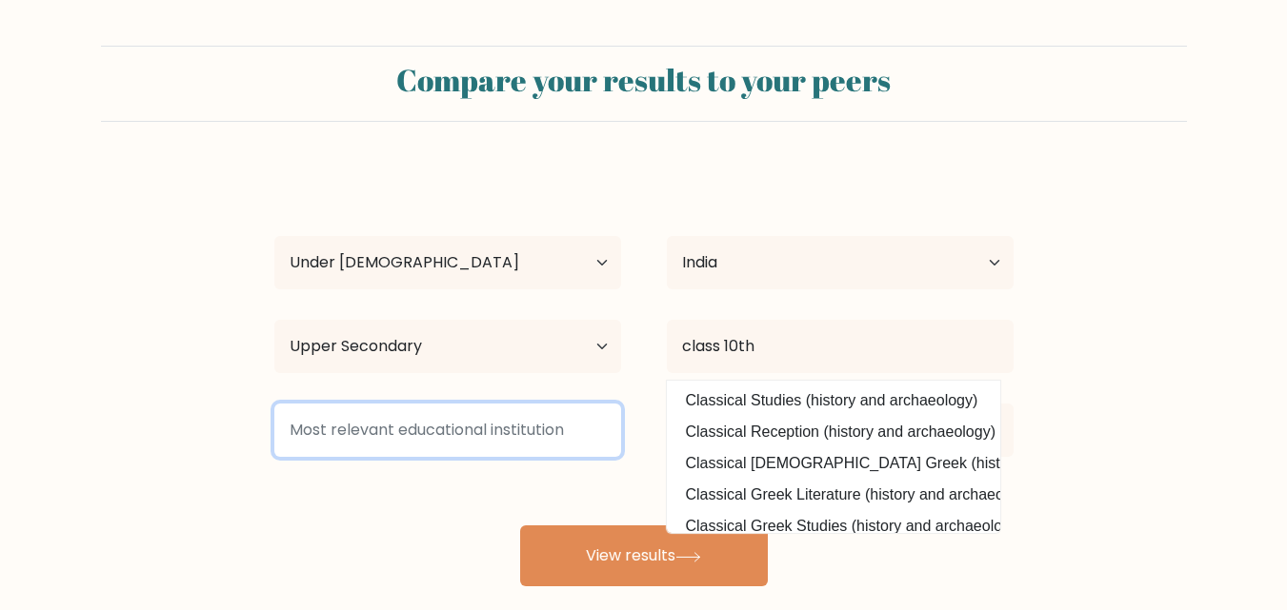
click at [498, 455] on input at bounding box center [447, 430] width 347 height 53
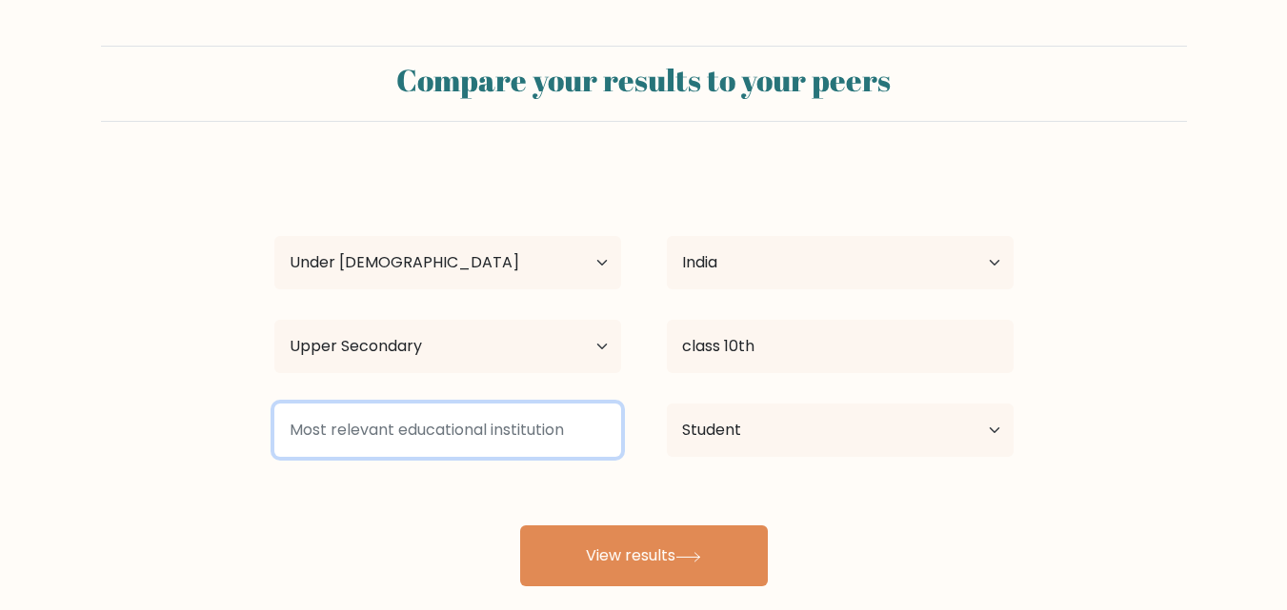
click at [590, 415] on input at bounding box center [447, 430] width 347 height 53
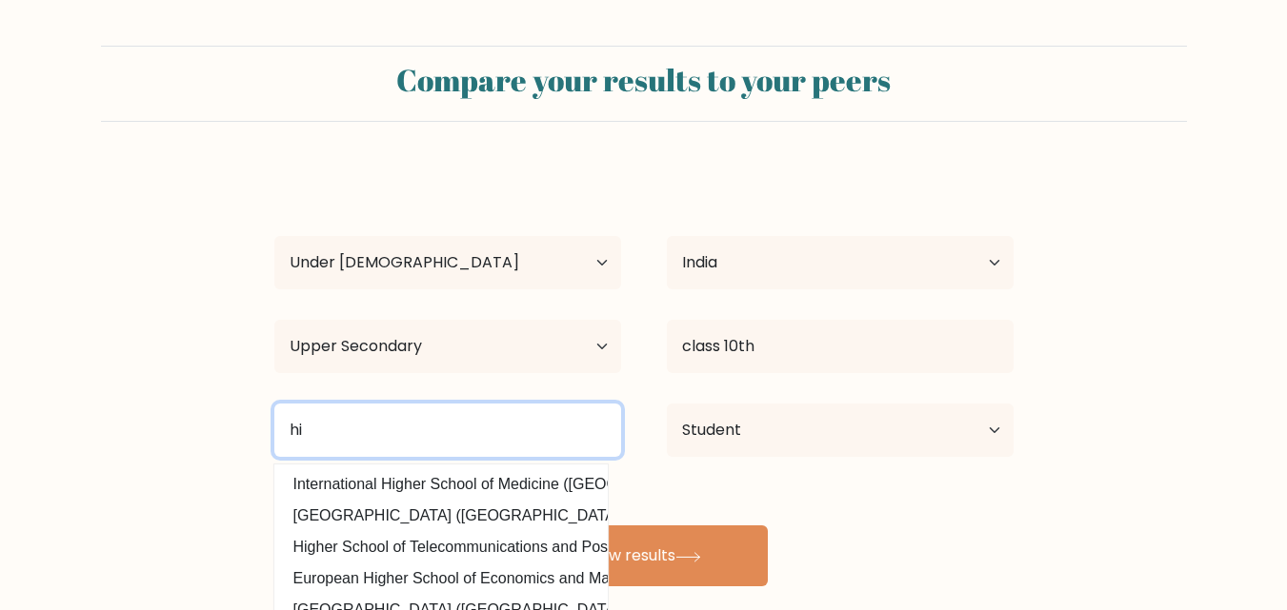
type input "h"
type input "national public school"
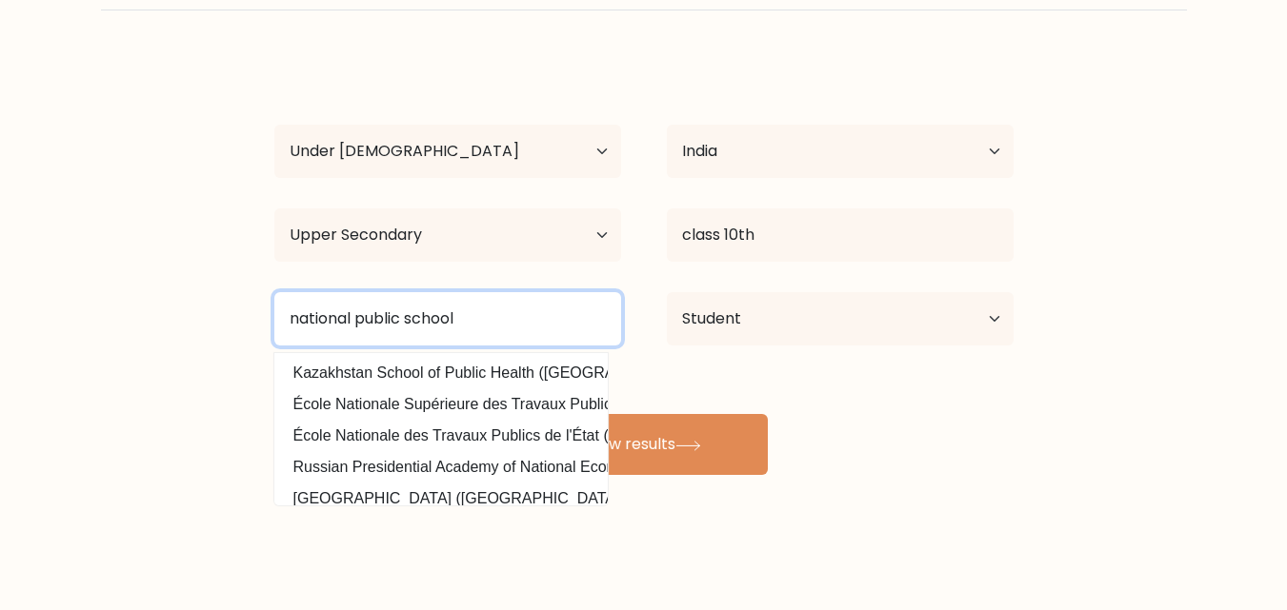
drag, startPoint x: 574, startPoint y: 314, endPoint x: 210, endPoint y: 268, distance: 366.8
click at [210, 268] on form "Compare your results to your peers IZRIDR H Age Under [DEMOGRAPHIC_DATA] [DEMOG…" at bounding box center [643, 204] width 1287 height 541
type input "A"
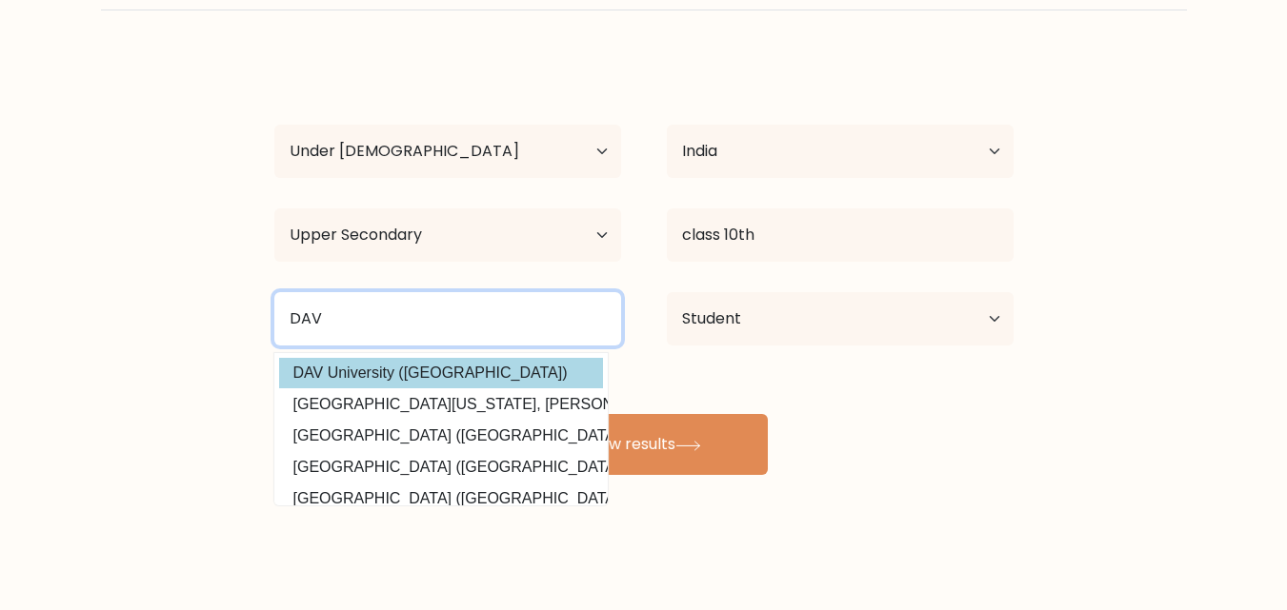
scroll to position [186, 0]
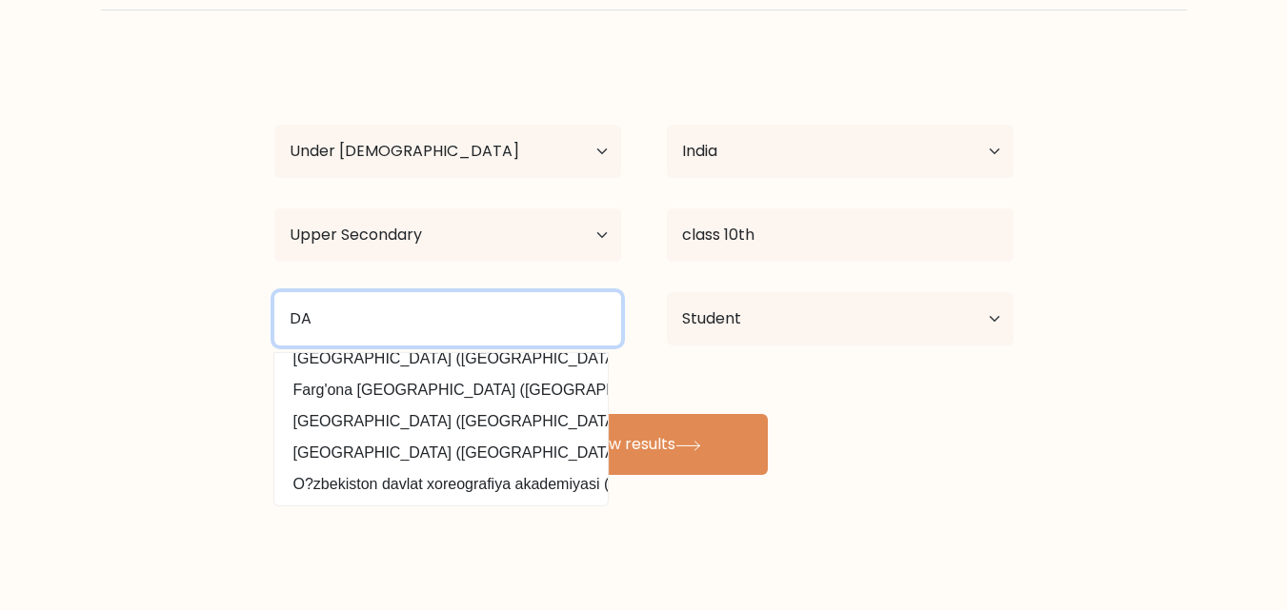
type input "D"
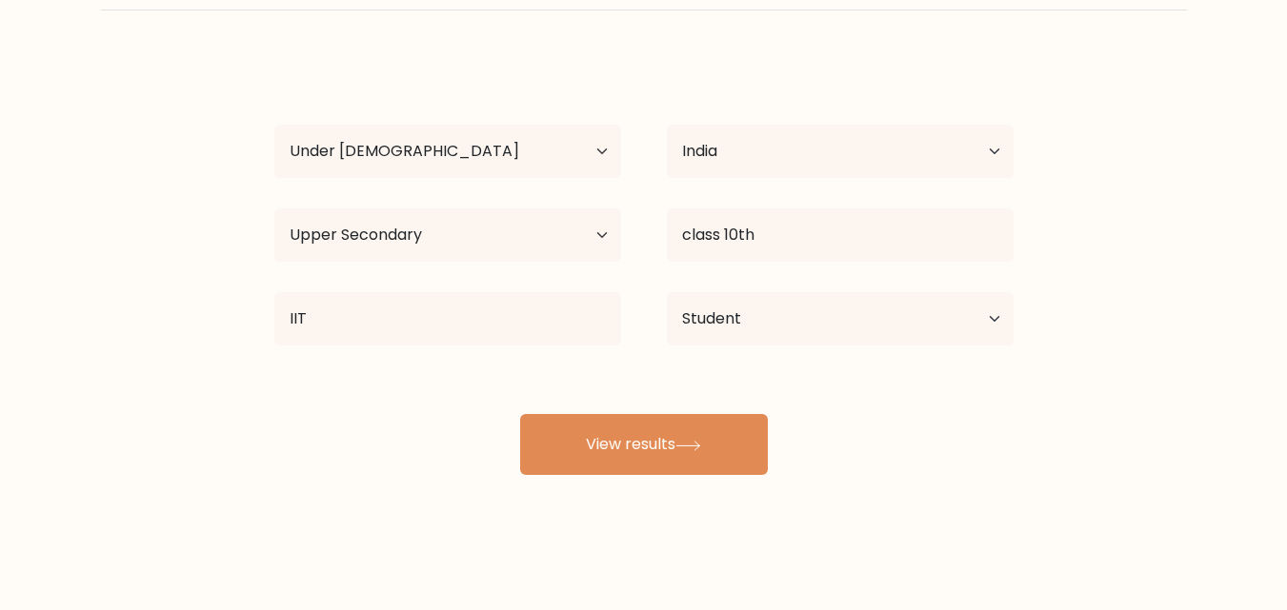
click at [257, 296] on div "IIT International IT University ([GEOGRAPHIC_DATA]) Institut International de T…" at bounding box center [447, 319] width 392 height 69
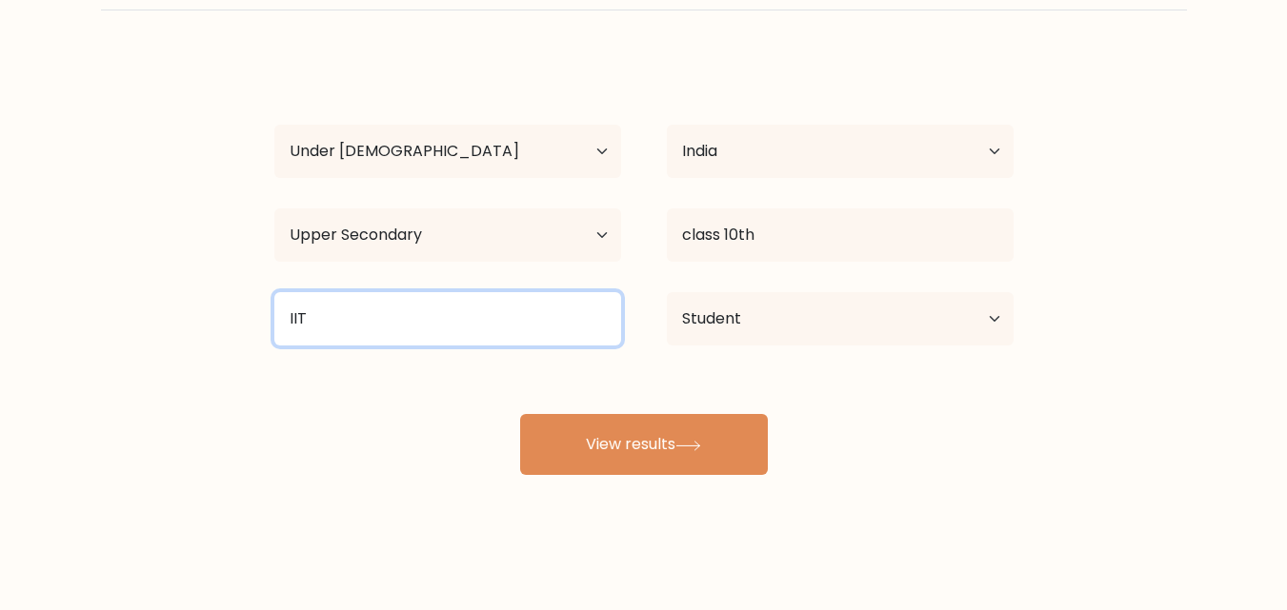
click at [313, 313] on input "IIT" at bounding box center [447, 318] width 347 height 53
type input "I"
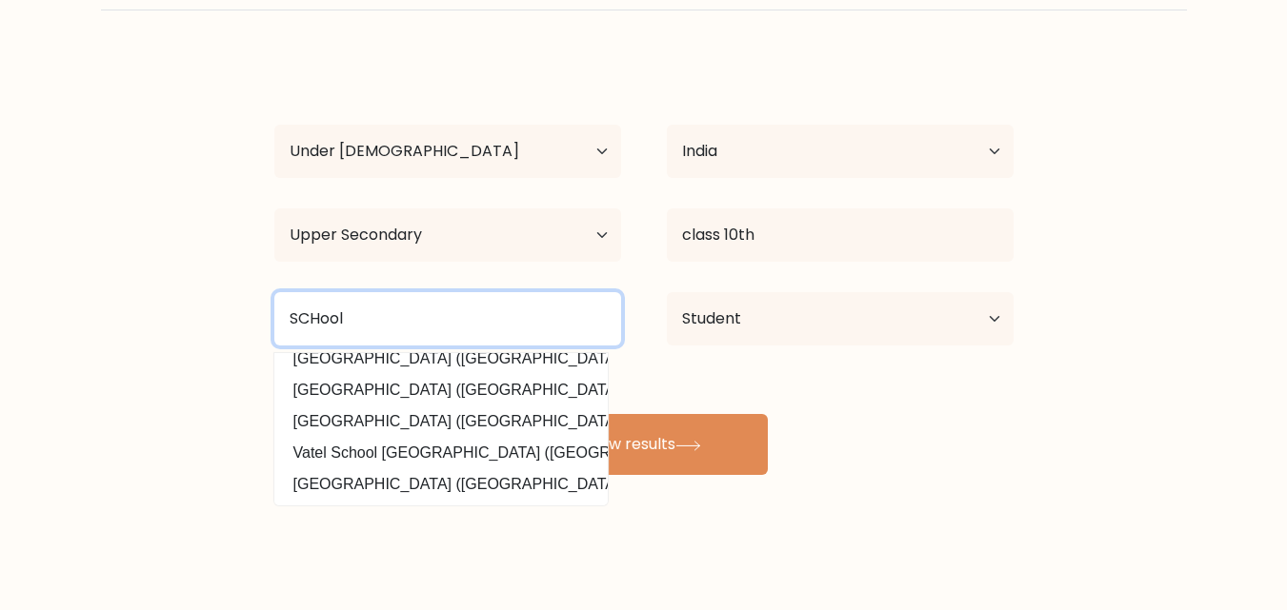
scroll to position [171, 0]
type input "S"
type input "DAV school"
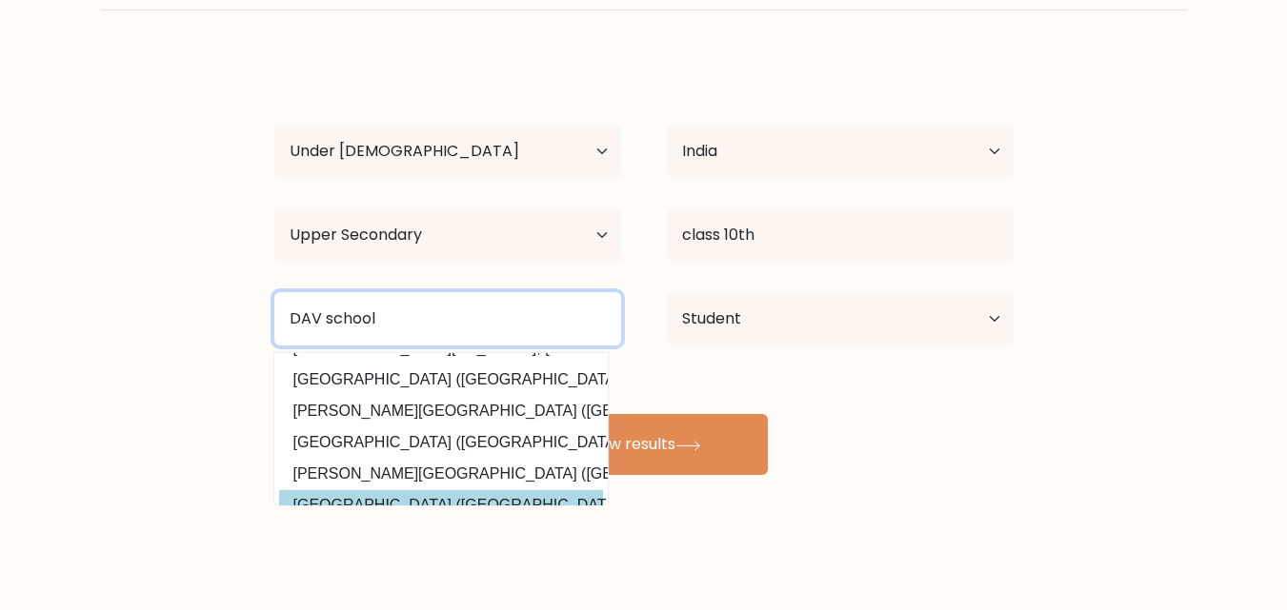
scroll to position [186, 0]
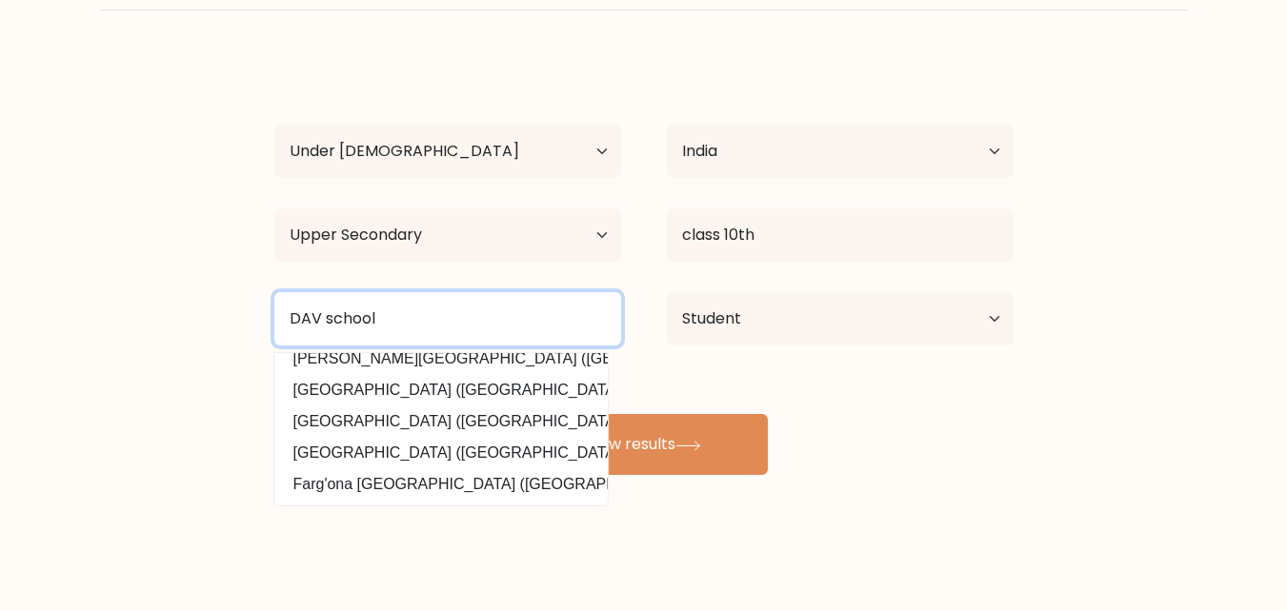
drag, startPoint x: 390, startPoint y: 321, endPoint x: 250, endPoint y: 269, distance: 149.5
click at [250, 269] on form "Compare your results to your peers IZRIDR H Age Under [DEMOGRAPHIC_DATA] [DEMOG…" at bounding box center [643, 204] width 1287 height 541
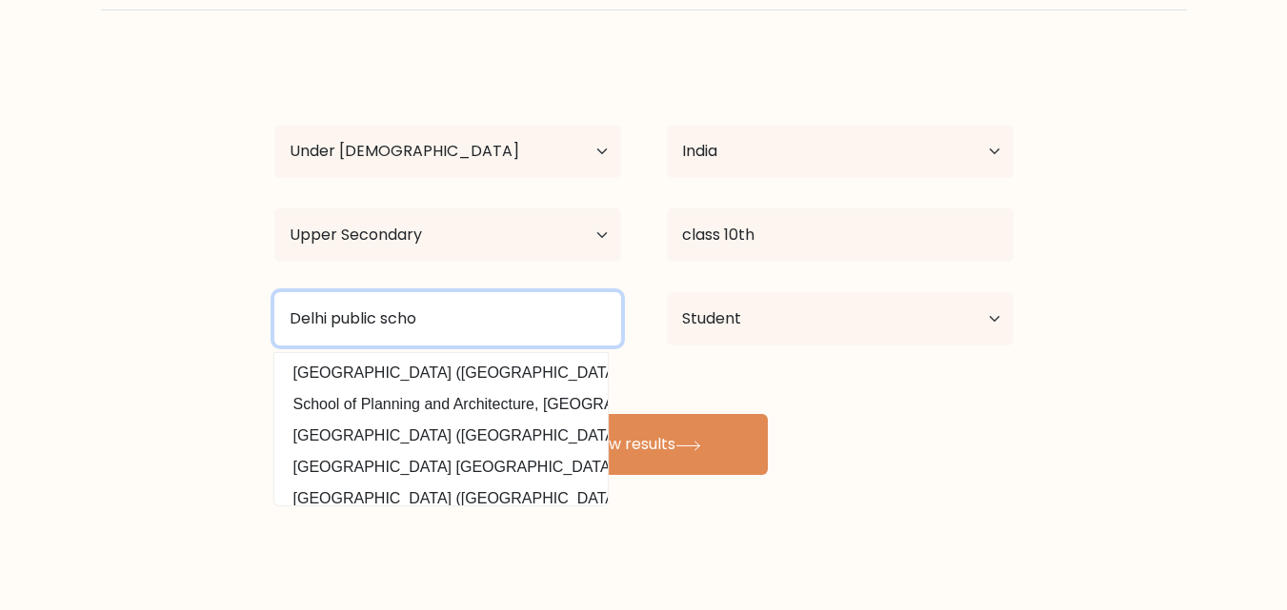
type input "Delhi public schoo"
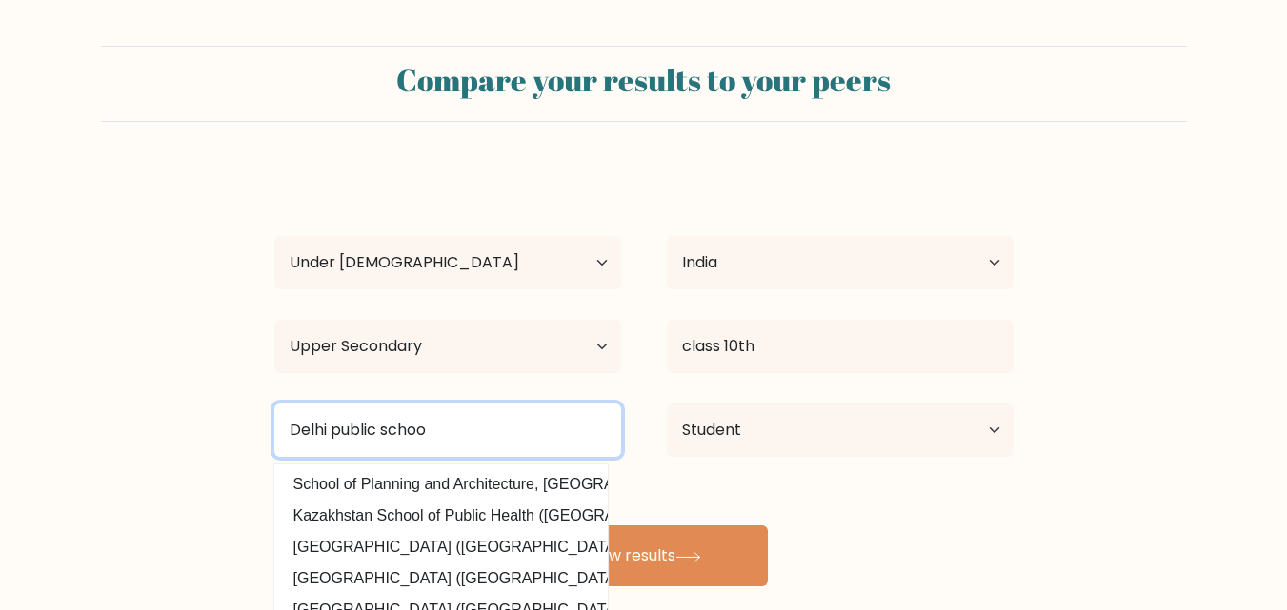
drag, startPoint x: 563, startPoint y: 433, endPoint x: 0, endPoint y: 342, distance: 570.3
click at [0, 342] on form "Compare your results to your peers IZRIDR H Age Under [DEMOGRAPHIC_DATA] [DEMOG…" at bounding box center [643, 316] width 1287 height 541
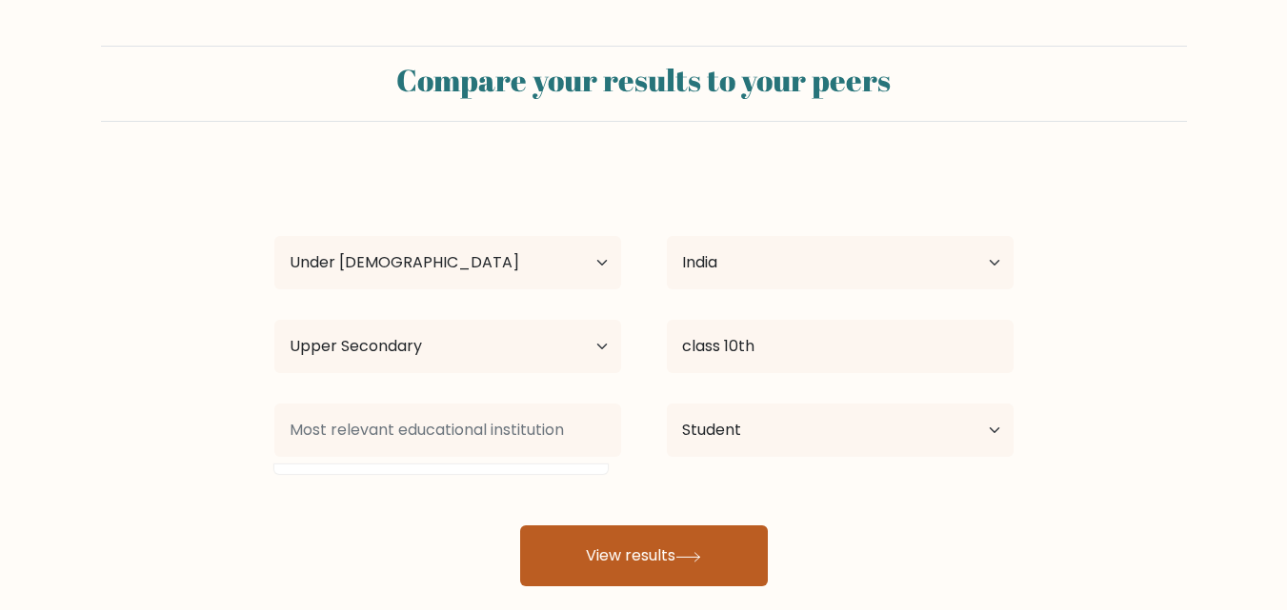
click at [685, 570] on button "View results" at bounding box center [644, 556] width 248 height 61
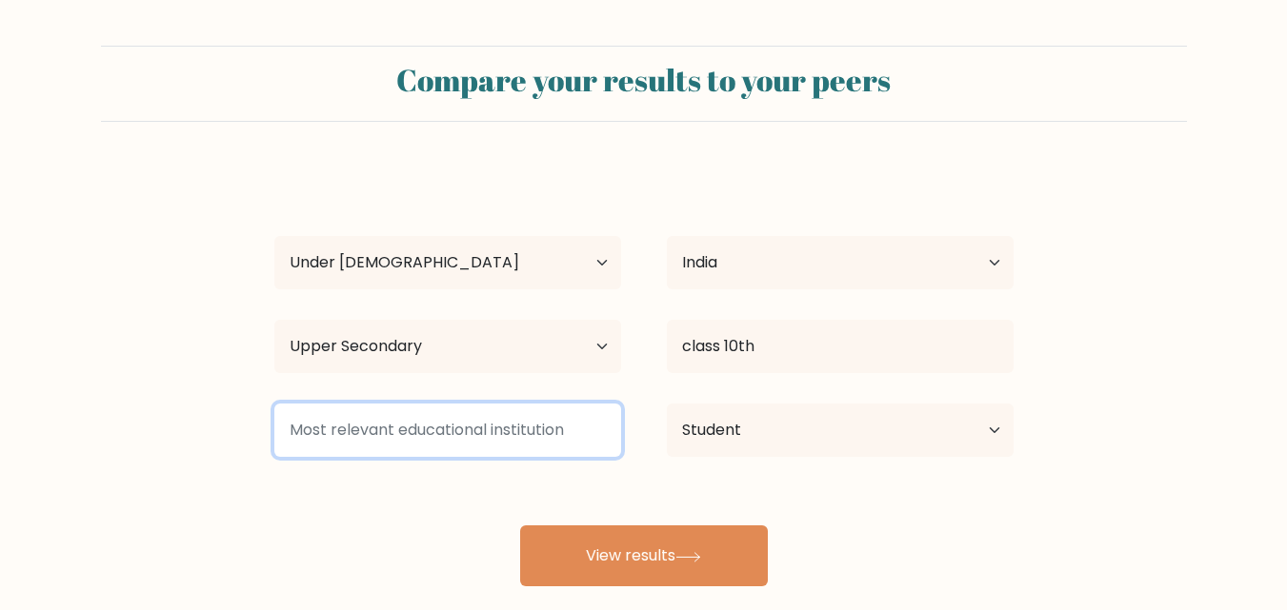
click at [530, 440] on input at bounding box center [447, 430] width 347 height 53
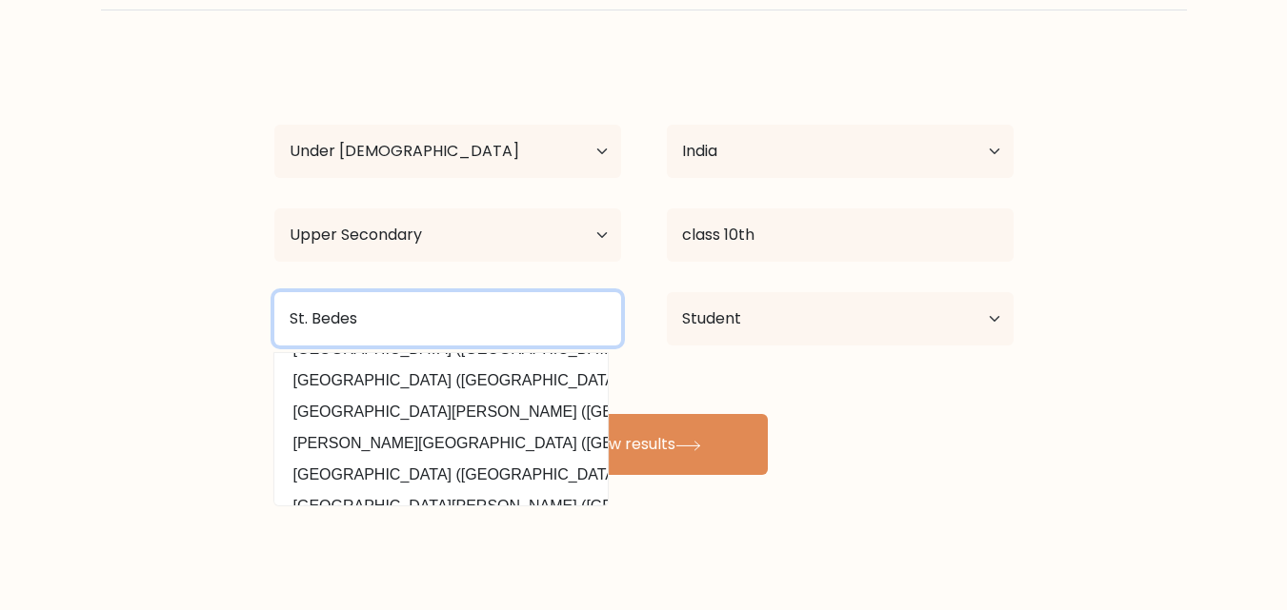
scroll to position [186, 0]
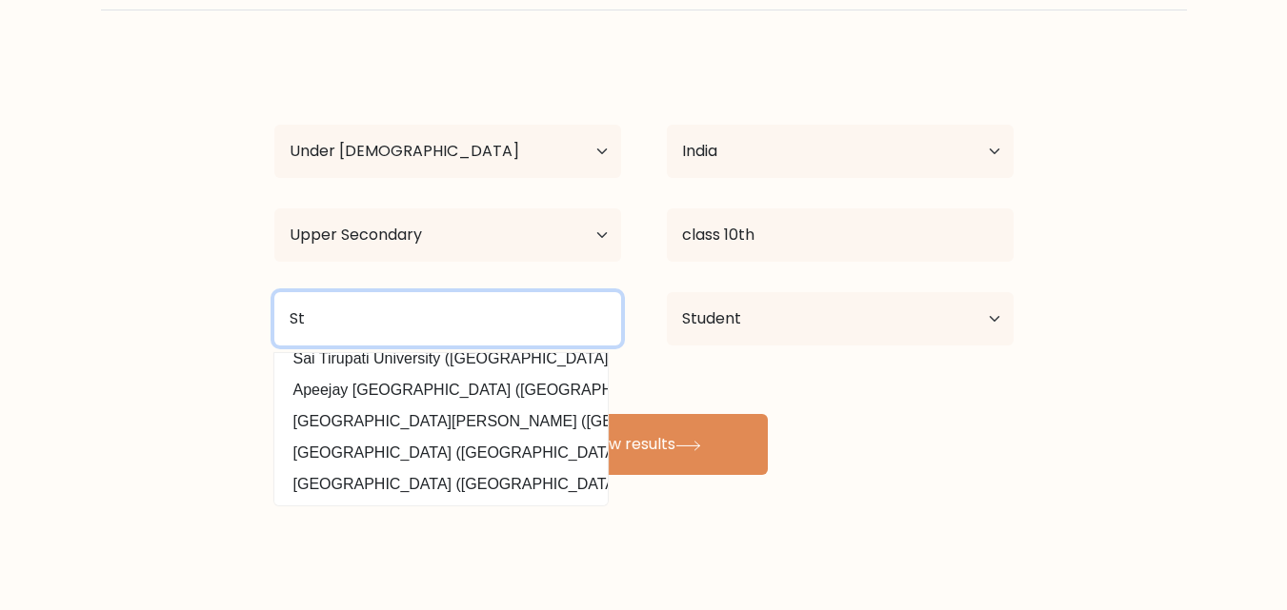
type input "S"
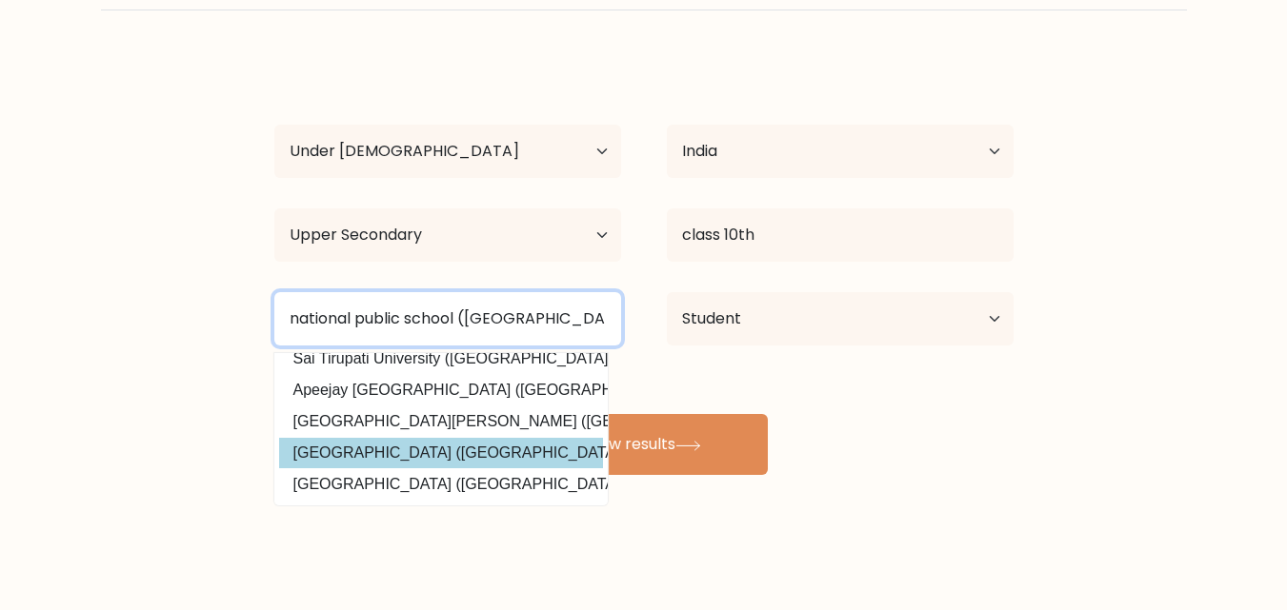
scroll to position [0, 0]
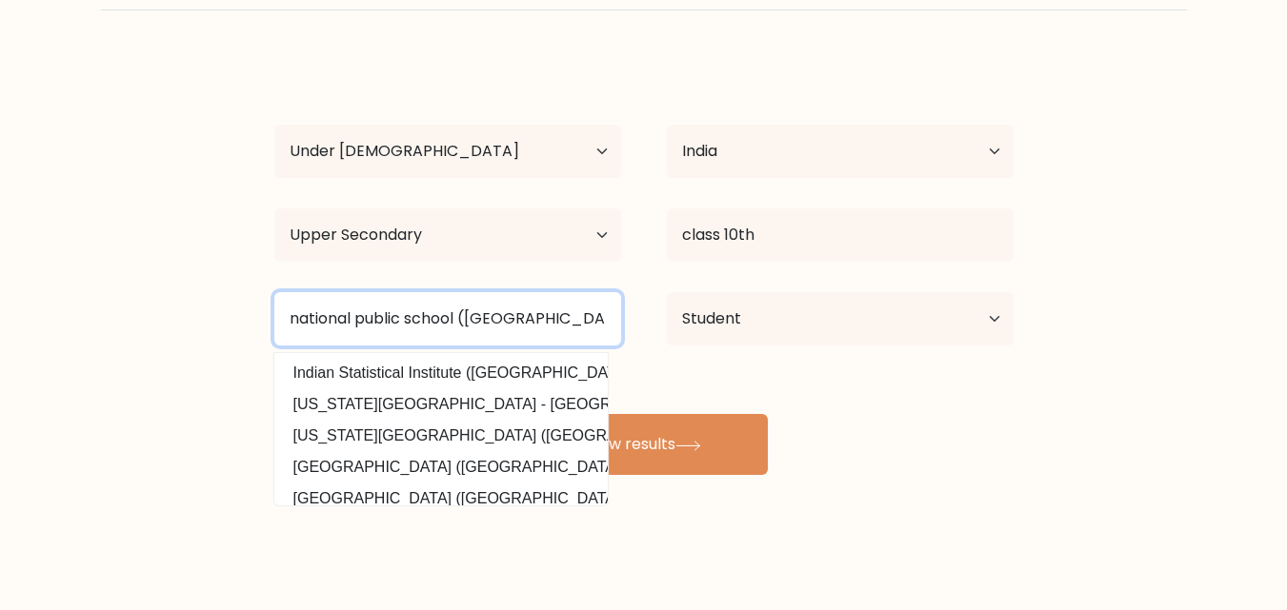
type input "national public school ([GEOGRAPHIC_DATA])"
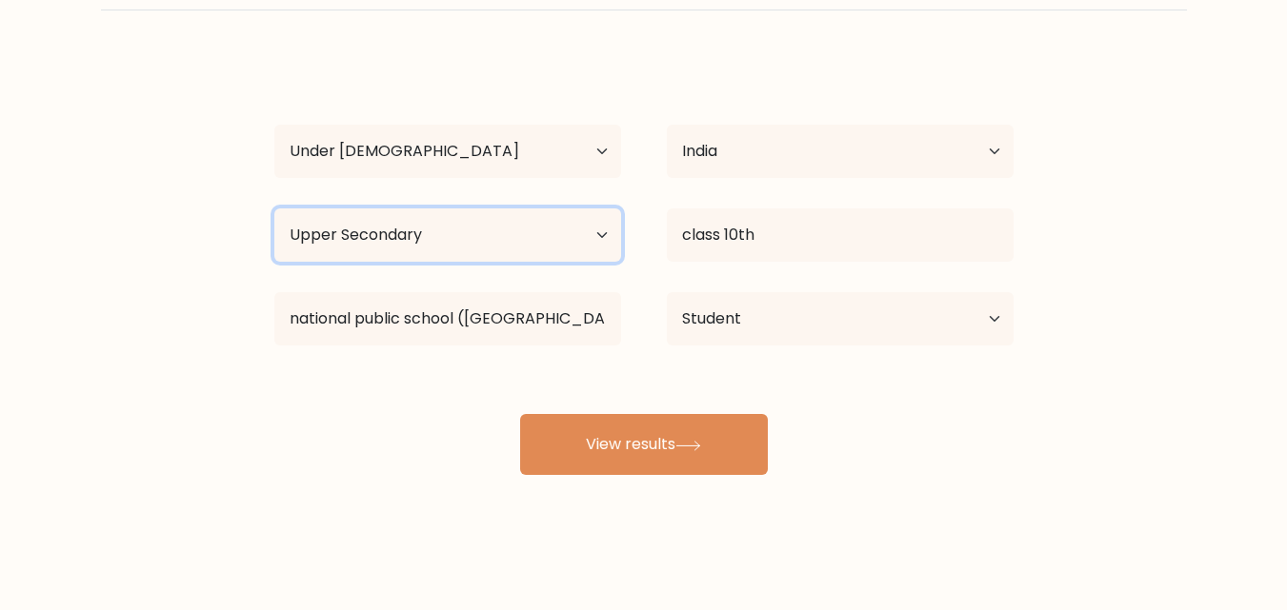
click at [438, 233] on select "Highest education level No schooling Primary Lower Secondary Upper Secondary Oc…" at bounding box center [447, 235] width 347 height 53
click at [274, 209] on select "Highest education level No schooling Primary Lower Secondary Upper Secondary Oc…" at bounding box center [447, 235] width 347 height 53
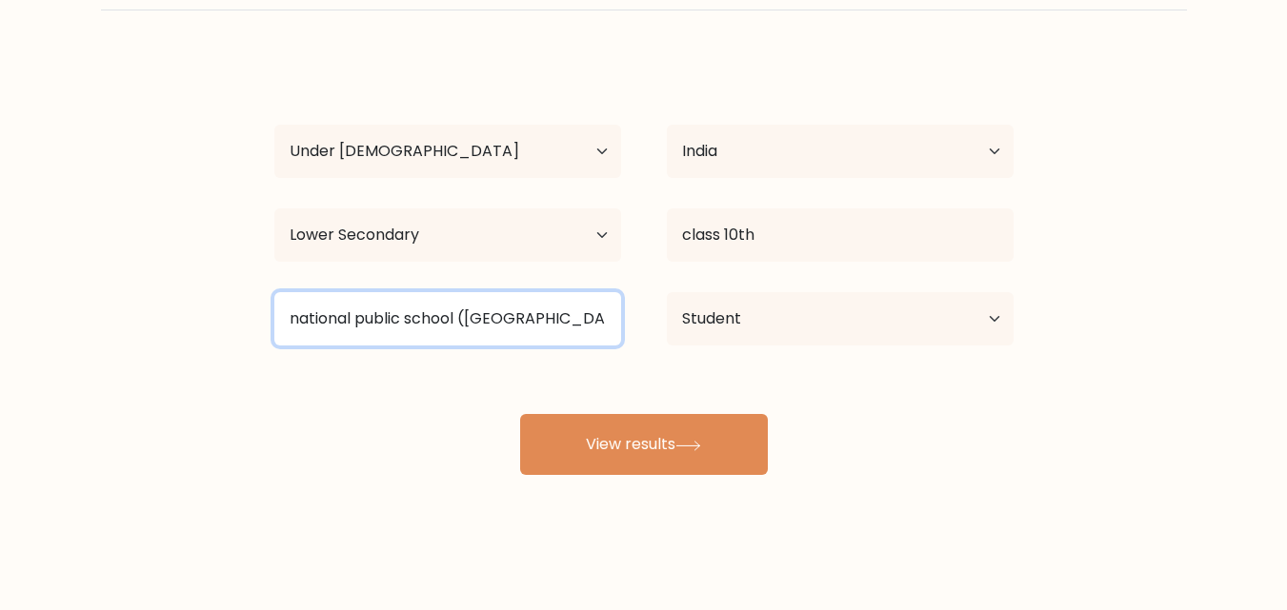
click at [413, 327] on input "national public school ([GEOGRAPHIC_DATA])" at bounding box center [447, 318] width 347 height 53
click at [545, 328] on input "national public school ([GEOGRAPHIC_DATA])" at bounding box center [447, 318] width 347 height 53
click at [571, 309] on input "national public school ([GEOGRAPHIC_DATA])" at bounding box center [447, 318] width 347 height 53
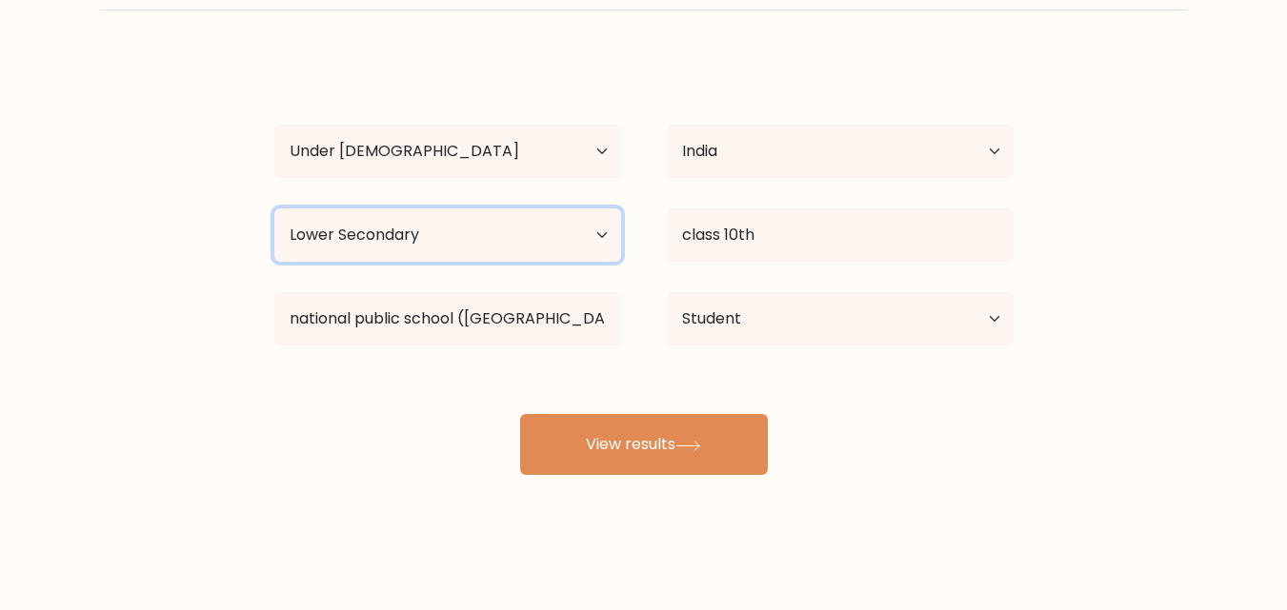
click at [491, 248] on select "Highest education level No schooling Primary Lower Secondary Upper Secondary Oc…" at bounding box center [447, 235] width 347 height 53
click at [491, 247] on select "Highest education level No schooling Primary Lower Secondary Upper Secondary Oc…" at bounding box center [447, 235] width 347 height 53
select select "upper_secondary"
click at [274, 209] on select "Highest education level No schooling Primary Lower Secondary Upper Secondary Oc…" at bounding box center [447, 235] width 347 height 53
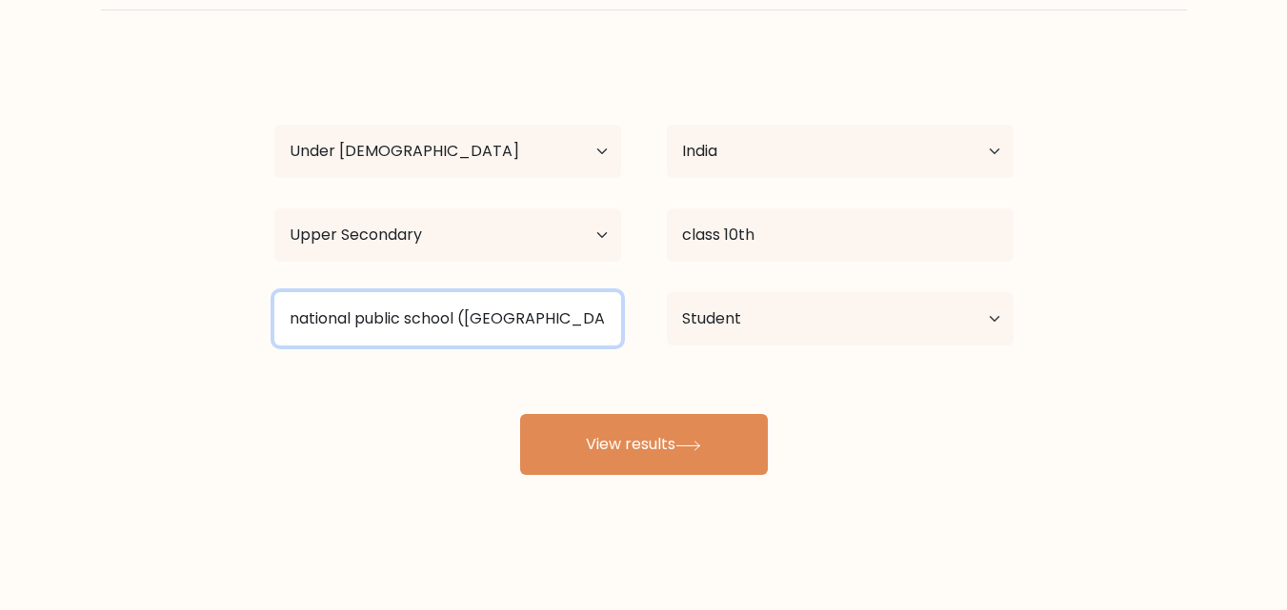
click at [556, 313] on input "national public school ([GEOGRAPHIC_DATA])" at bounding box center [447, 318] width 347 height 53
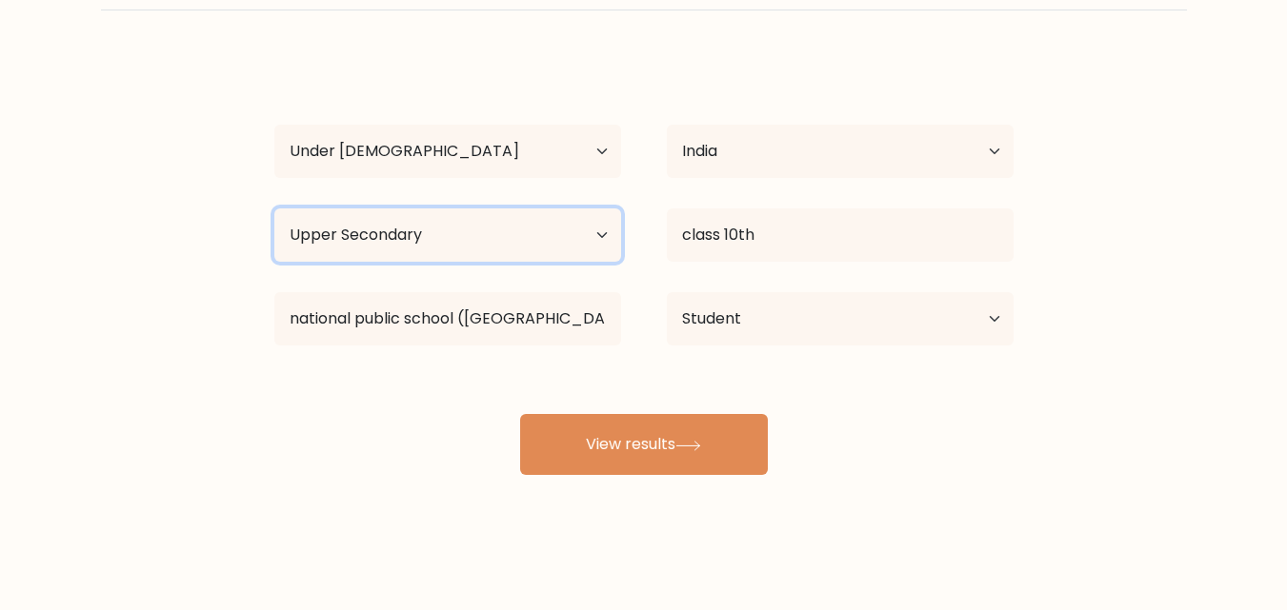
click at [533, 242] on select "Highest education level No schooling Primary Lower Secondary Upper Secondary Oc…" at bounding box center [447, 235] width 347 height 53
click at [274, 209] on select "Highest education level No schooling Primary Lower Secondary Upper Secondary Oc…" at bounding box center [447, 235] width 347 height 53
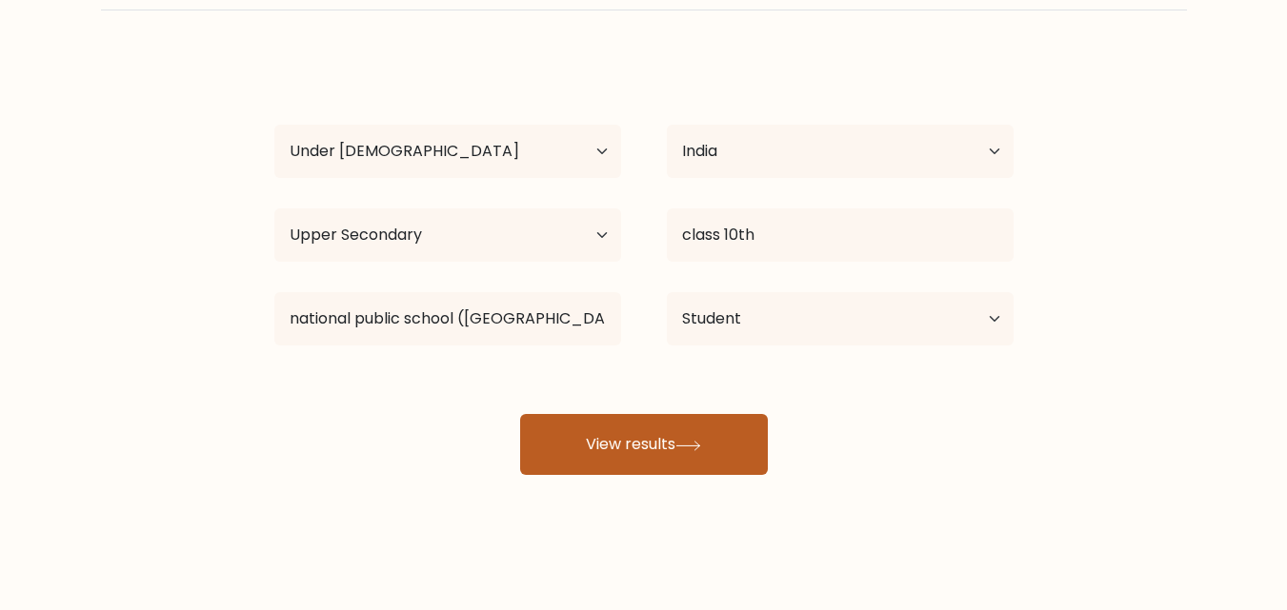
click at [735, 436] on button "View results" at bounding box center [644, 444] width 248 height 61
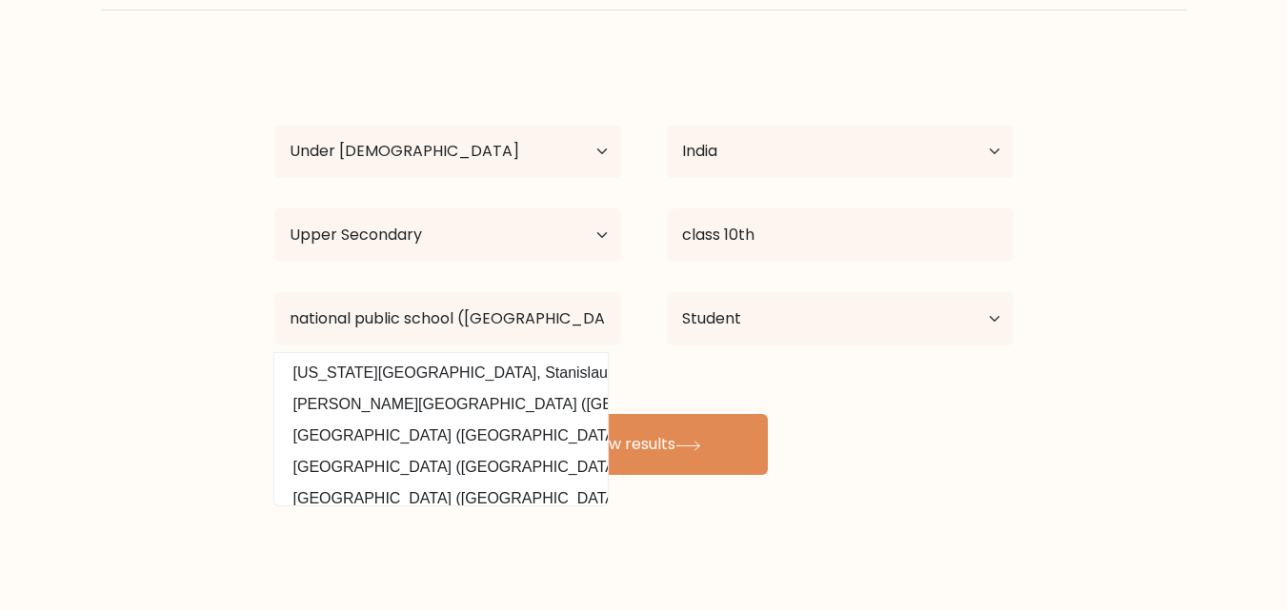
click at [771, 369] on div "IZRIDR H Age Under [DEMOGRAPHIC_DATA] [DEMOGRAPHIC_DATA] [DEMOGRAPHIC_DATA] [DE…" at bounding box center [644, 265] width 762 height 419
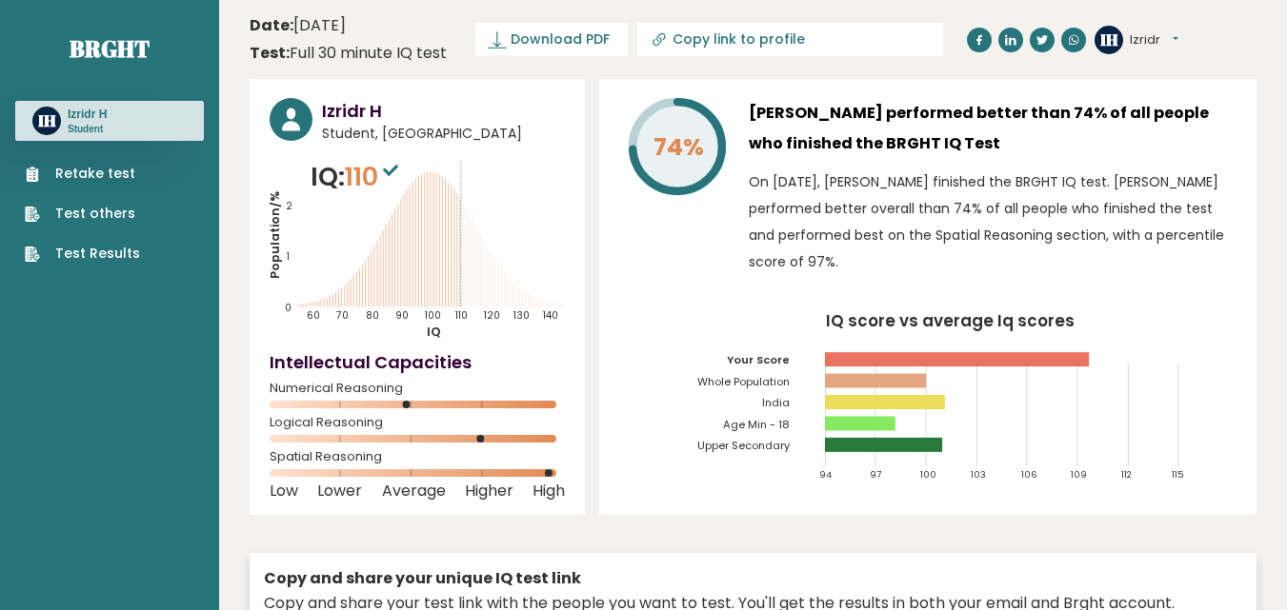
click at [862, 357] on rect at bounding box center [957, 359] width 264 height 14
drag, startPoint x: 474, startPoint y: 437, endPoint x: 322, endPoint y: 462, distance: 154.4
click at [322, 462] on div "Izridr H Student, [GEOGRAPHIC_DATA] IQ: 110 Population/% IQ 0 1 2 60 70 80 90 1…" at bounding box center [417, 297] width 335 height 436
click at [322, 462] on div "Spatial Reasoning" at bounding box center [417, 468] width 295 height 30
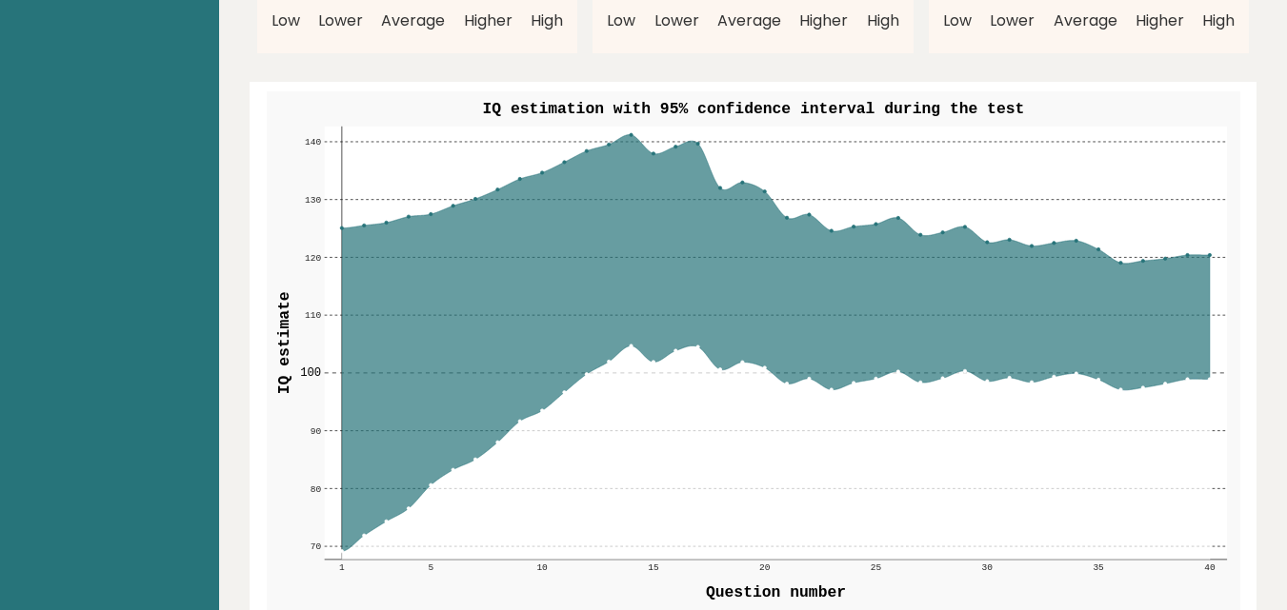
scroll to position [2222, 0]
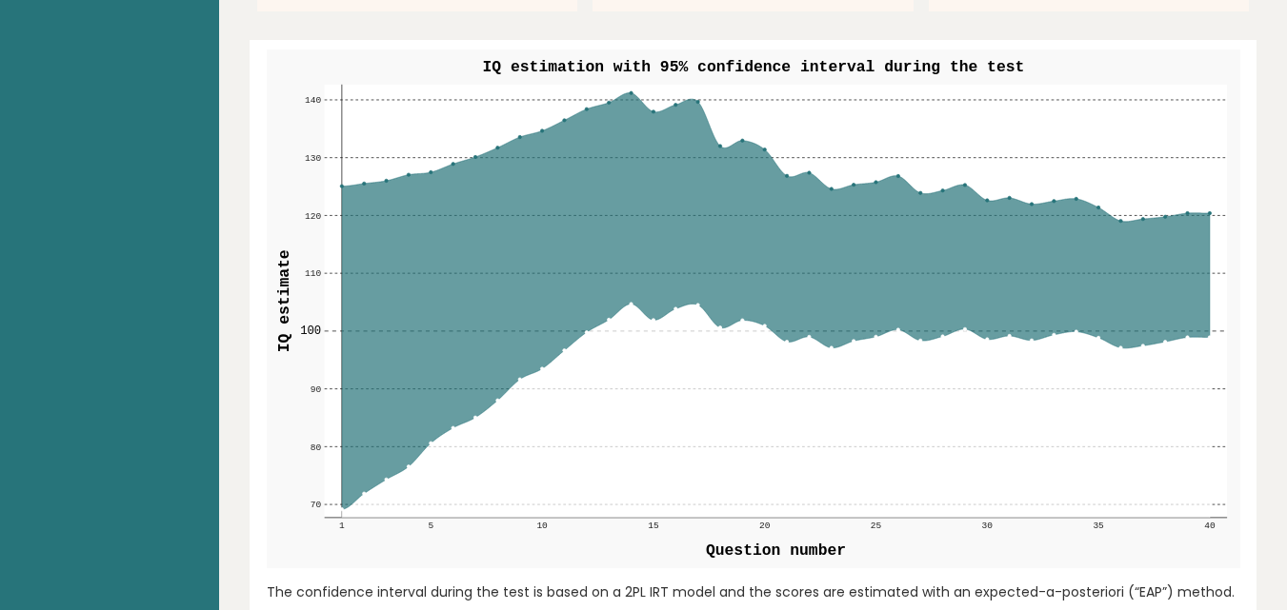
drag, startPoint x: 572, startPoint y: 257, endPoint x: 610, endPoint y: 317, distance: 71.1
click at [589, 281] on icon at bounding box center [775, 300] width 868 height 417
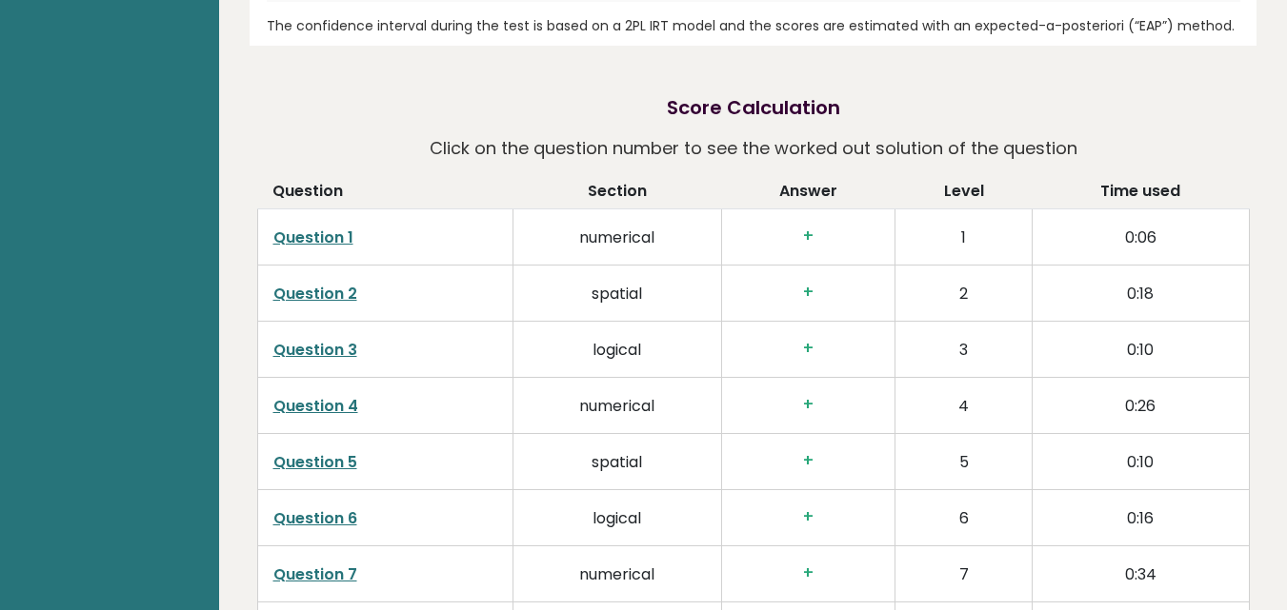
scroll to position [2889, 0]
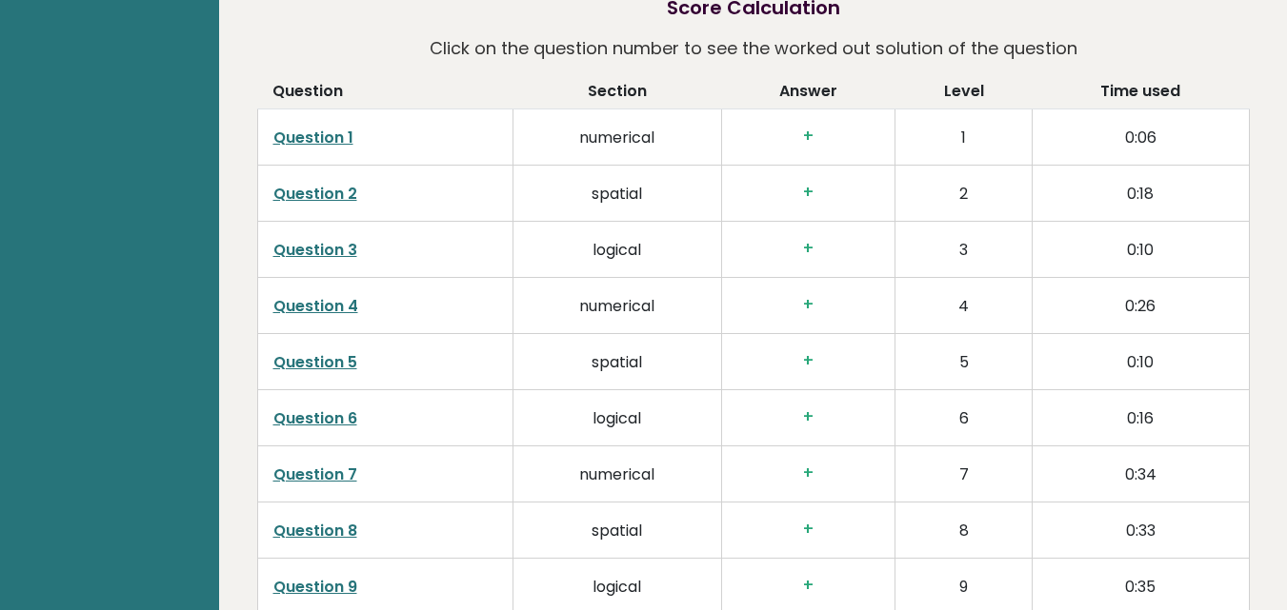
drag, startPoint x: 615, startPoint y: 276, endPoint x: 559, endPoint y: 261, distance: 58.2
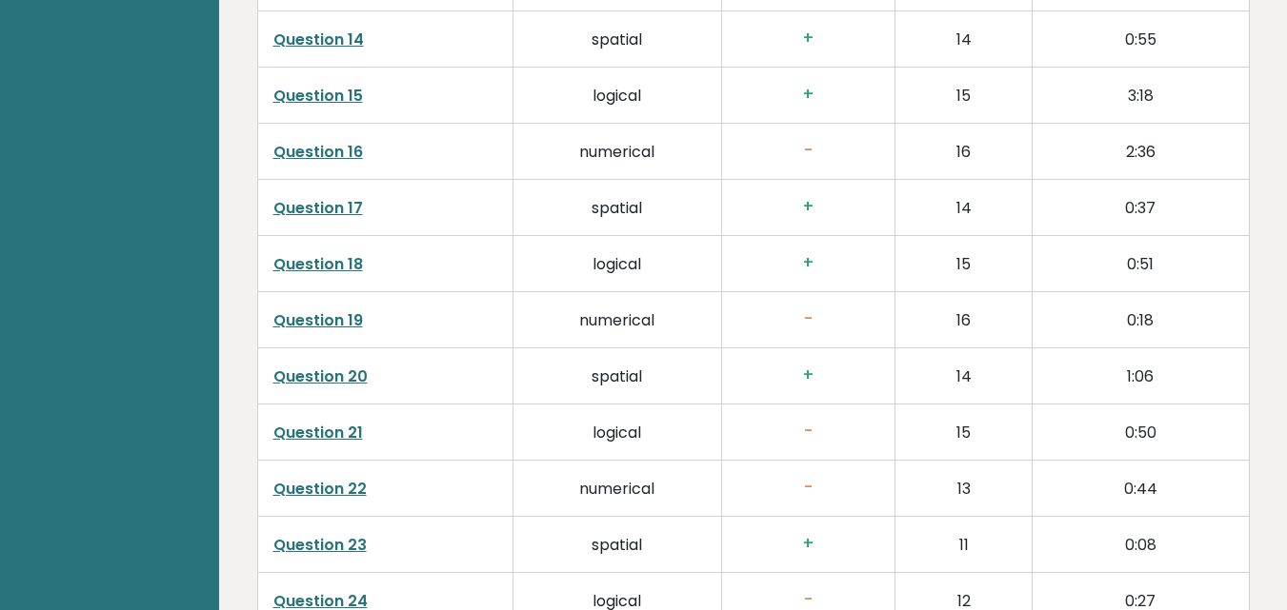
scroll to position [3778, 0]
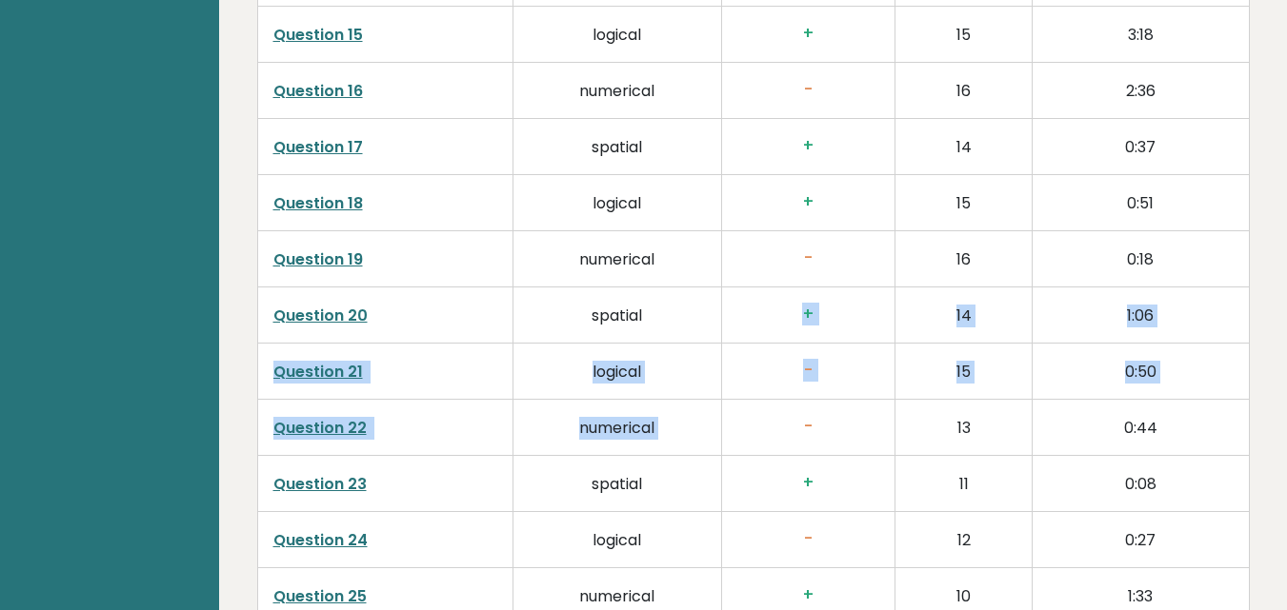
drag, startPoint x: 804, startPoint y: 389, endPoint x: 781, endPoint y: 313, distance: 78.6
click at [781, 313] on tbody "Question 1 numerical + 1 0:06 Question 2 spatial + 2 0:18 Question 3 logical + …" at bounding box center [752, 343] width 991 height 2248
click at [781, 313] on td "+" at bounding box center [807, 315] width 173 height 56
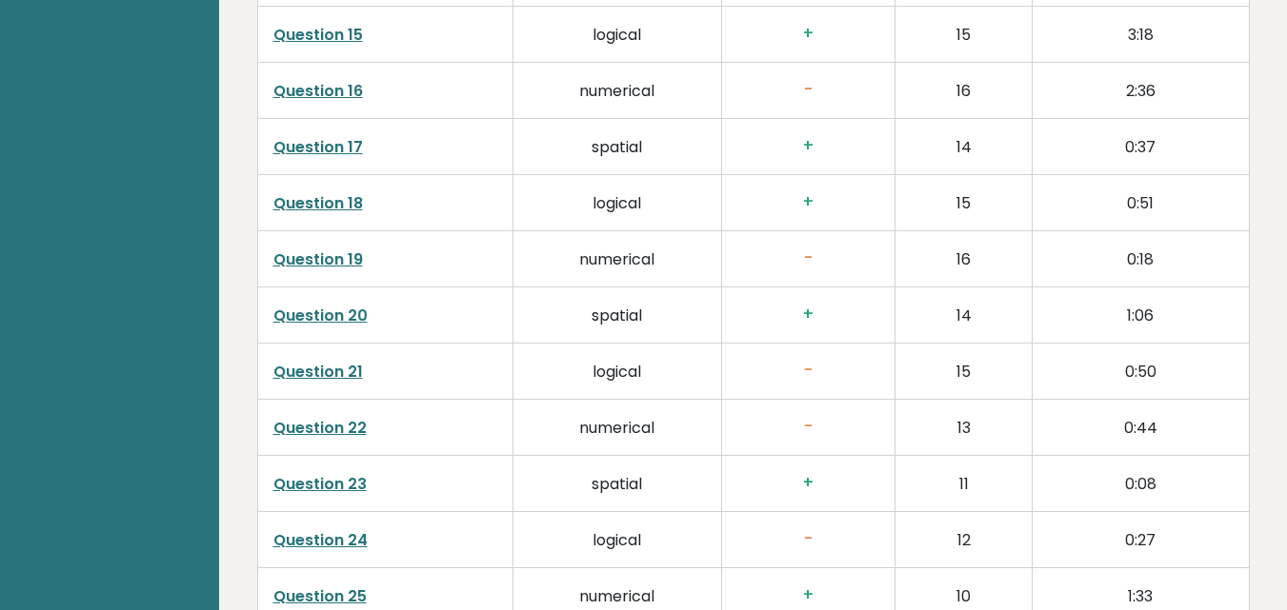
click at [336, 399] on td "Question 22" at bounding box center [384, 427] width 255 height 56
click at [350, 417] on link "Question 22" at bounding box center [319, 428] width 93 height 22
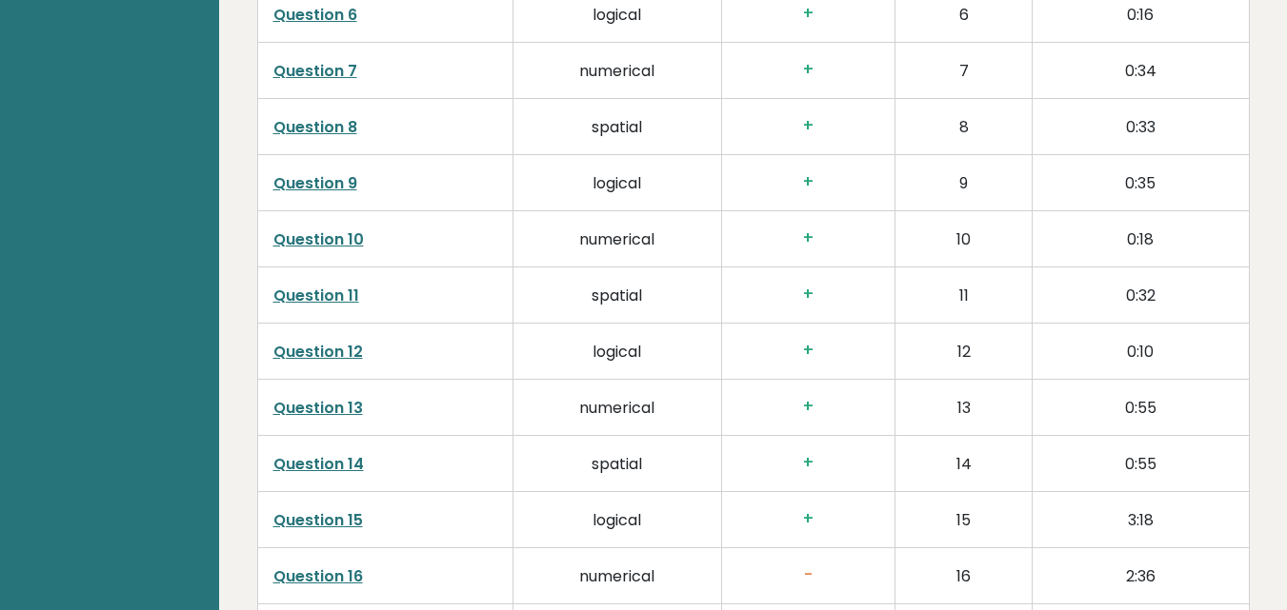
scroll to position [3333, 0]
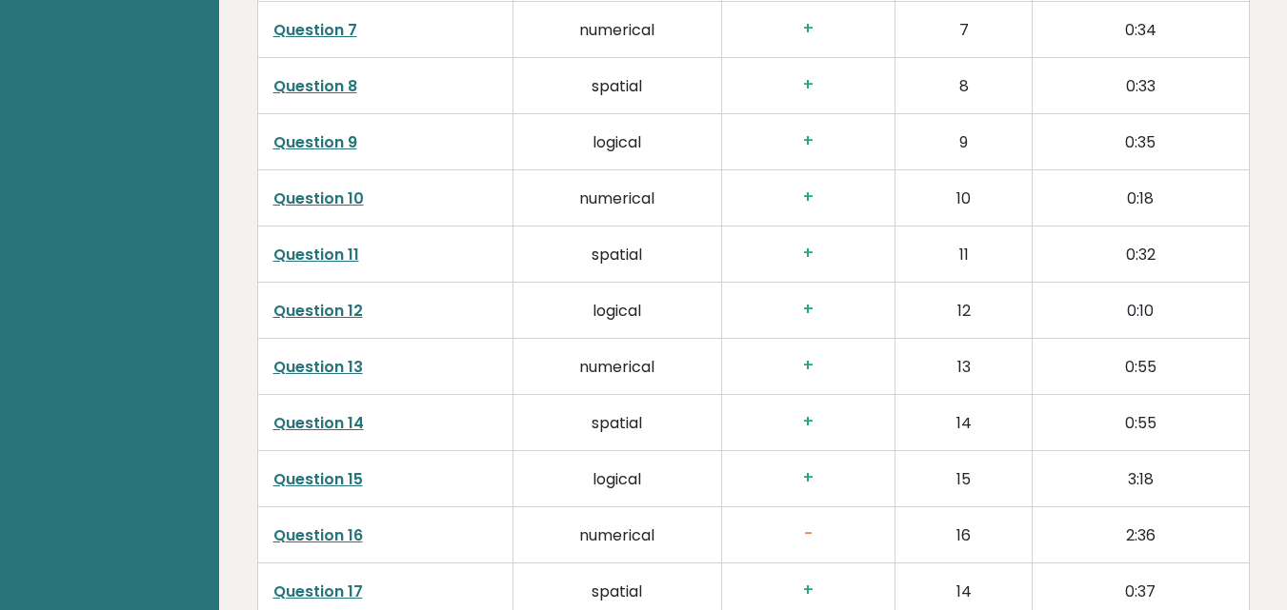
click at [313, 525] on link "Question 16" at bounding box center [318, 536] width 90 height 22
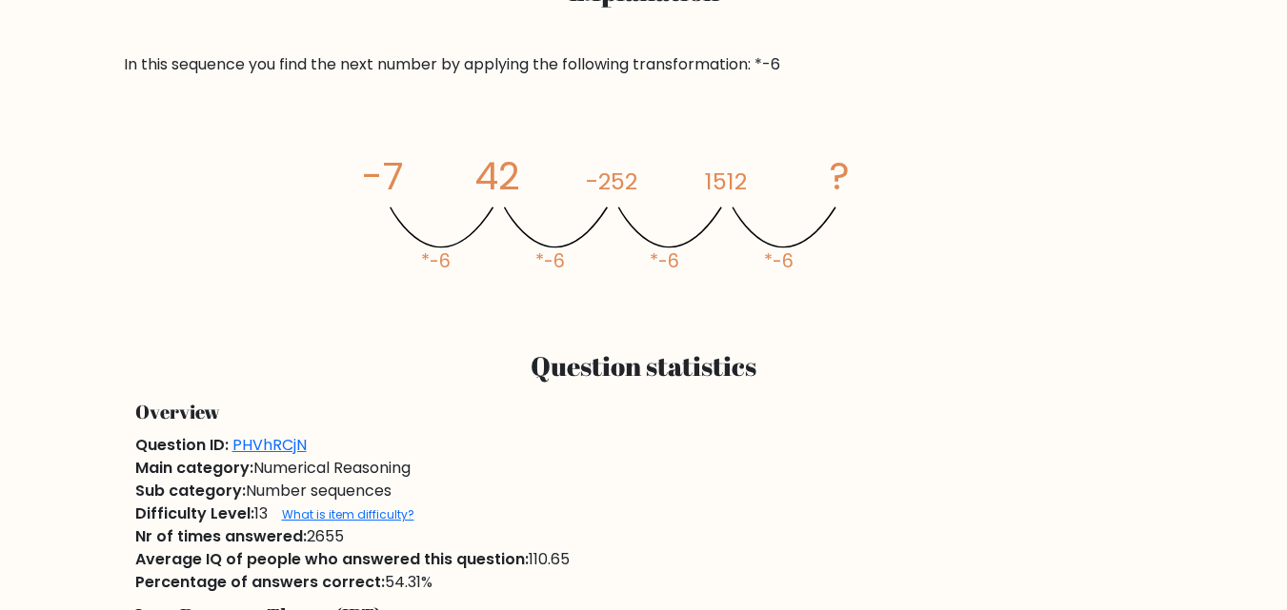
scroll to position [889, 0]
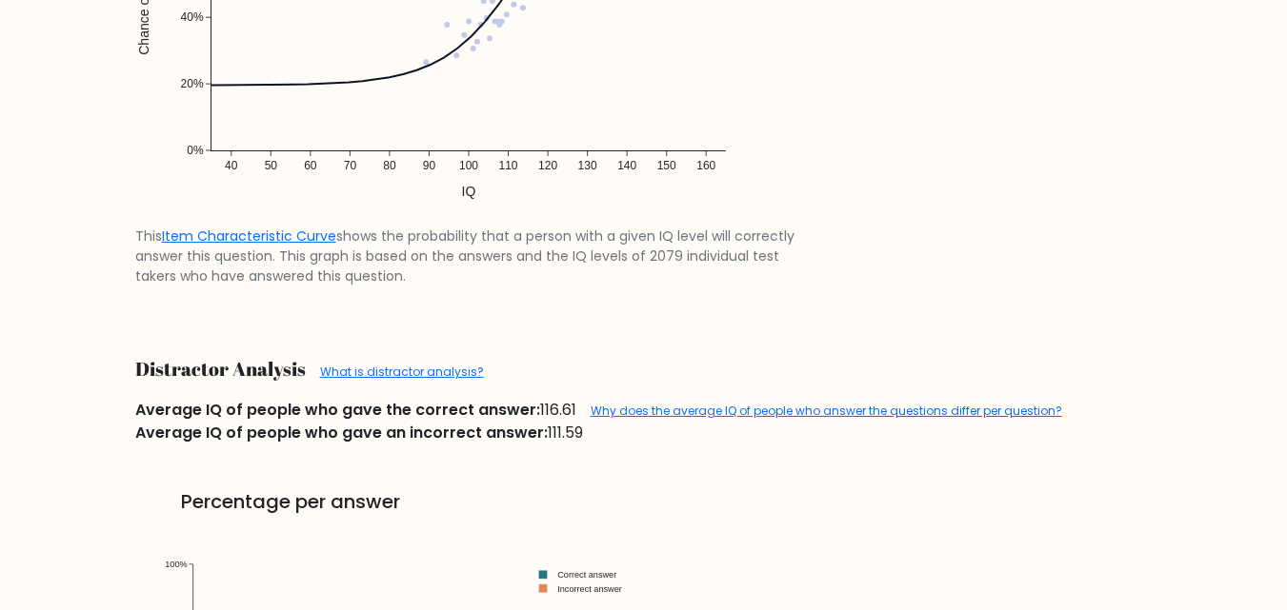
scroll to position [2000, 0]
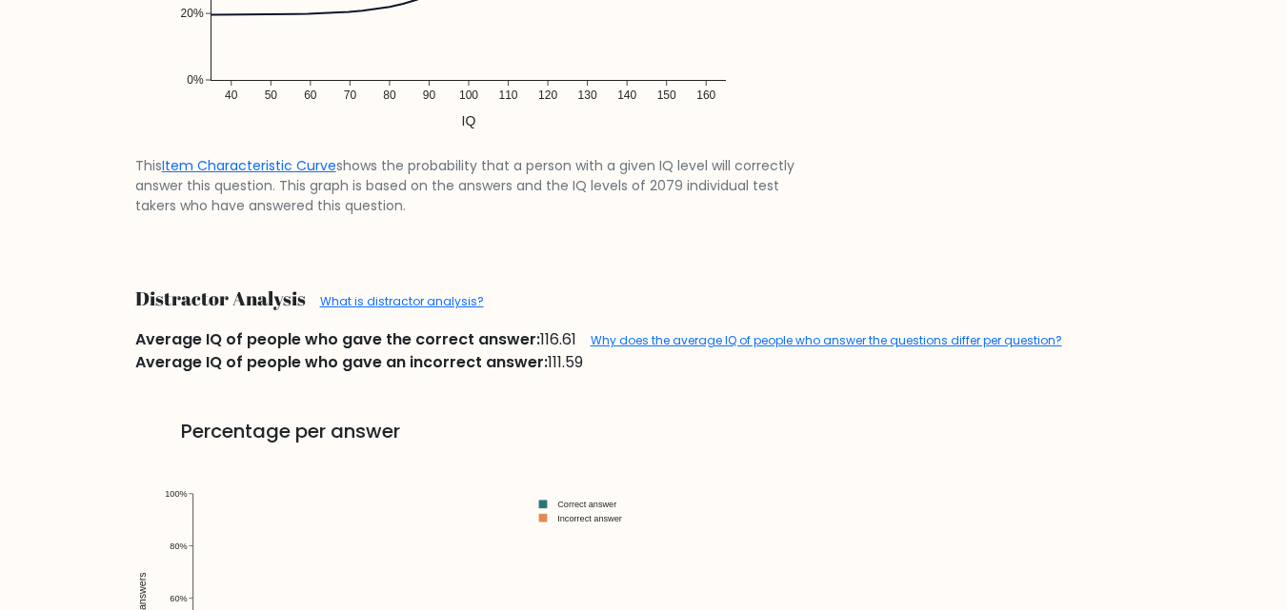
click at [605, 216] on figcaption "This Item Characteristic Curve shows the probability that a person with a given…" at bounding box center [468, 186] width 667 height 60
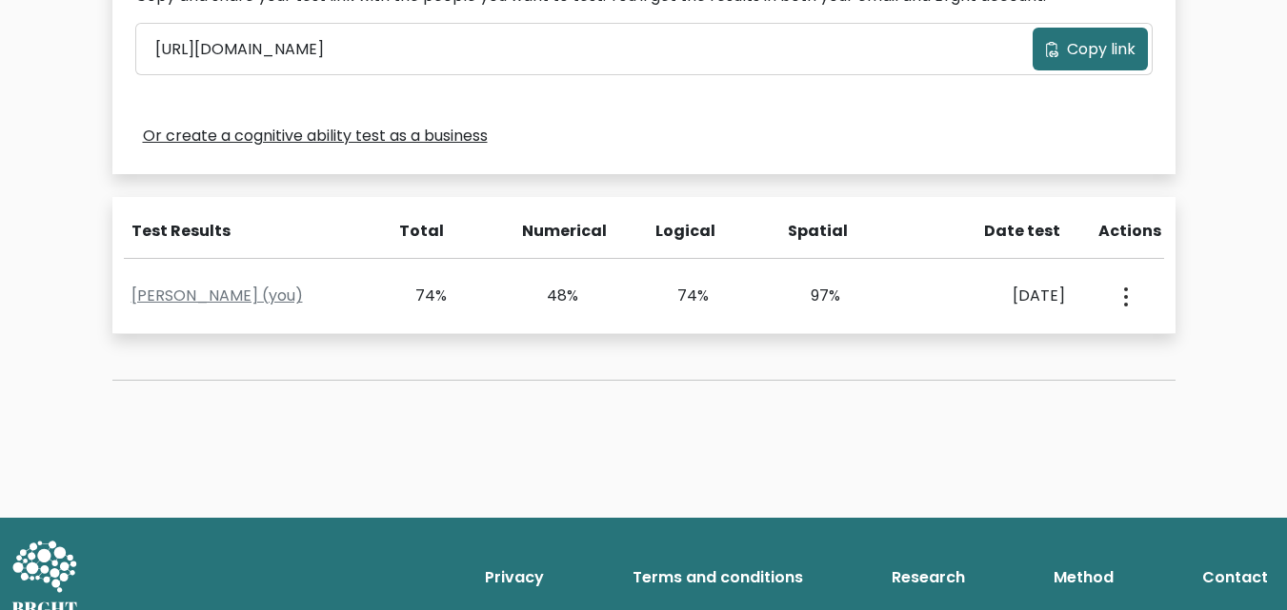
scroll to position [445, 0]
